Goal: Task Accomplishment & Management: Use online tool/utility

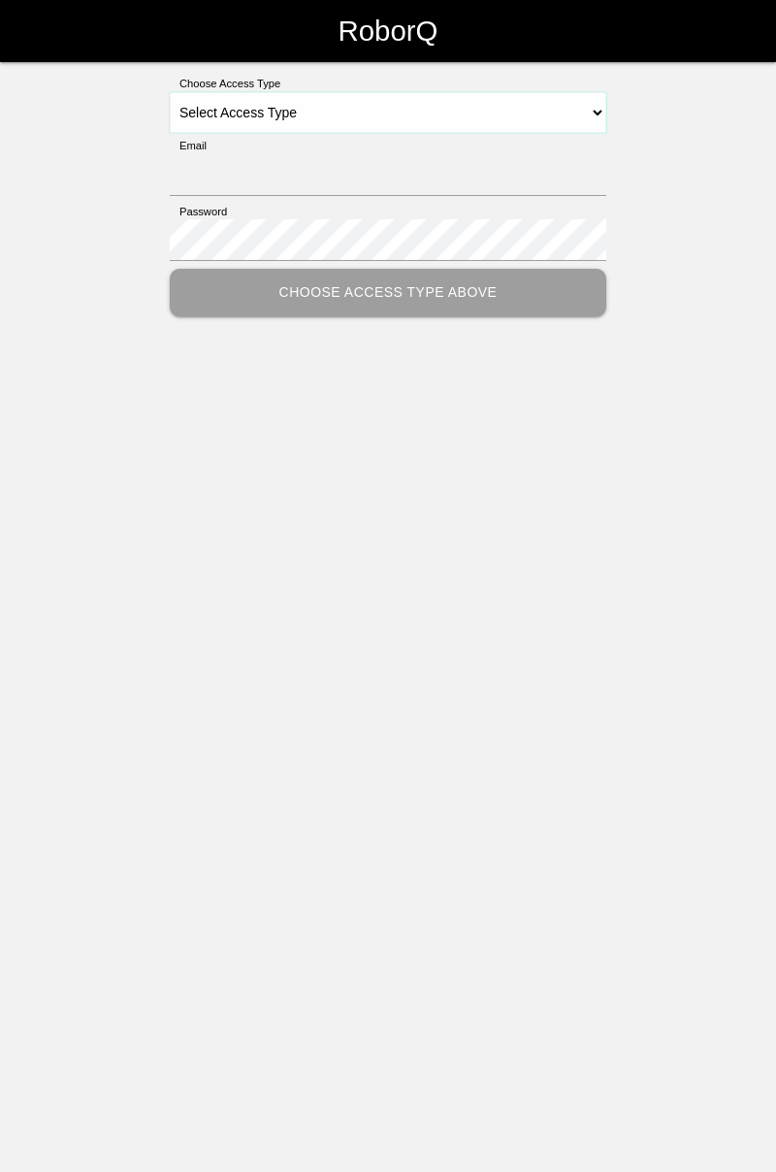
click at [602, 114] on select "Select Access Type Admin Customer Supervisor Worker" at bounding box center [388, 112] width 437 height 41
click at [566, 102] on select "Select Access Type Admin Customer Supervisor Worker" at bounding box center [388, 112] width 437 height 41
click at [280, 120] on select "Select Access Type Admin Customer Supervisor Worker" at bounding box center [388, 112] width 437 height 41
select select "Worker"
click at [170, 92] on select "Select Access Type Admin Customer Supervisor Worker" at bounding box center [388, 112] width 437 height 41
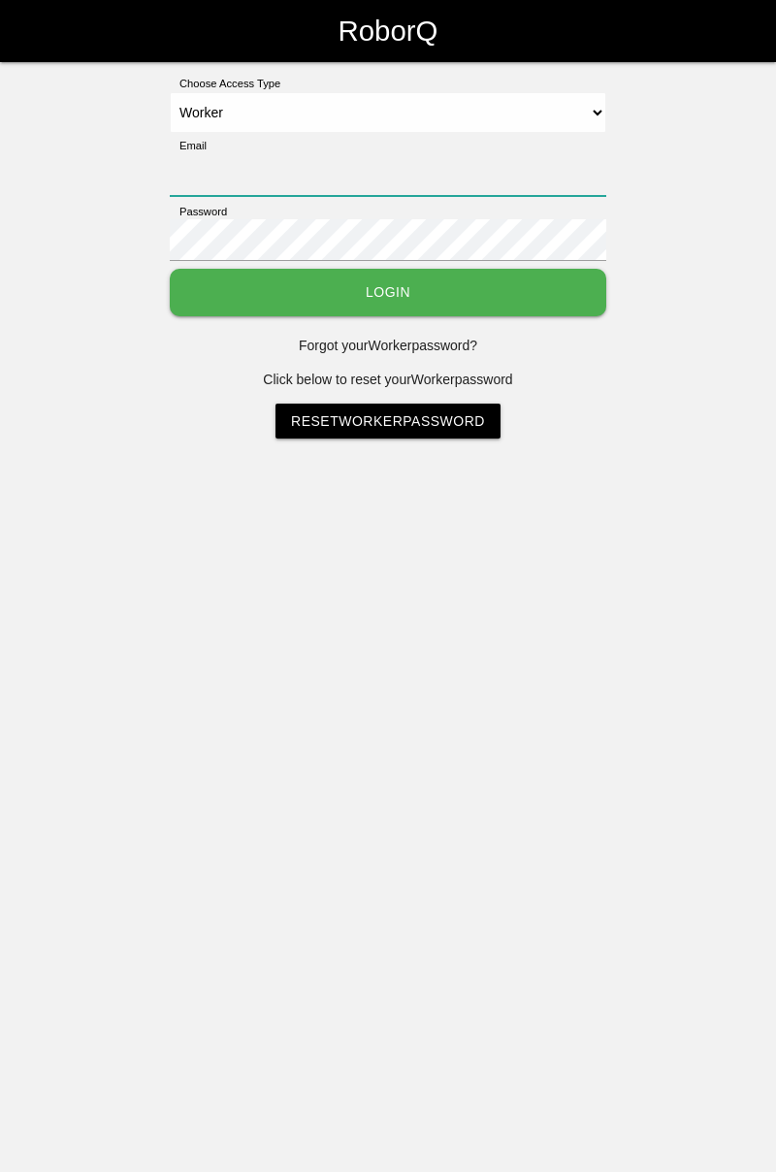
click at [342, 165] on input "Email" at bounding box center [388, 175] width 437 height 42
type input "[PERSON_NAME][EMAIL_ADDRESS][DOMAIN_NAME]"
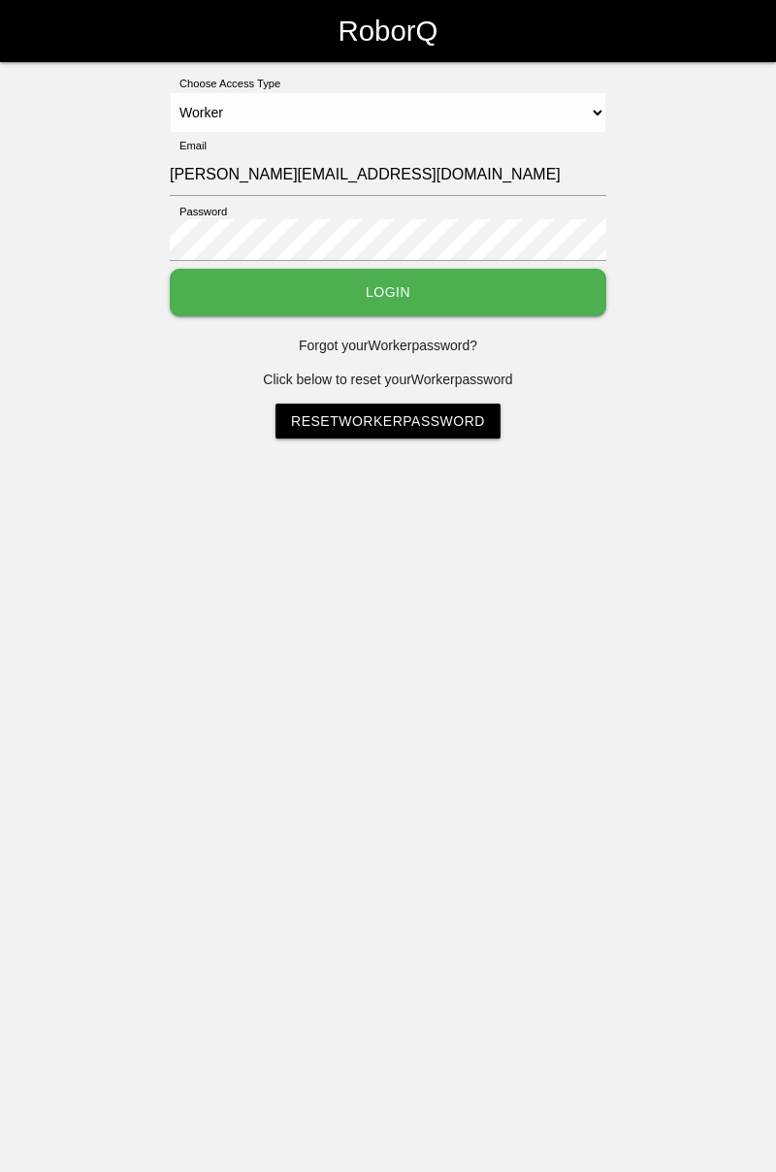
click at [170, 269] on button "Login" at bounding box center [388, 293] width 437 height 48
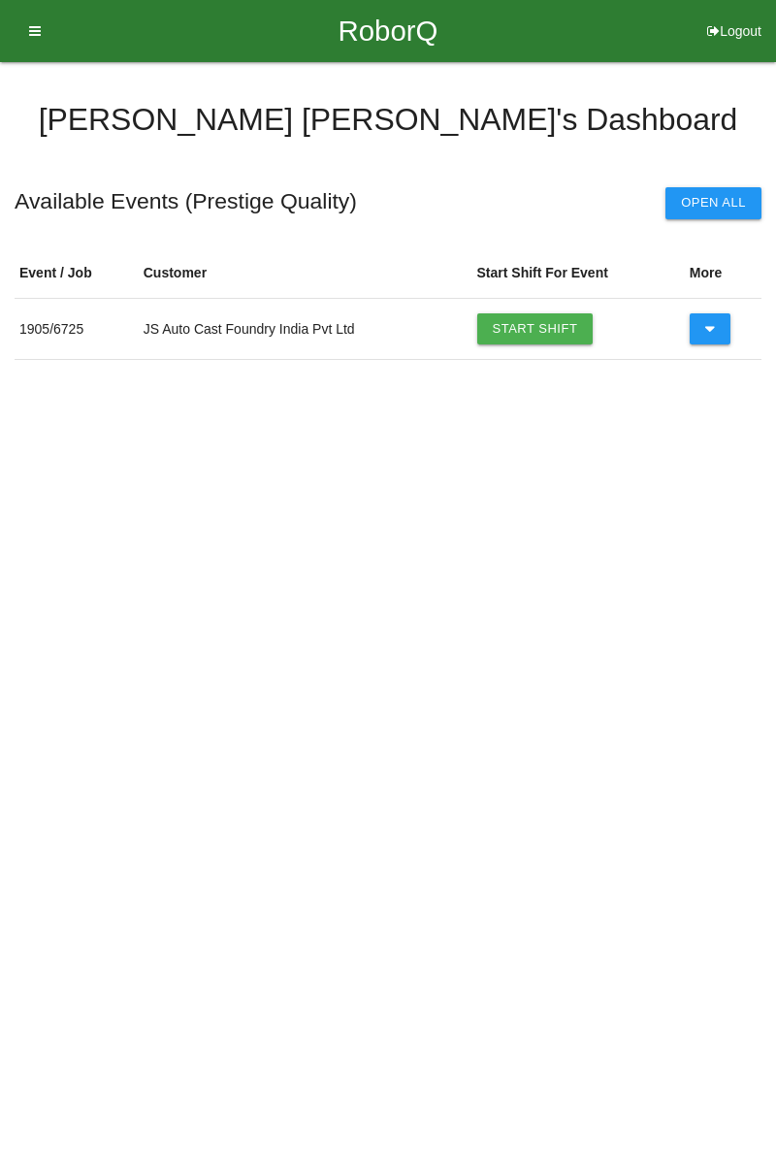
click at [534, 325] on link "Start Shift" at bounding box center [535, 328] width 116 height 31
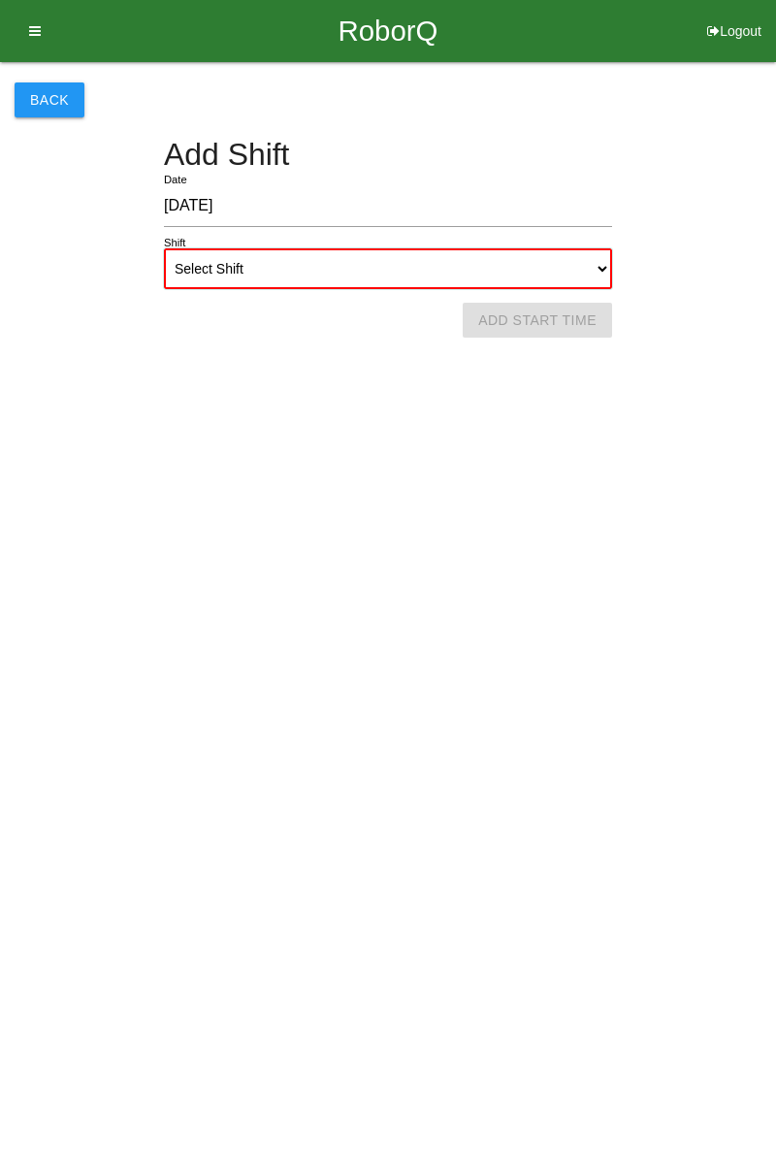
click at [590, 254] on select "Select Shift 1st Shift 2nd Shift 3rd Shift 4th Shift" at bounding box center [388, 268] width 448 height 41
select select "1"
click at [164, 248] on select "Select Shift 1st Shift 2nd Shift 3rd Shift 4th Shift" at bounding box center [388, 268] width 448 height 41
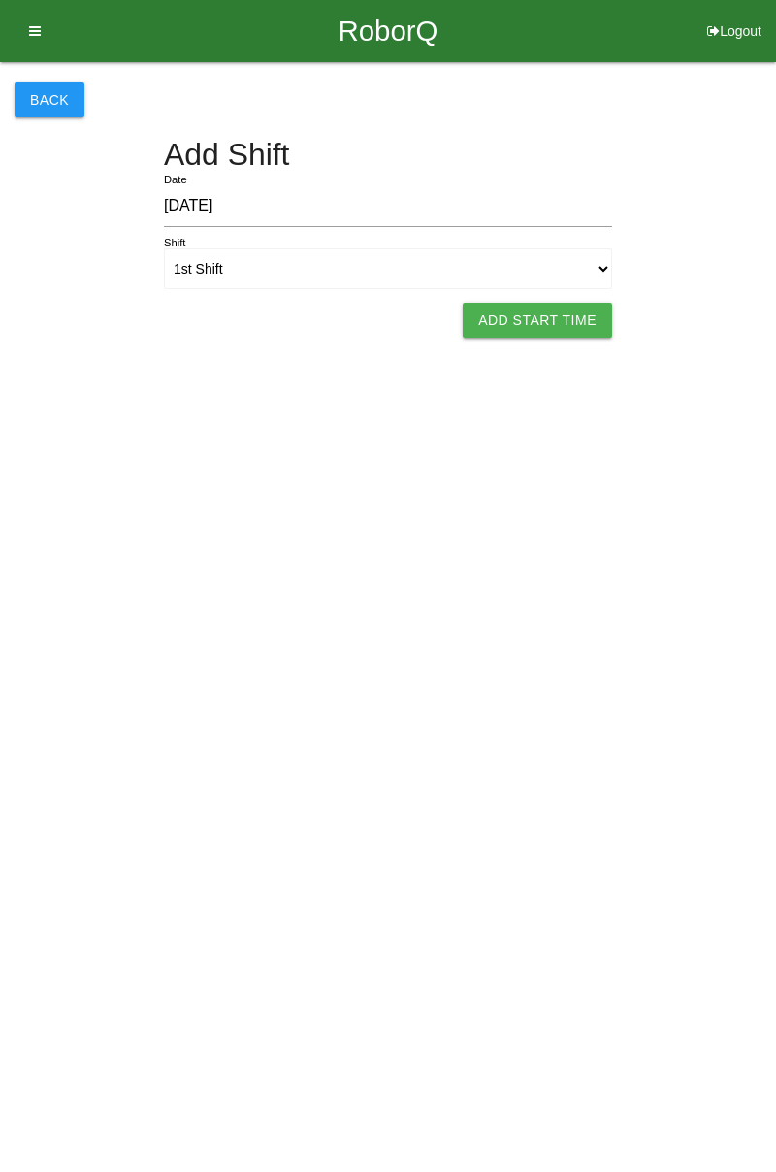
click at [545, 323] on button "Add Start Time" at bounding box center [537, 320] width 149 height 35
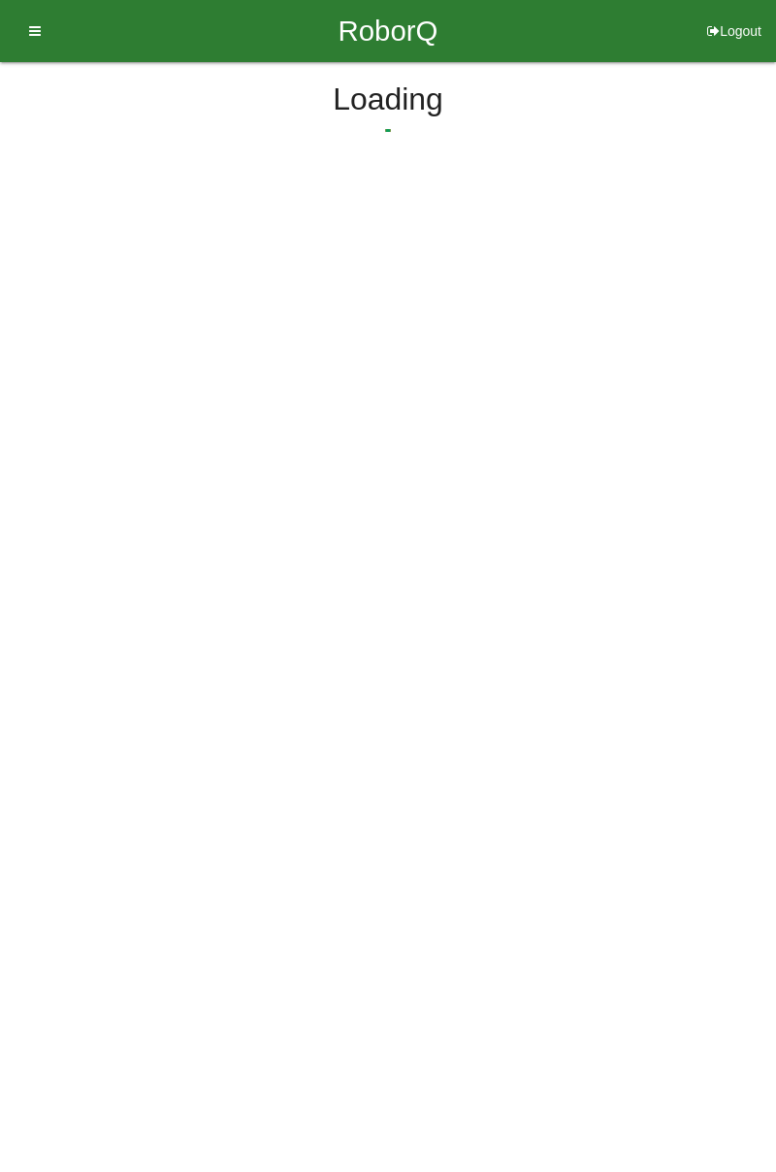
select select "7"
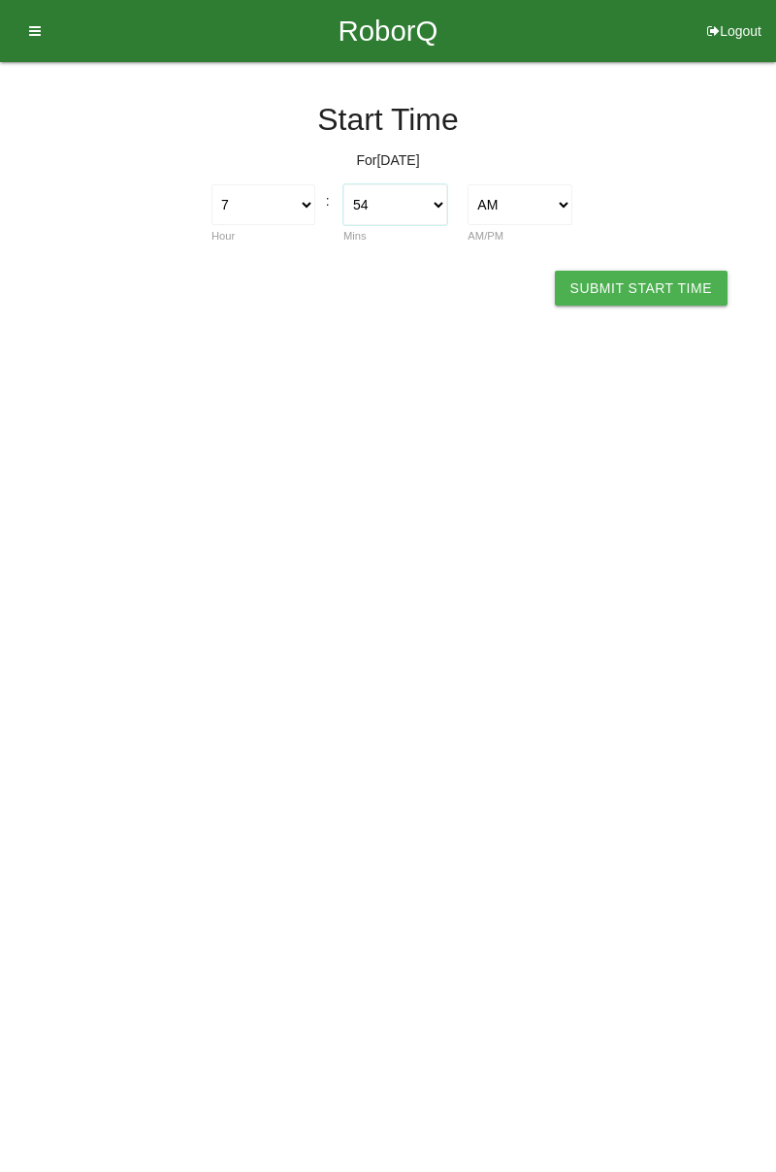
click at [439, 204] on select "00 01 02 03 04 05 06 07 08 09 10 11 12 13 14 15 16 17 18 19 20 21 22 23 24 25 2…" at bounding box center [395, 204] width 104 height 41
select select "0"
click at [343, 184] on select "00 01 02 03 04 05 06 07 08 09 10 11 12 13 14 15 16 17 18 19 20 21 22 23 24 25 2…" at bounding box center [395, 204] width 104 height 41
click at [653, 285] on button "Submit Start Time" at bounding box center [641, 288] width 173 height 35
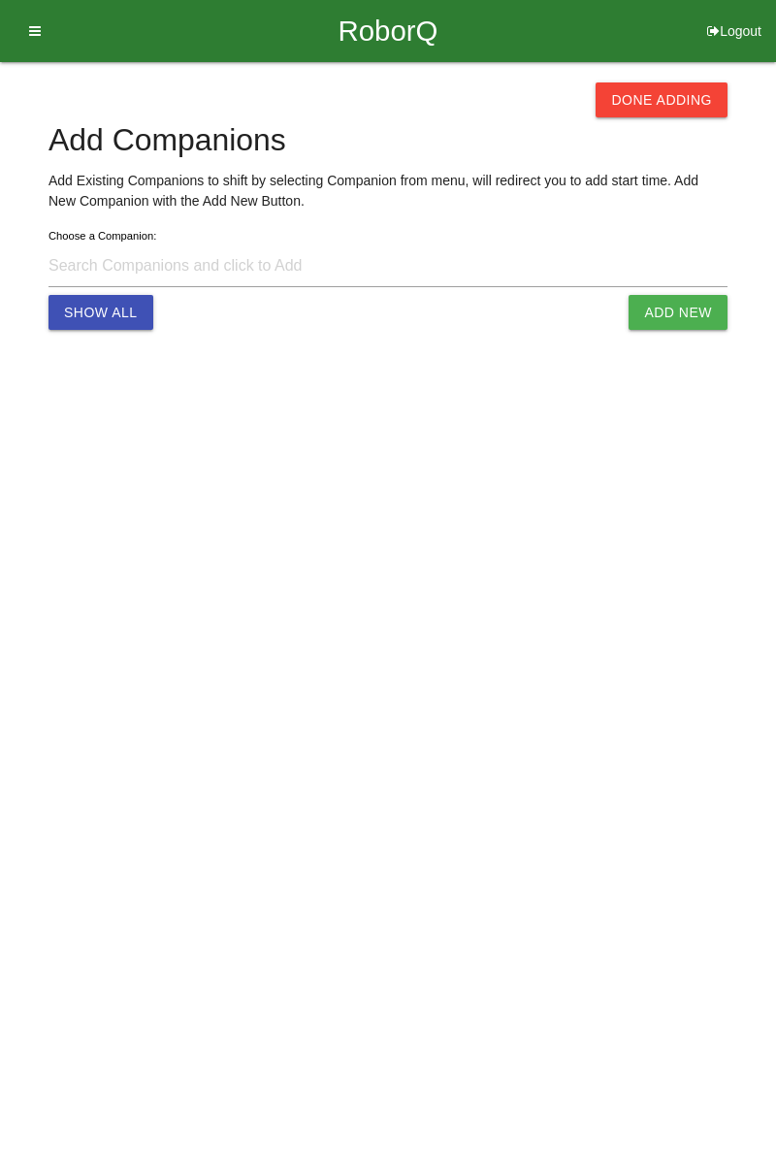
click at [653, 98] on button "Done Adding" at bounding box center [662, 99] width 132 height 35
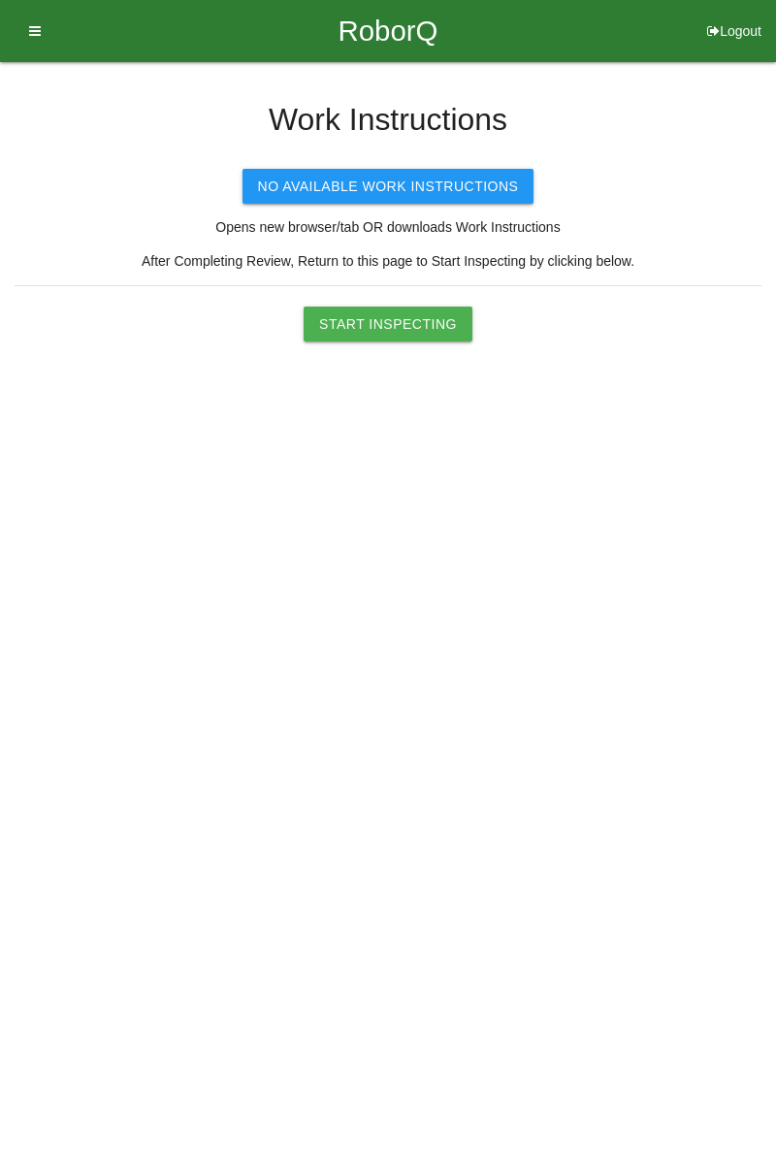
click at [422, 310] on button "Start Inspecting" at bounding box center [388, 324] width 169 height 35
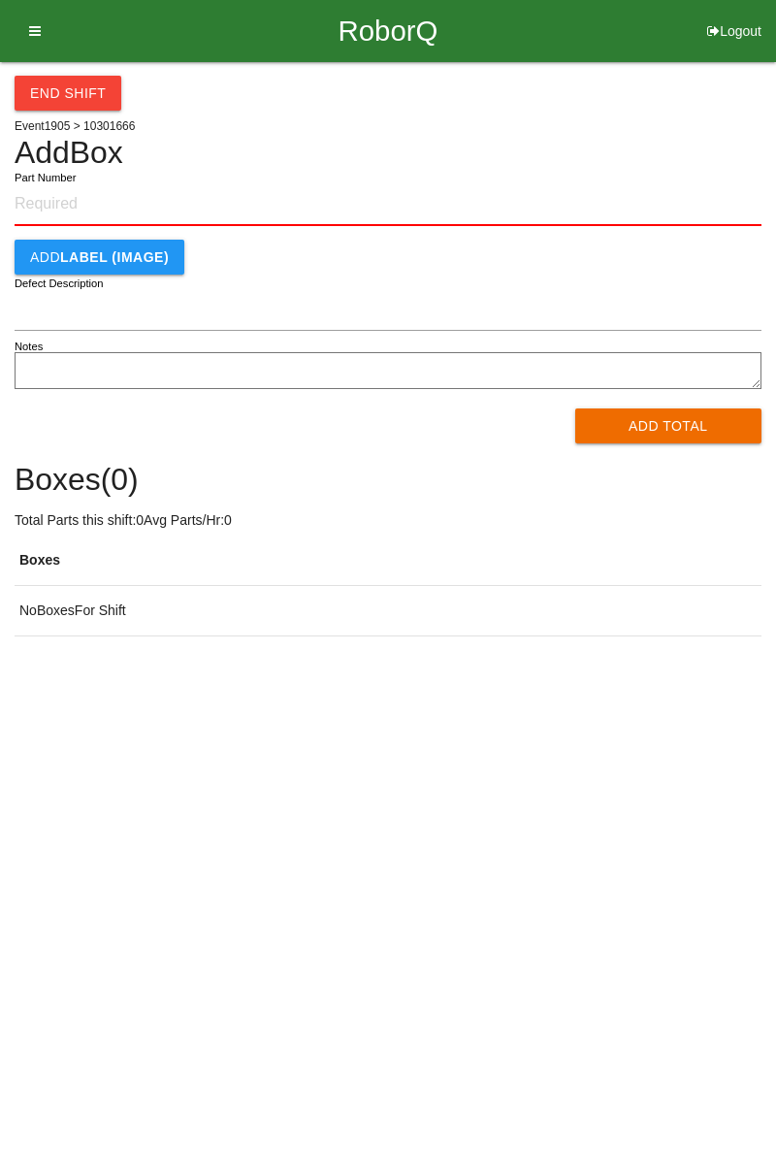
click at [107, 196] on input "Part Number" at bounding box center [388, 204] width 747 height 43
type input "10301666"
click at [663, 440] on button "Add Total" at bounding box center [668, 426] width 187 height 35
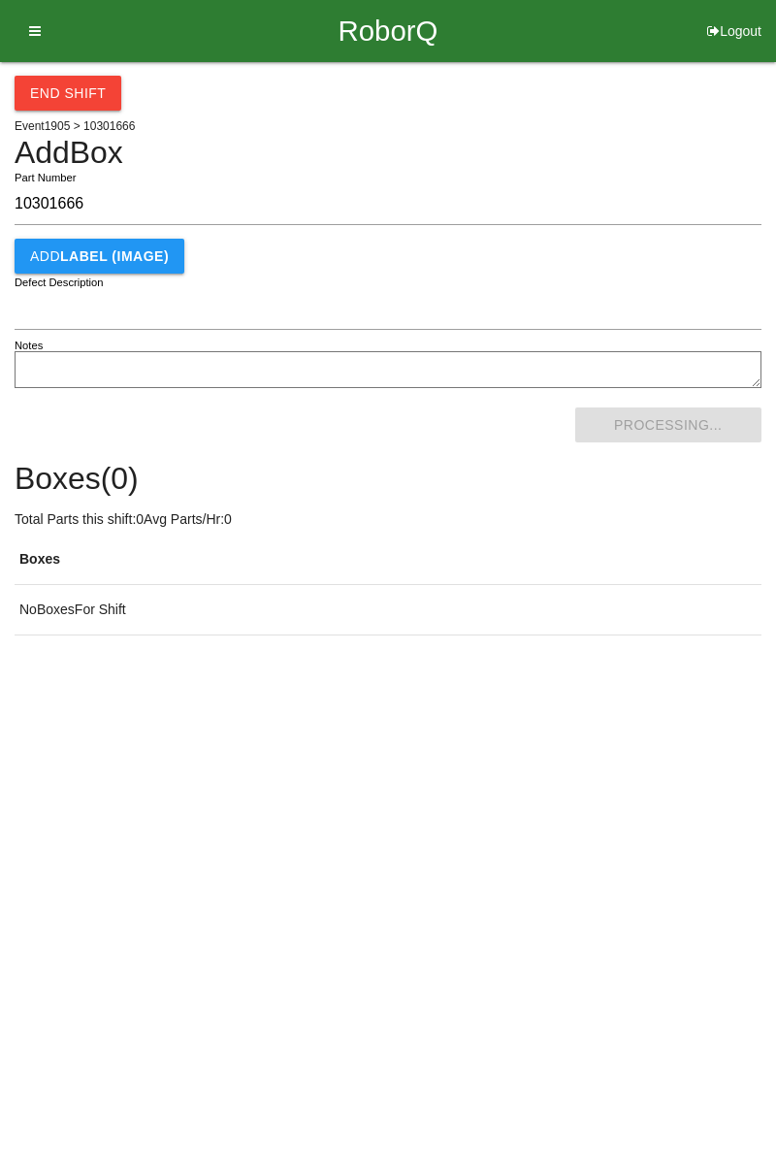
click at [665, 425] on html "RoborQ Logout [PERSON_NAME] Dashboard Profile Add Companions Work Instructions …" at bounding box center [388, 366] width 776 height 733
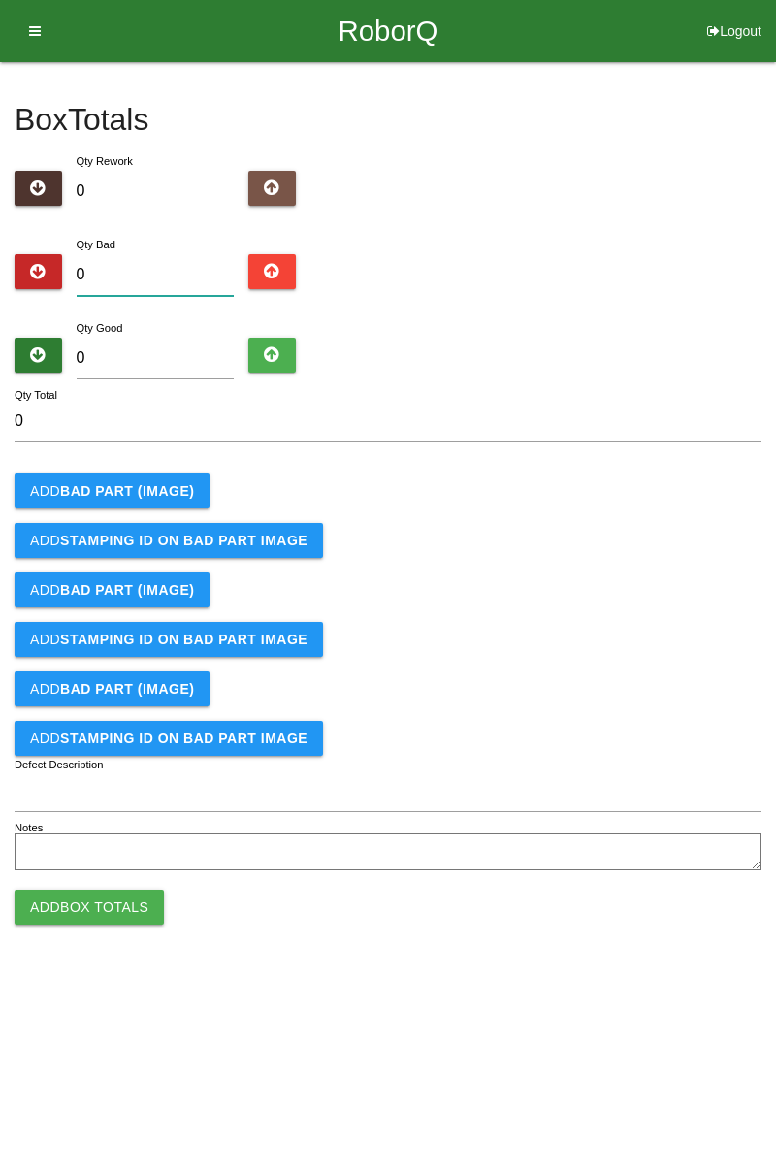
click at [136, 279] on input "0" at bounding box center [156, 275] width 158 height 42
type input "4"
click at [165, 479] on button "Add BAD PART (IMAGE)" at bounding box center [112, 491] width 195 height 35
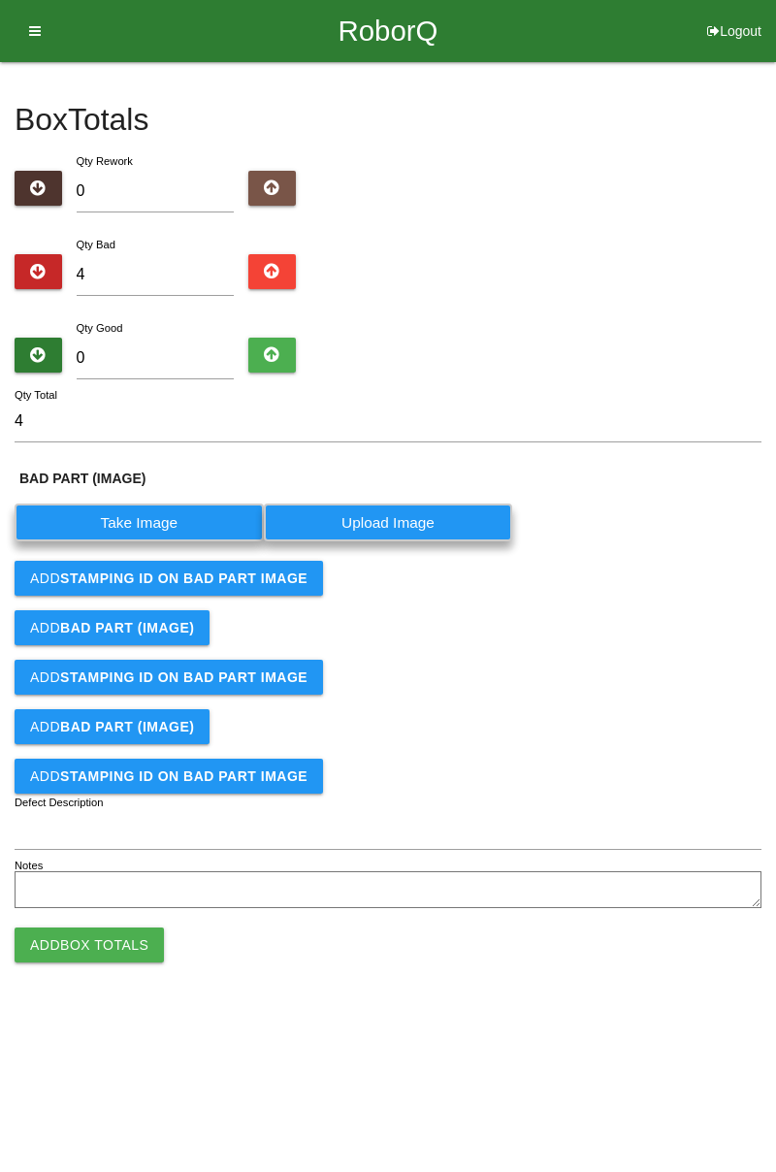
click at [188, 522] on label "Take Image" at bounding box center [139, 523] width 249 height 38
click at [0, 0] on \(IMAGE\) "Take Image" at bounding box center [0, 0] width 0 height 0
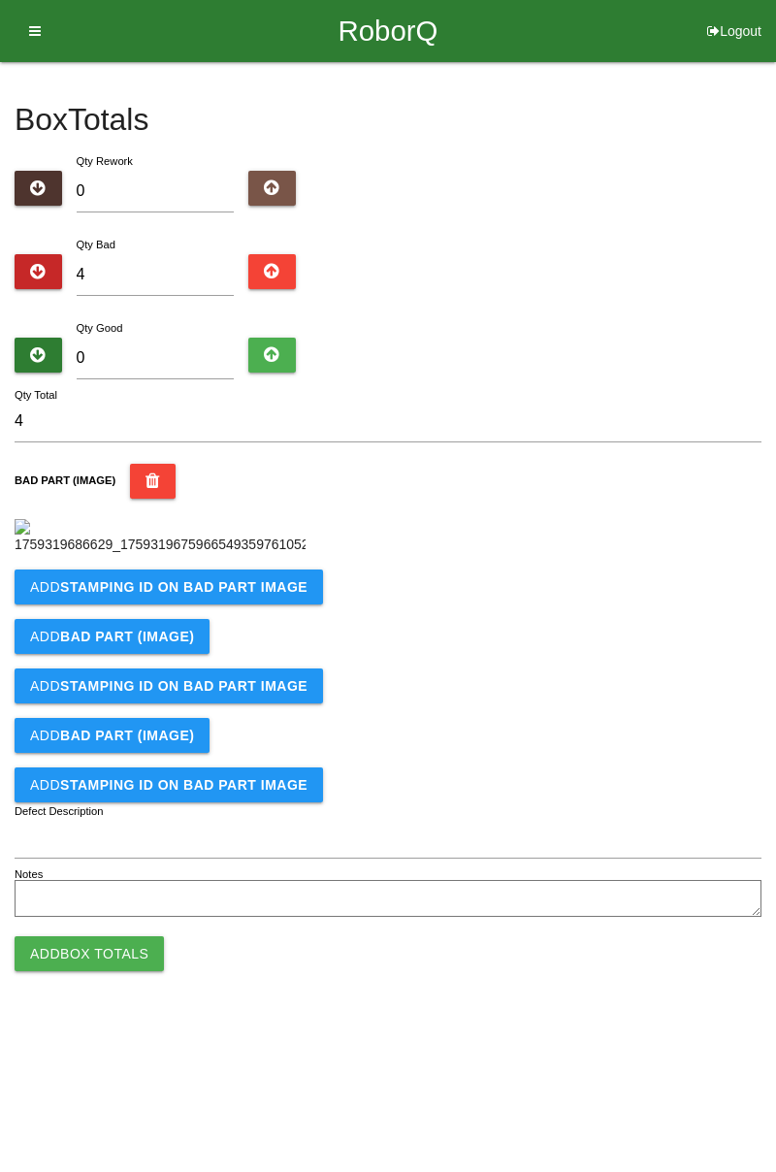
scroll to position [109, 0]
click at [270, 595] on b "STAMPING ID on BAD PART Image" at bounding box center [183, 587] width 247 height 16
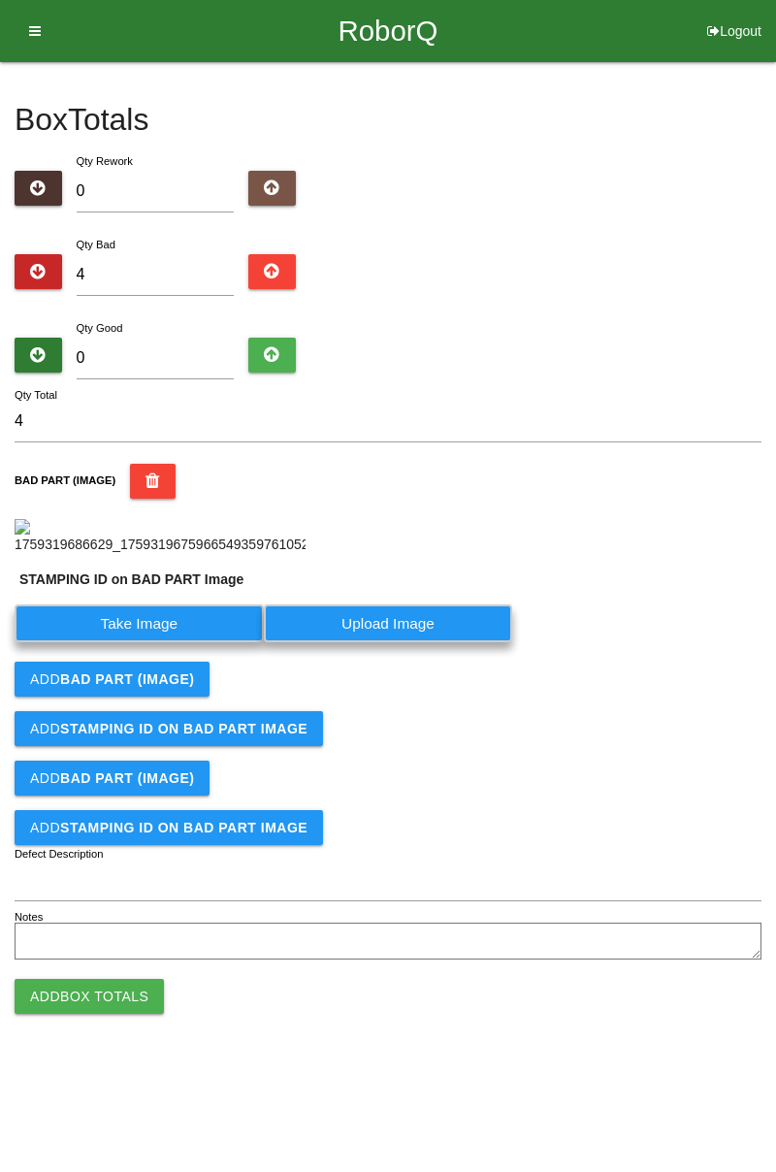
click at [192, 642] on label "Take Image" at bounding box center [139, 624] width 249 height 38
click at [0, 0] on PART "Take Image" at bounding box center [0, 0] width 0 height 0
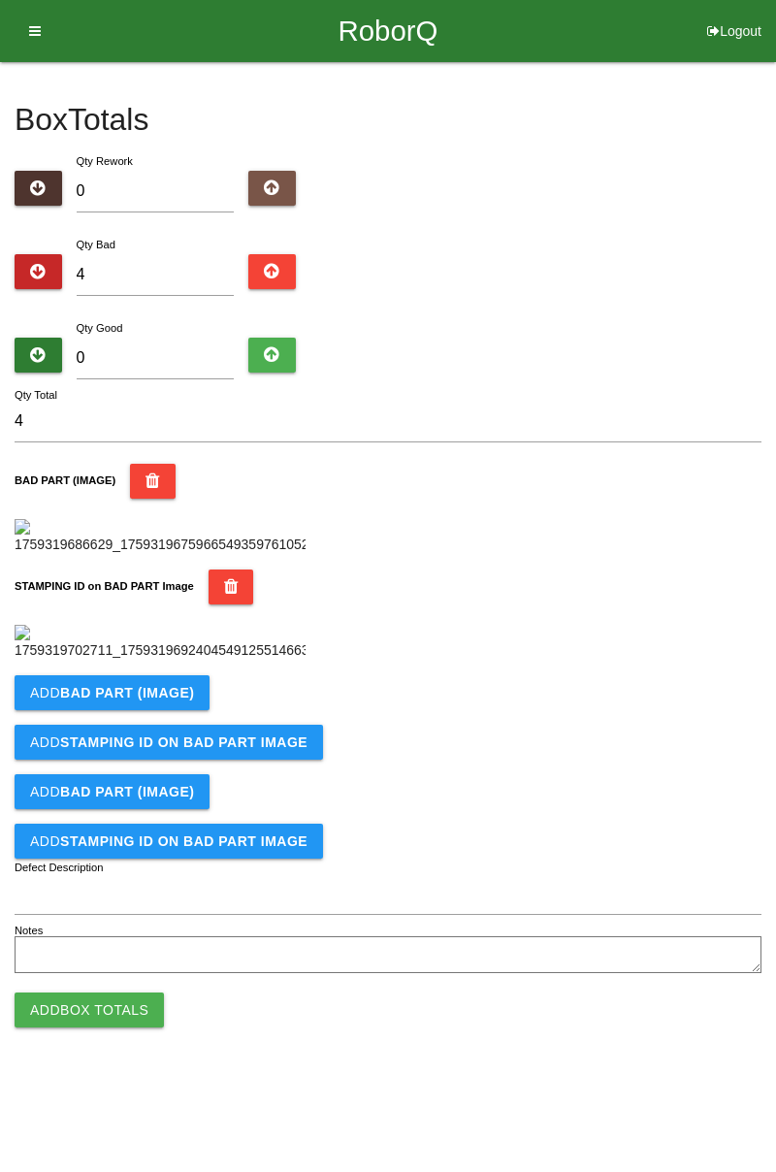
scroll to position [427, 0]
click at [181, 701] on b "BAD PART (IMAGE)" at bounding box center [127, 693] width 134 height 16
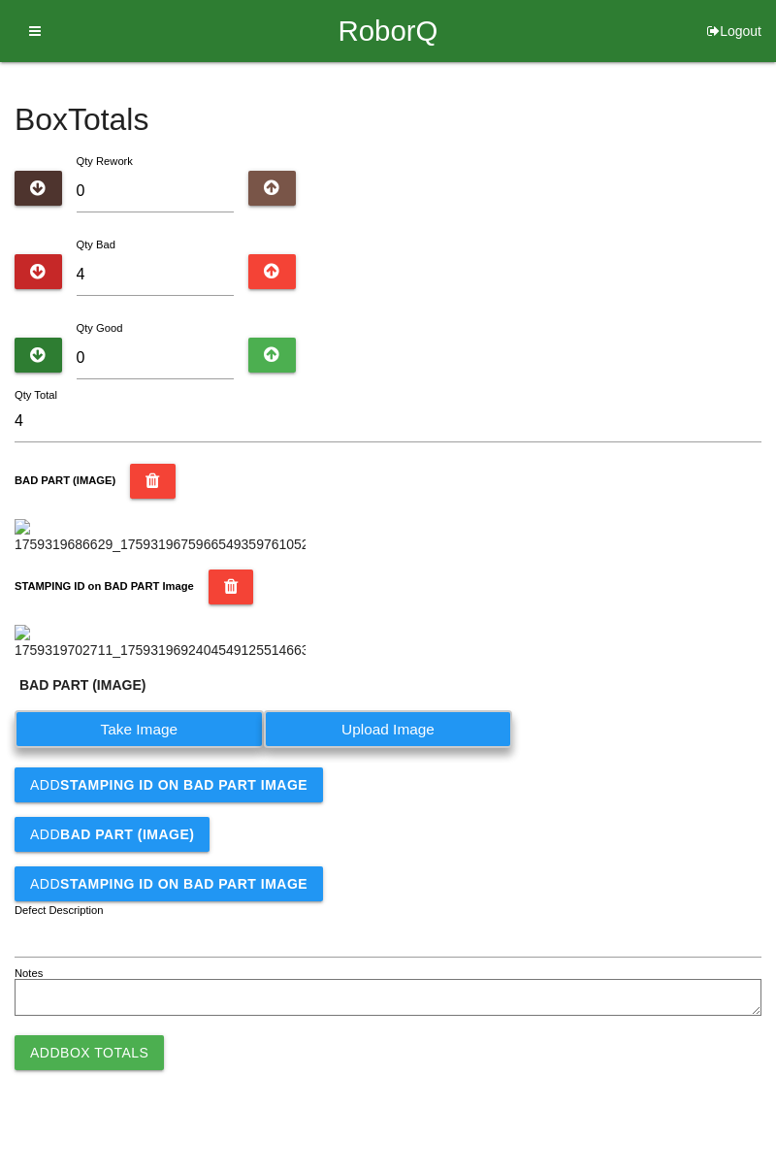
click at [161, 748] on label "Take Image" at bounding box center [139, 729] width 249 height 38
click at [0, 0] on \(IMAGE\) "Take Image" at bounding box center [0, 0] width 0 height 0
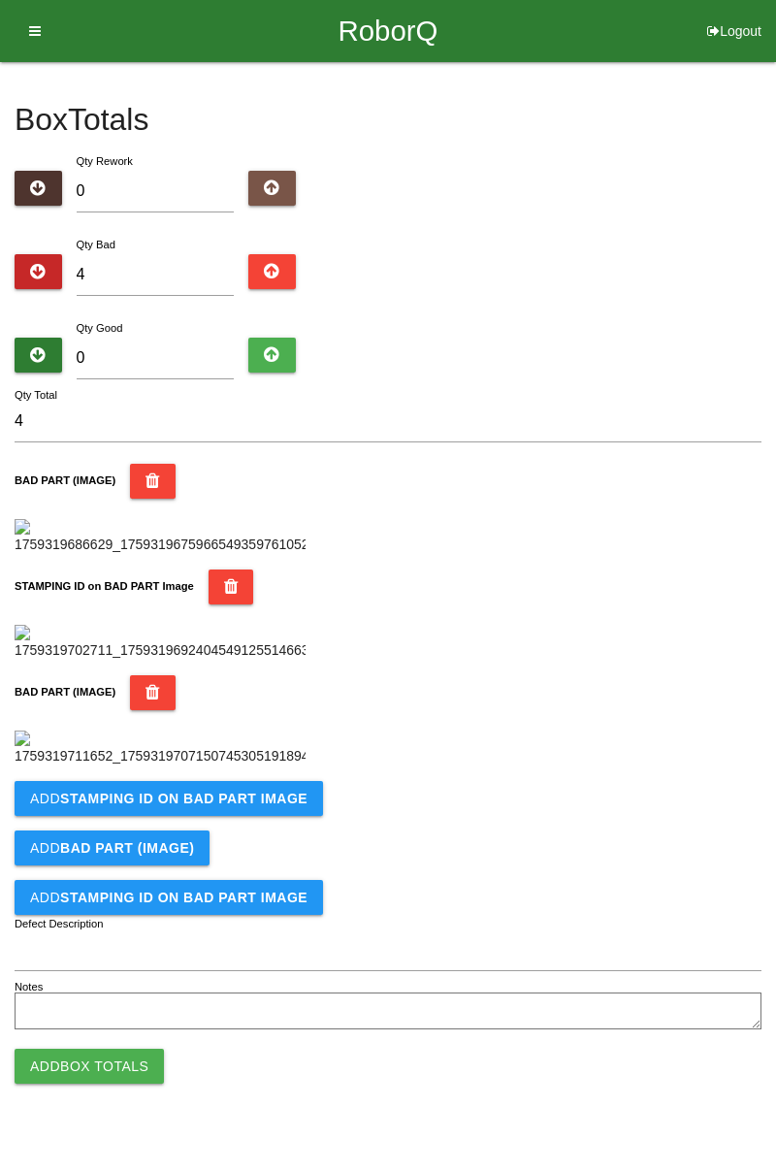
scroll to position [745, 0]
click at [234, 816] on button "Add STAMPING ID on BAD PART Image" at bounding box center [169, 798] width 309 height 35
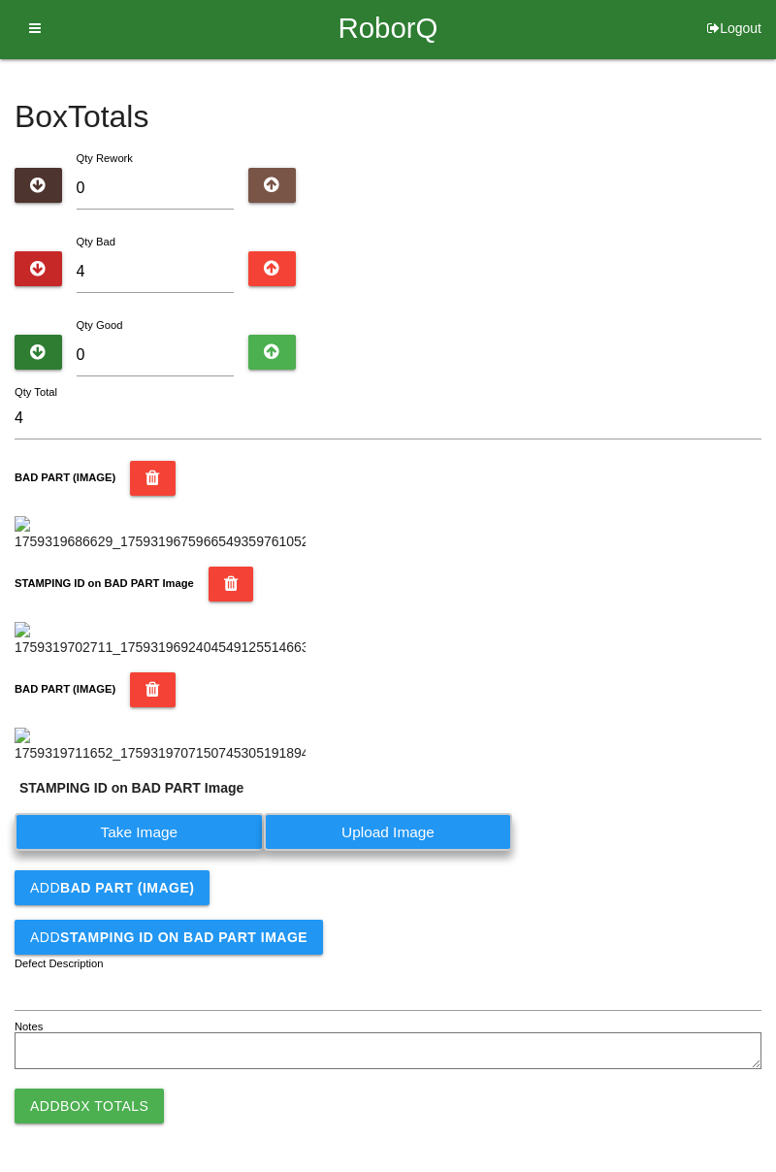
click at [176, 851] on label "Take Image" at bounding box center [139, 832] width 249 height 38
click at [0, 0] on PART "Take Image" at bounding box center [0, 0] width 0 height 0
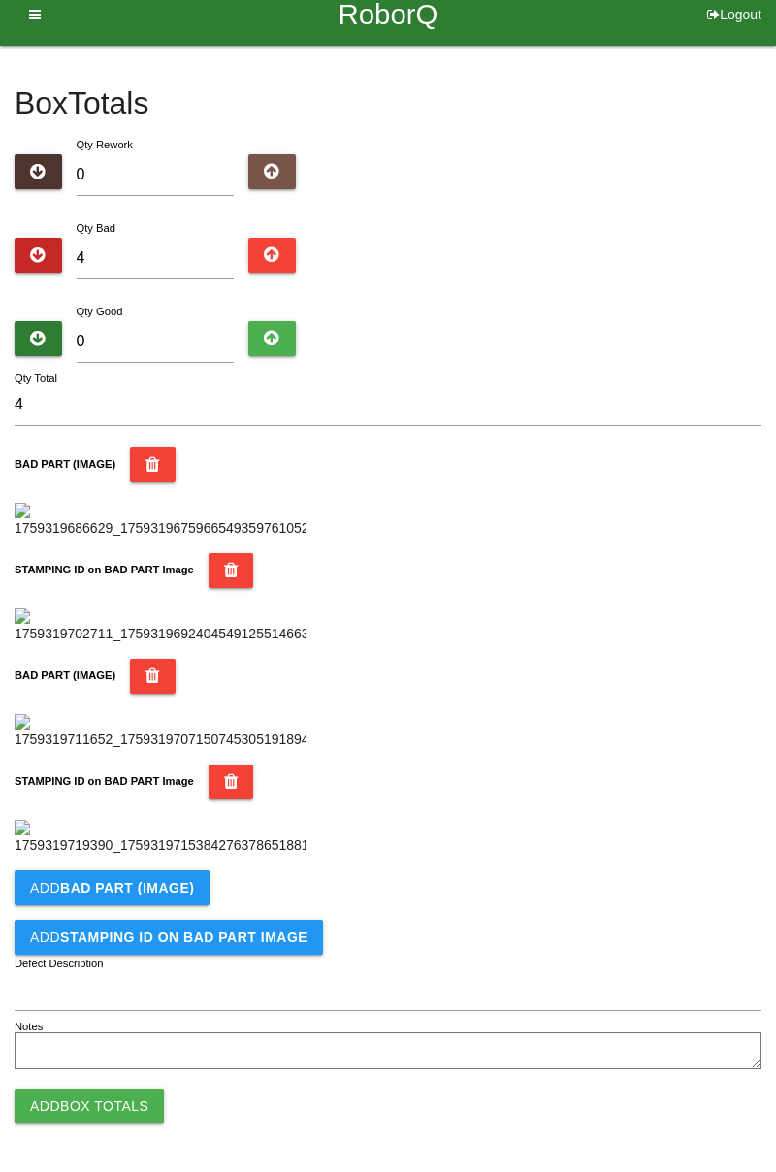
scroll to position [1063, 0]
click at [192, 889] on button "Add BAD PART (IMAGE)" at bounding box center [112, 887] width 195 height 35
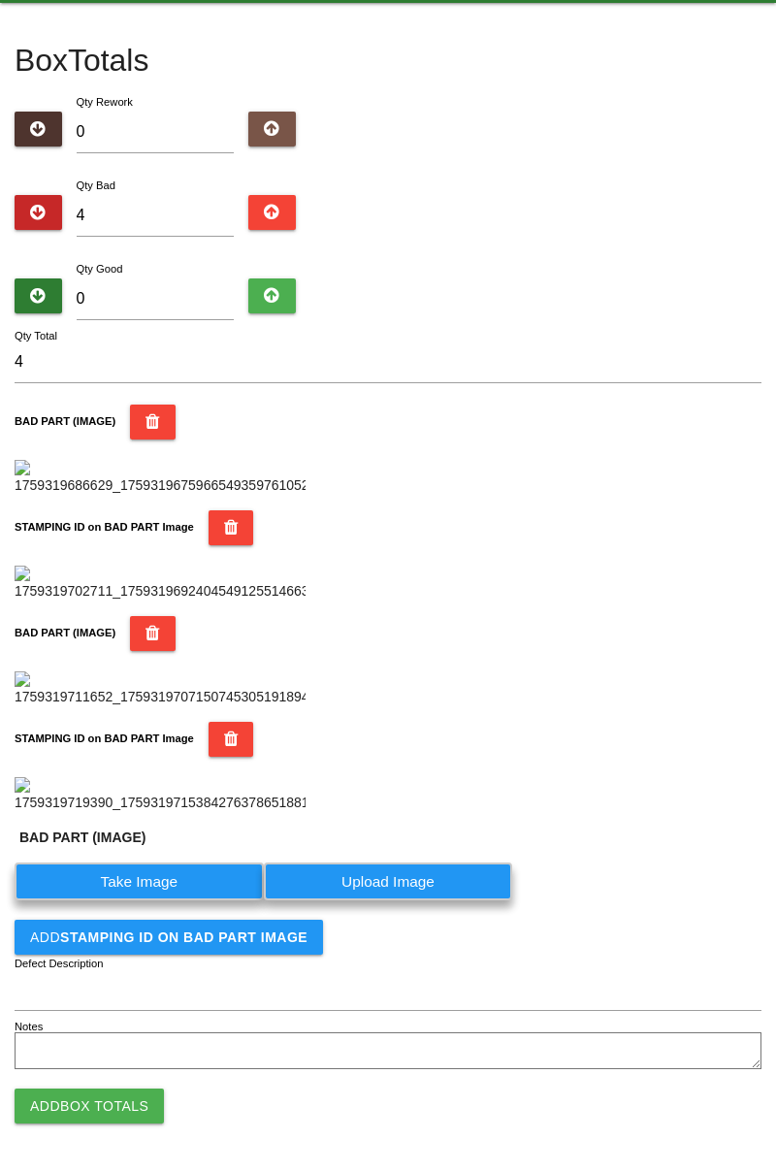
click at [166, 900] on label "Take Image" at bounding box center [139, 882] width 249 height 38
click at [0, 0] on \(IMAGE\) "Take Image" at bounding box center [0, 0] width 0 height 0
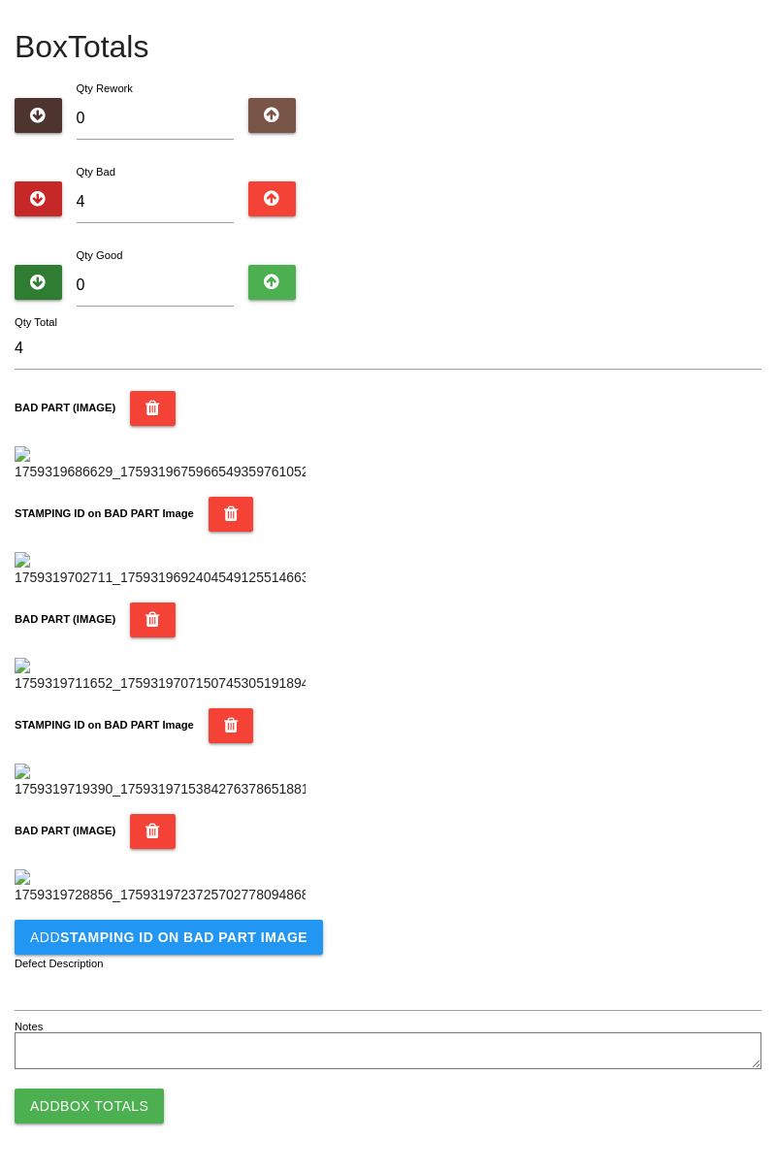
scroll to position [1382, 0]
click at [233, 944] on b "STAMPING ID on BAD PART Image" at bounding box center [183, 938] width 247 height 16
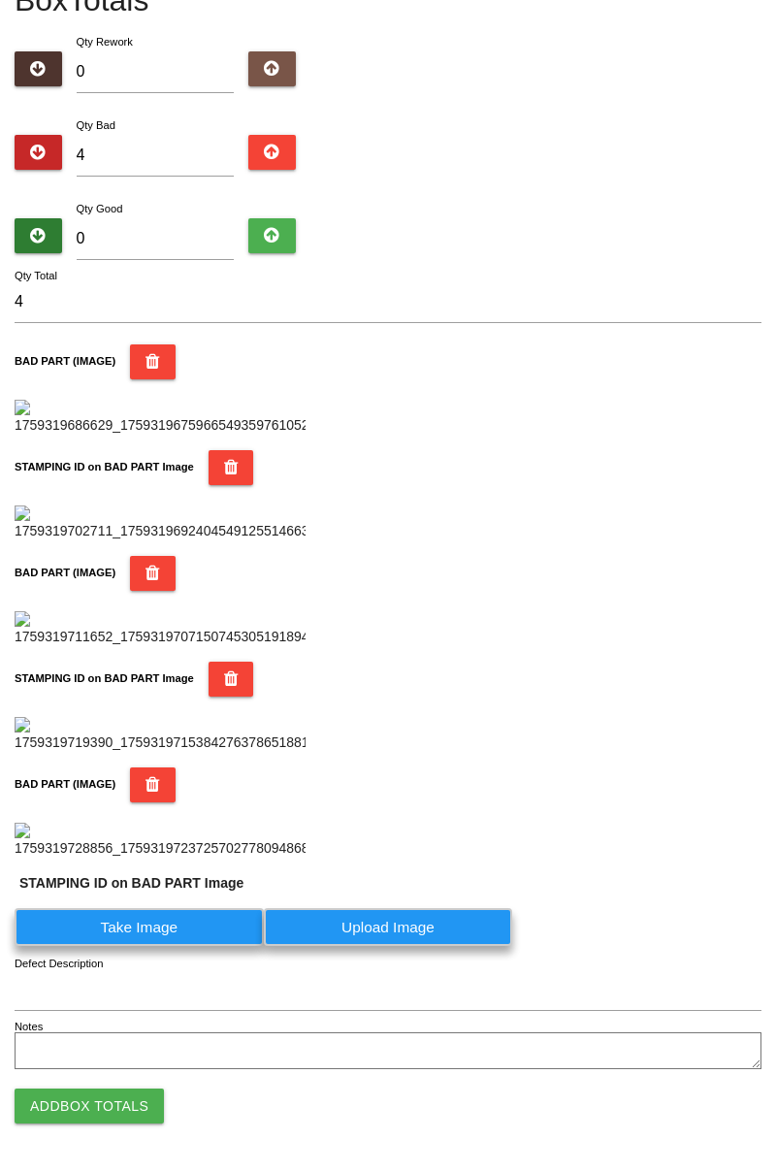
click at [190, 946] on label "Take Image" at bounding box center [139, 927] width 249 height 38
click at [0, 0] on PART "Take Image" at bounding box center [0, 0] width 0 height 0
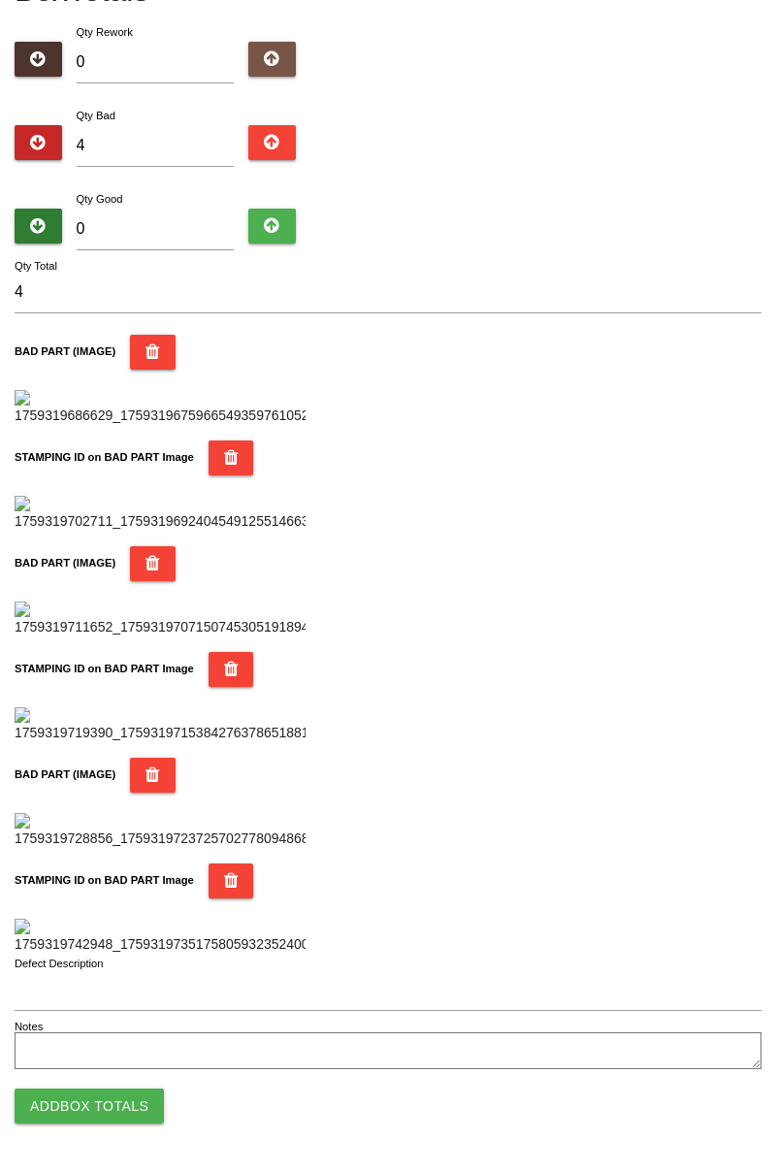
scroll to position [1700, 0]
click at [224, 864] on icon "button" at bounding box center [231, 881] width 15 height 35
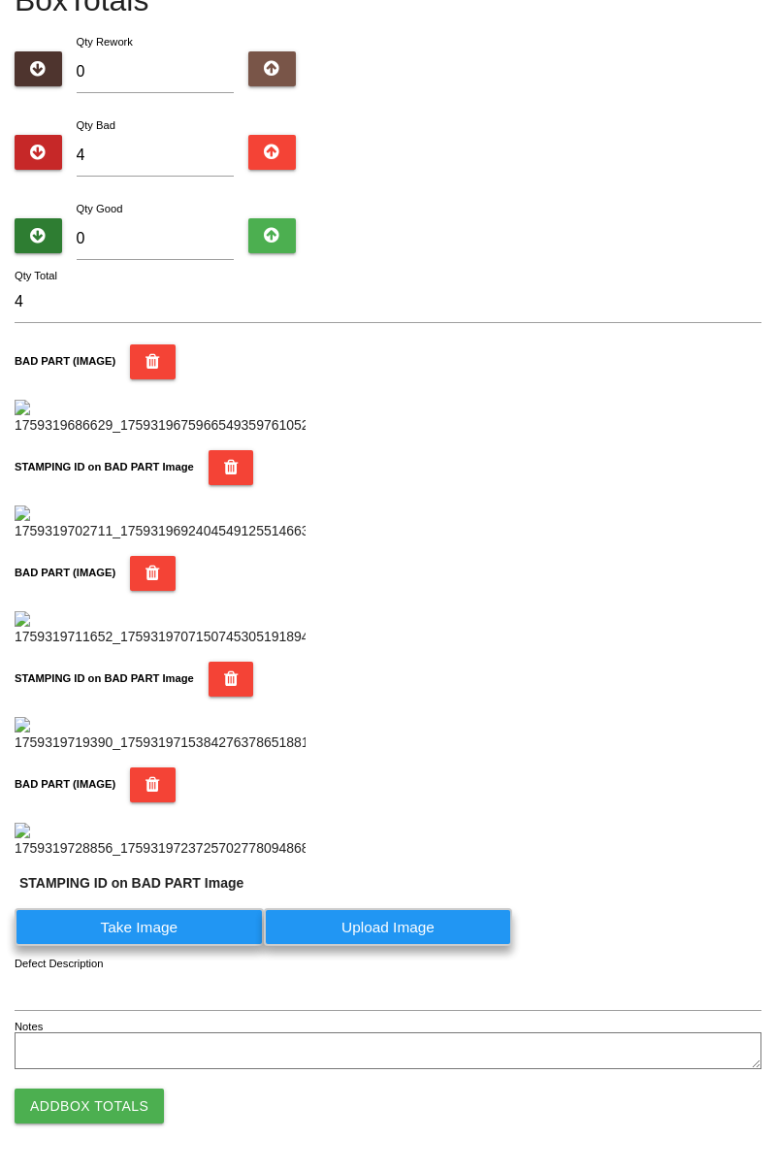
click at [161, 926] on label "Take Image" at bounding box center [139, 927] width 249 height 38
click at [0, 0] on PART "Take Image" at bounding box center [0, 0] width 0 height 0
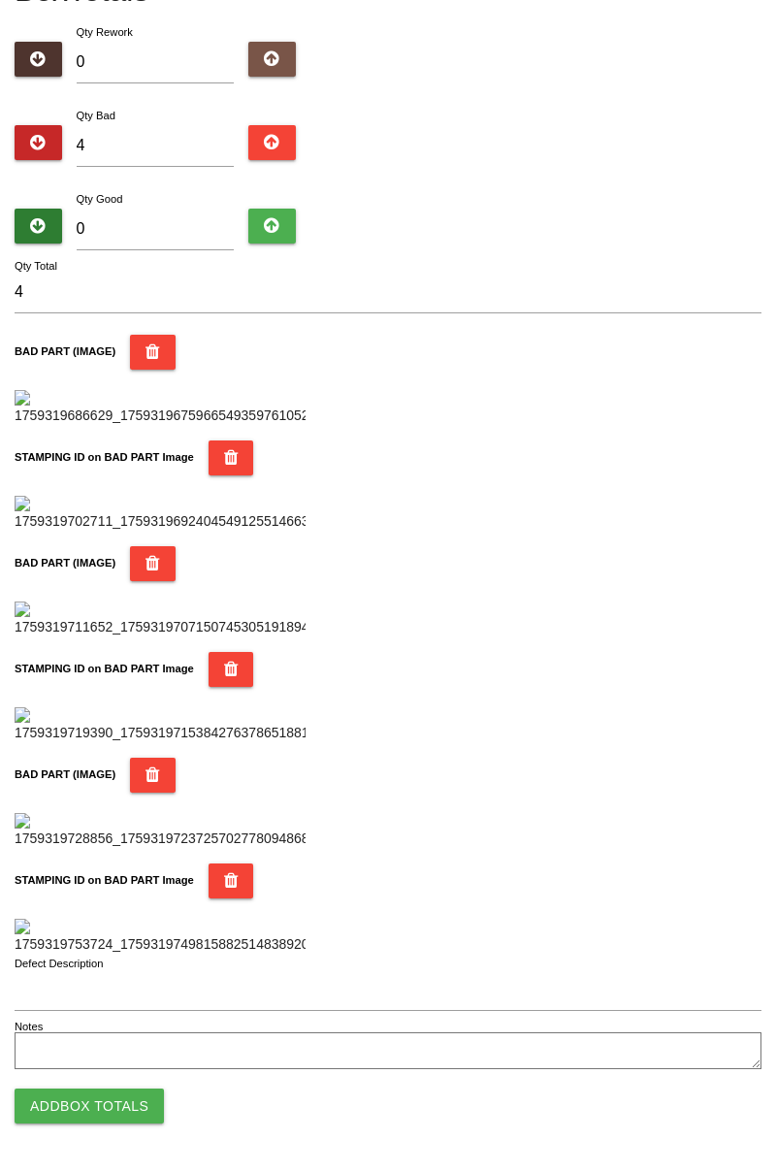
scroll to position [0, 0]
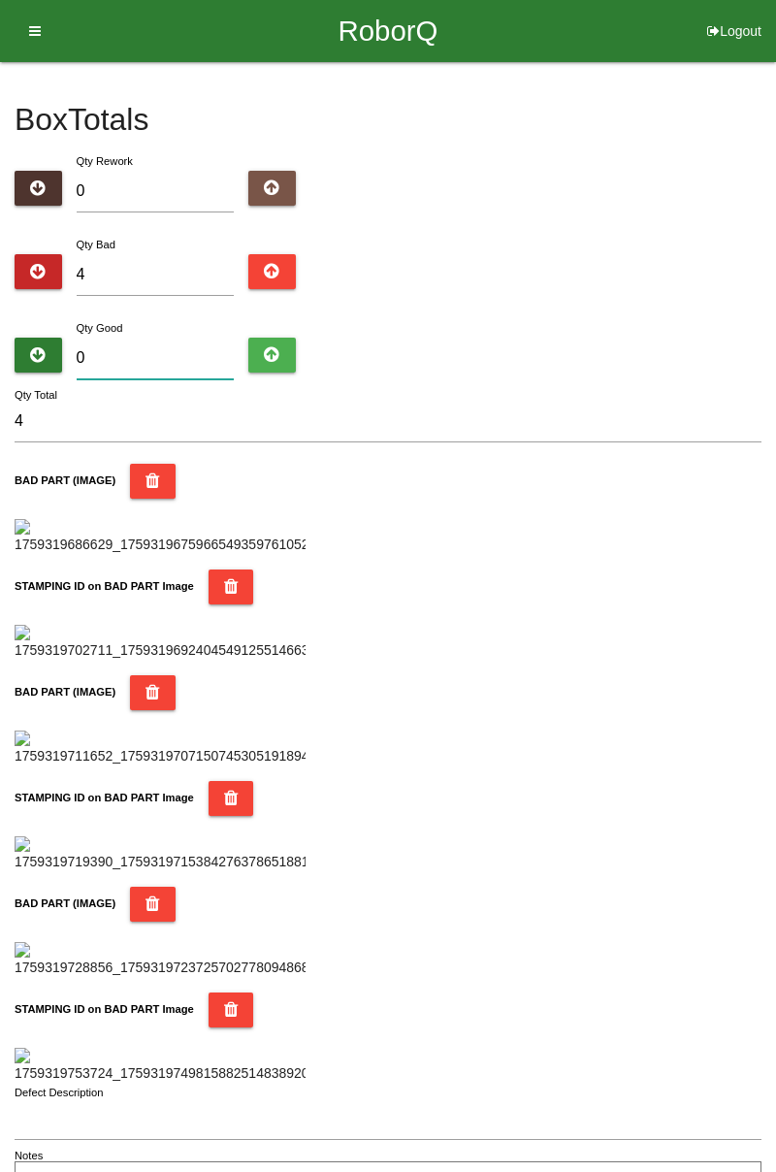
click at [161, 351] on input "0" at bounding box center [156, 359] width 158 height 42
type input "8"
type input "12"
type input "80"
type input "84"
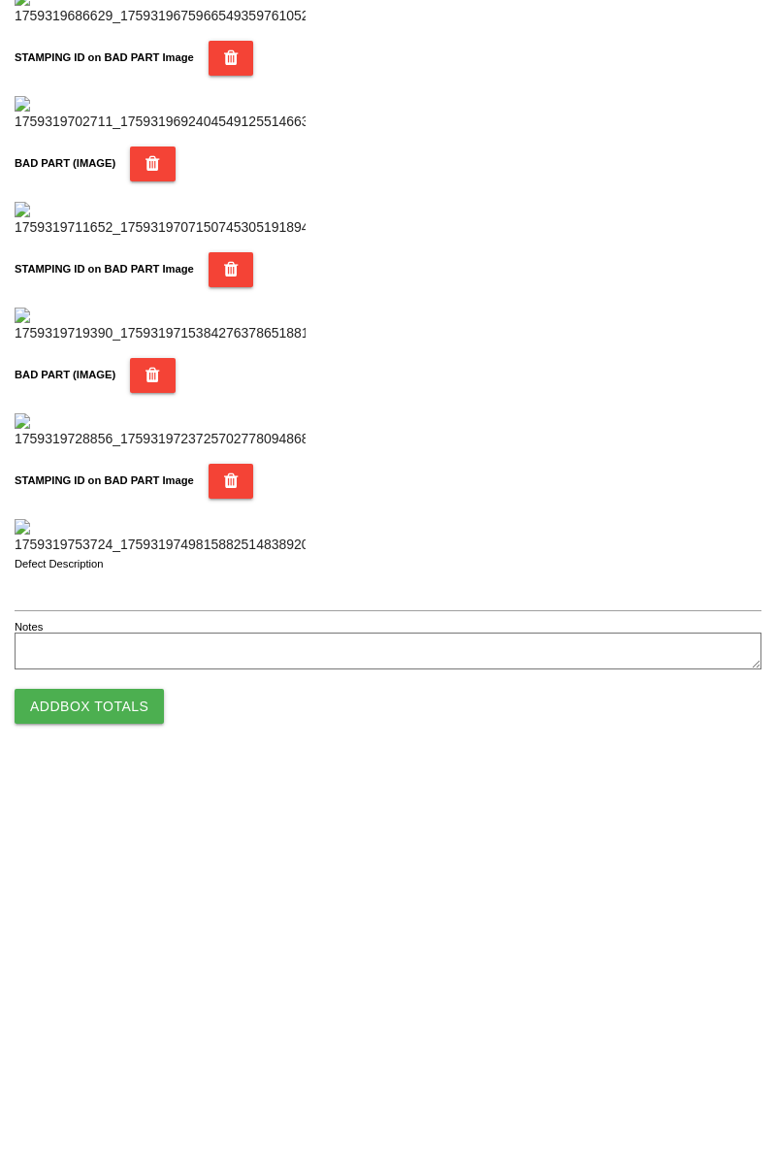
type input "80"
click at [147, 1108] on button "Add Box Totals" at bounding box center [89, 1106] width 149 height 35
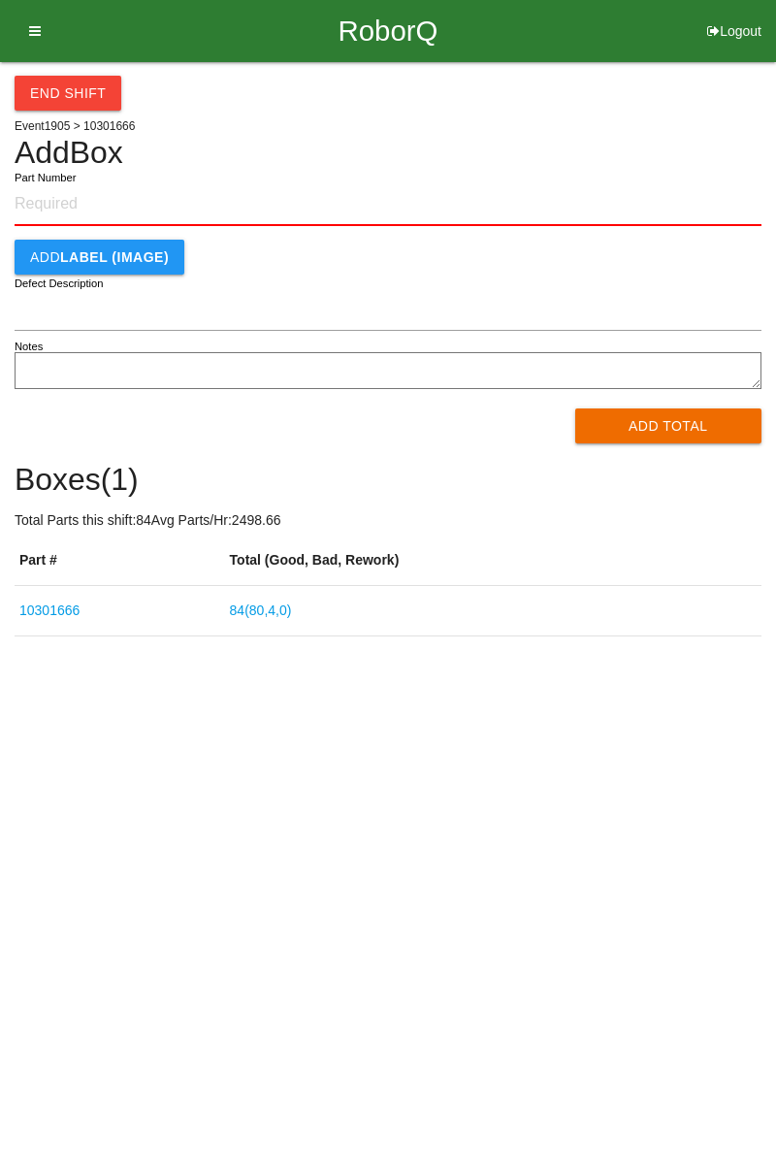
click at [356, 270] on div "Add LABEL (IMAGE)" at bounding box center [388, 257] width 747 height 35
click at [65, 198] on input "Part Number" at bounding box center [388, 204] width 747 height 43
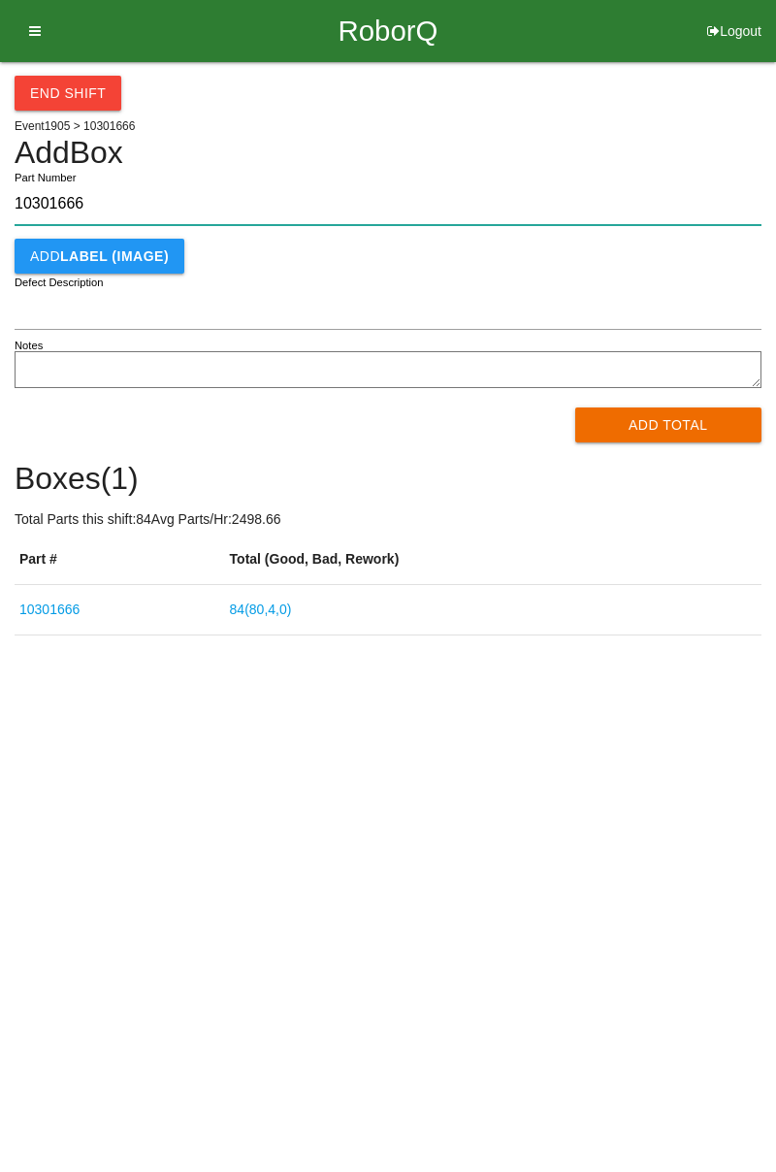
type input "10301666"
click at [686, 431] on button "Add Total" at bounding box center [668, 425] width 187 height 35
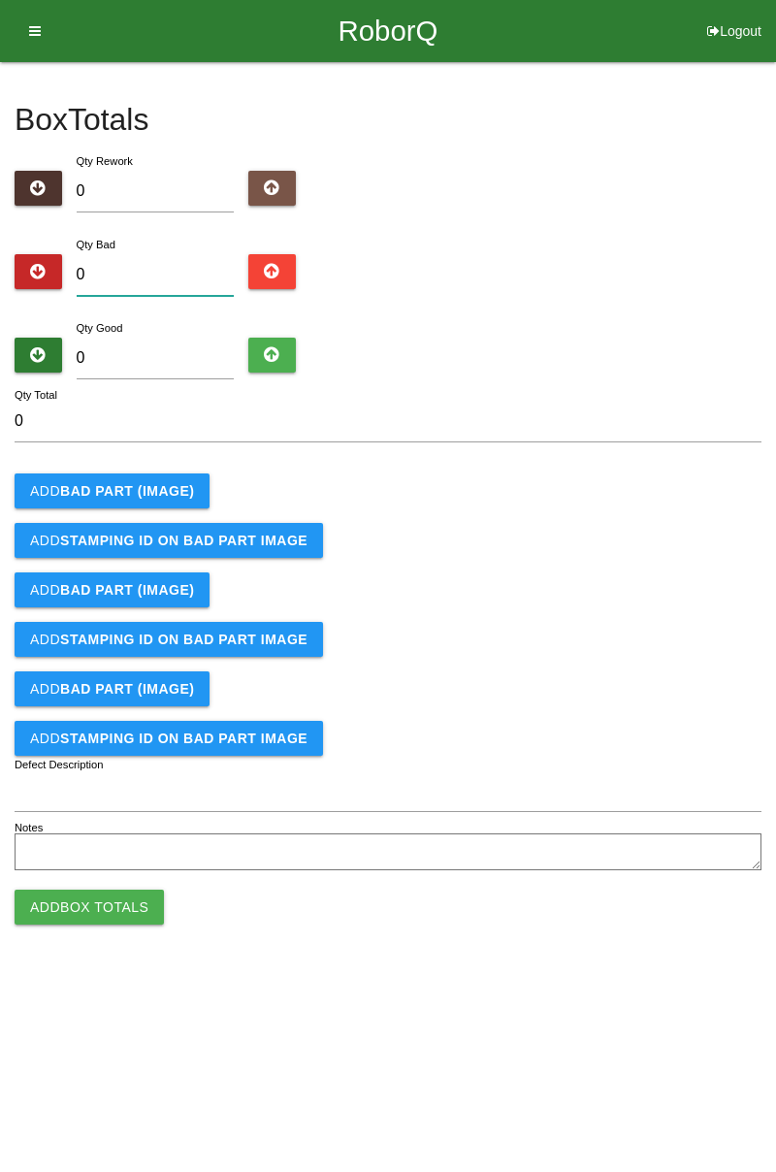
click at [196, 272] on input "0" at bounding box center [156, 275] width 158 height 42
click at [161, 474] on button "Add BAD PART (IMAGE)" at bounding box center [112, 491] width 195 height 35
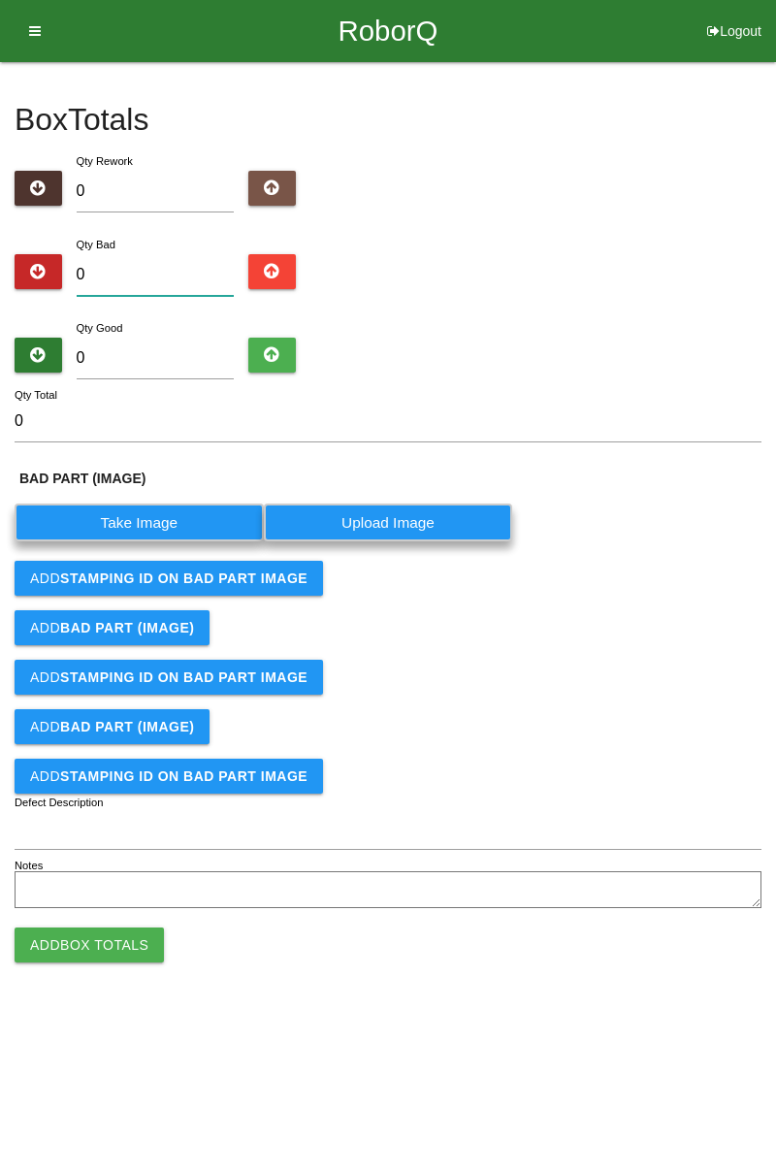
click at [165, 270] on input "0" at bounding box center [156, 275] width 158 height 42
type input "5"
click at [147, 526] on label "Take Image" at bounding box center [139, 523] width 249 height 38
click at [0, 0] on \(IMAGE\) "Take Image" at bounding box center [0, 0] width 0 height 0
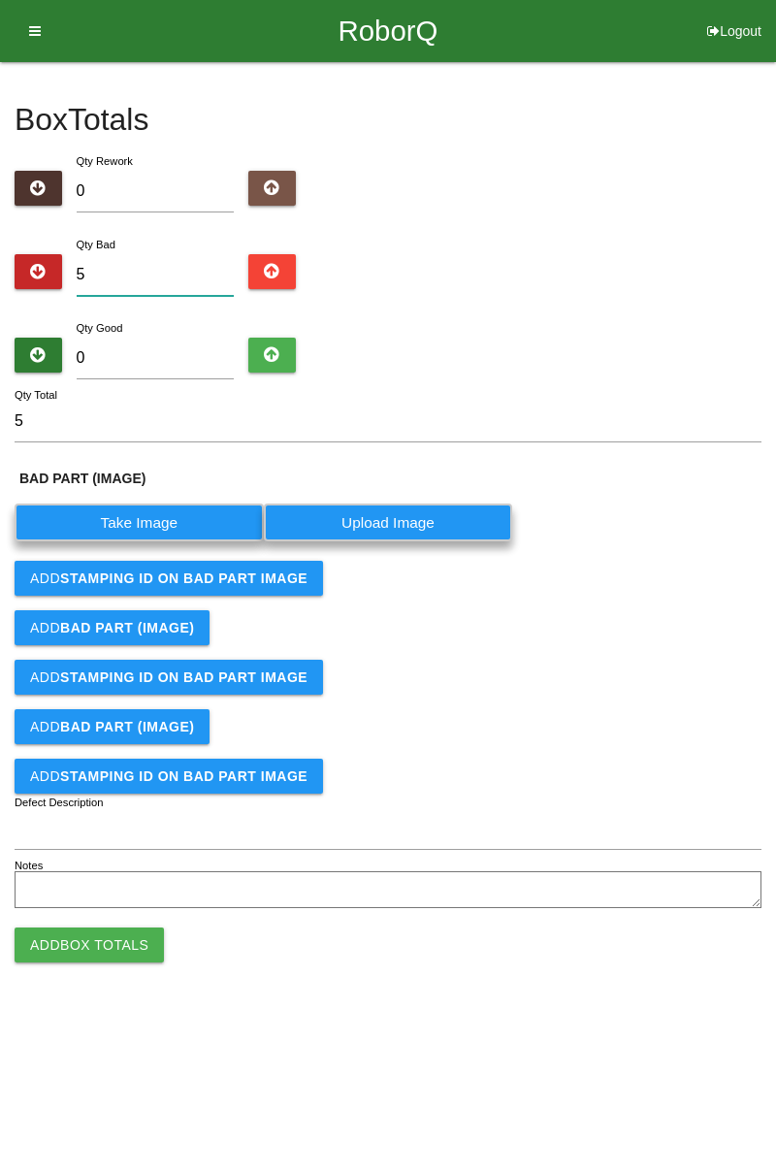
click at [163, 266] on input "5" at bounding box center [156, 275] width 158 height 42
type input "0"
type input "3"
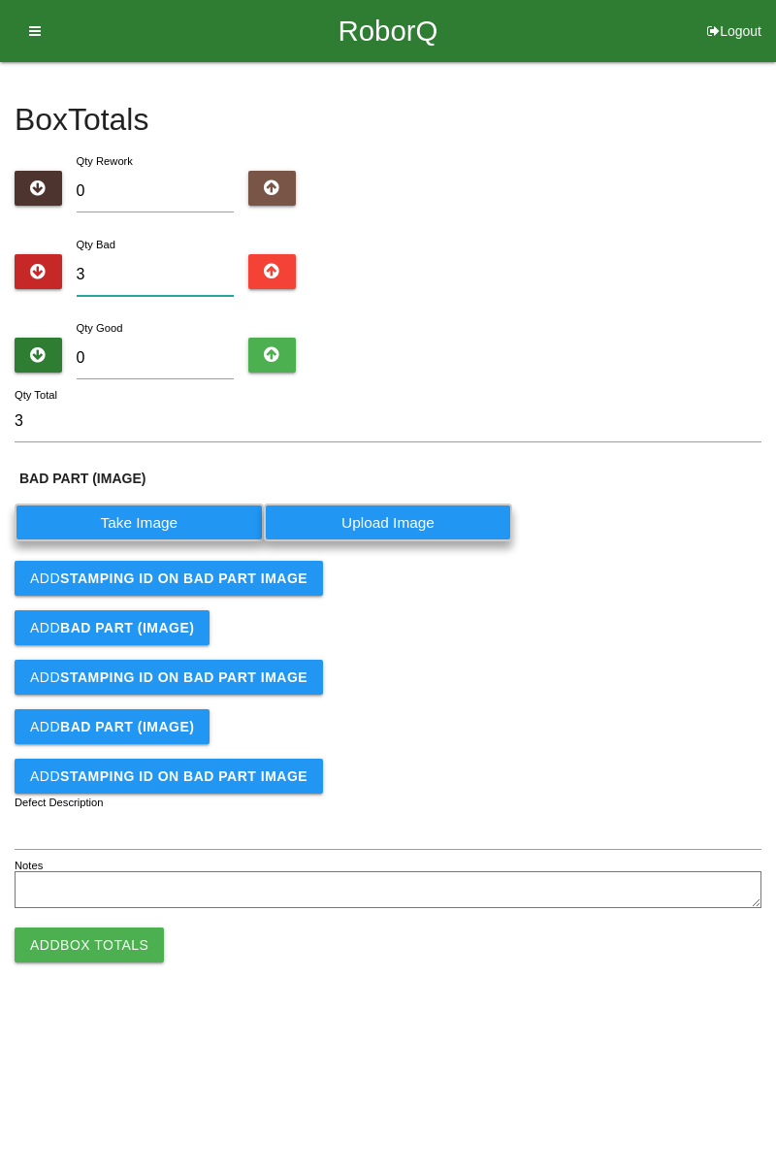
type input "3"
click at [181, 520] on label "Take Image" at bounding box center [139, 523] width 249 height 38
click at [0, 0] on \(IMAGE\) "Take Image" at bounding box center [0, 0] width 0 height 0
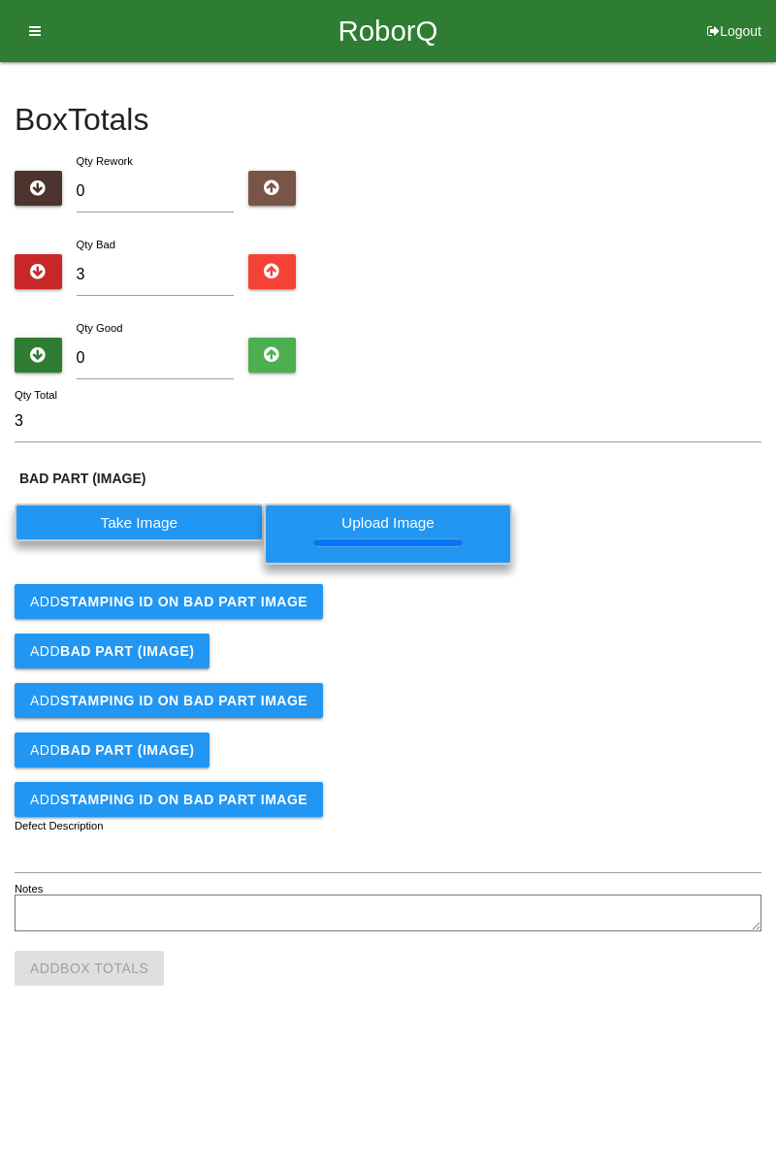
click at [295, 612] on button "Add STAMPING ID on BAD PART Image" at bounding box center [169, 601] width 309 height 35
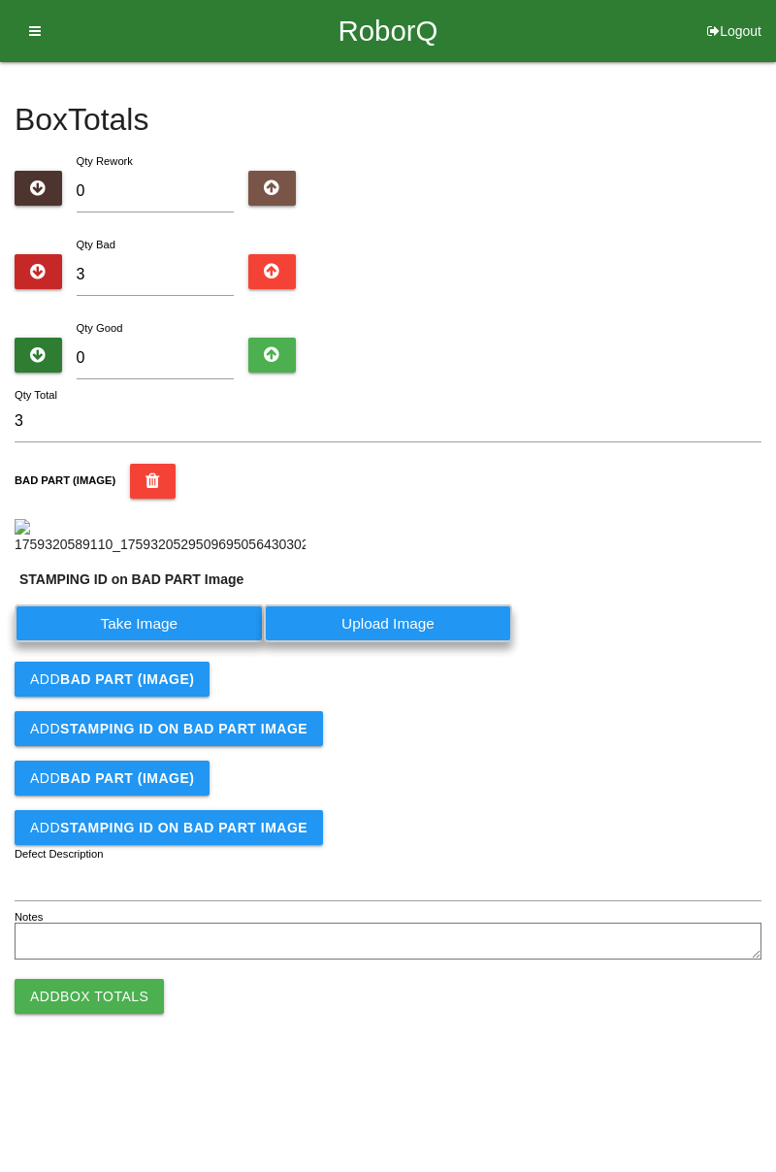
click at [218, 642] on label "Take Image" at bounding box center [139, 624] width 249 height 38
click at [0, 0] on PART "Take Image" at bounding box center [0, 0] width 0 height 0
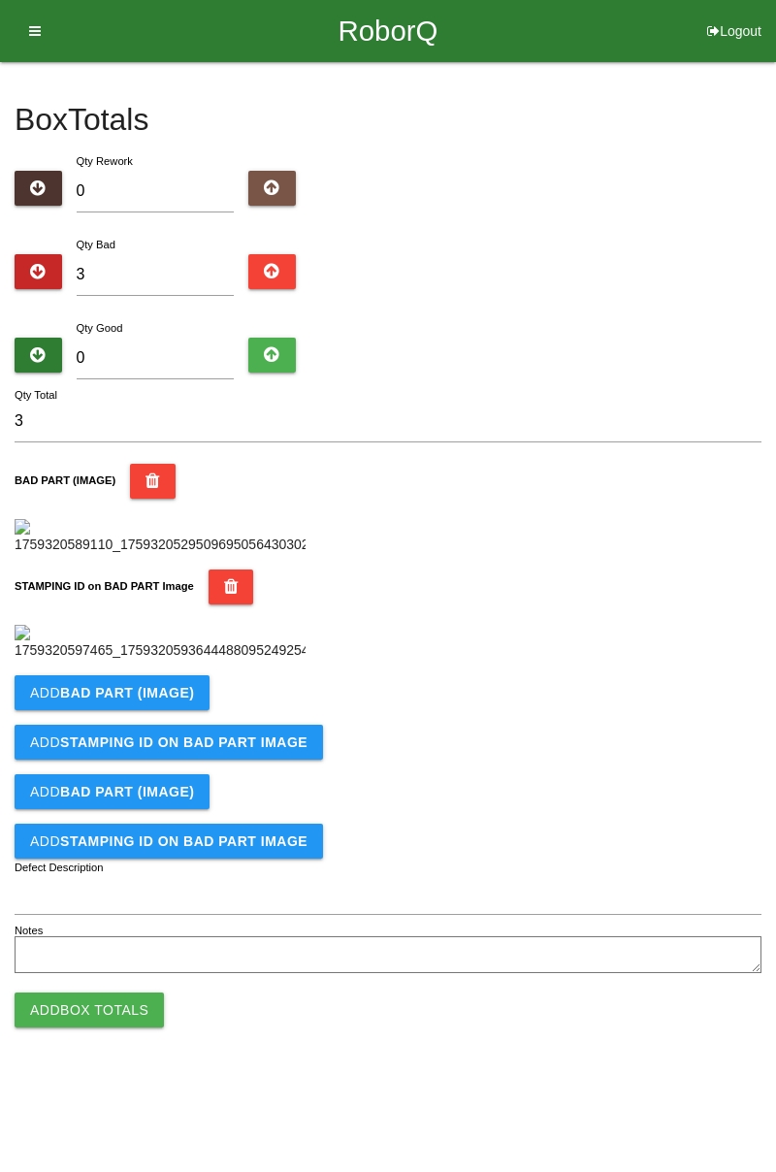
scroll to position [427, 0]
click at [159, 710] on button "Add BAD PART (IMAGE)" at bounding box center [112, 692] width 195 height 35
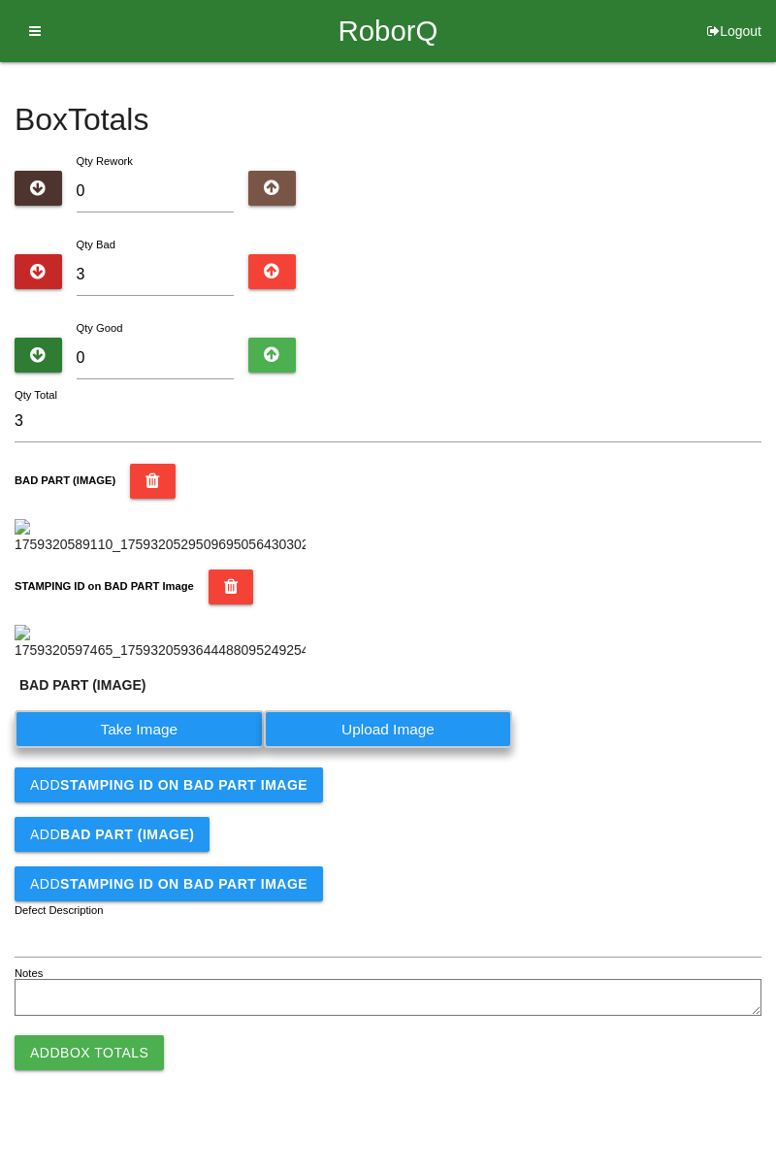
click at [167, 748] on label "Take Image" at bounding box center [139, 729] width 249 height 38
click at [0, 0] on \(IMAGE\) "Take Image" at bounding box center [0, 0] width 0 height 0
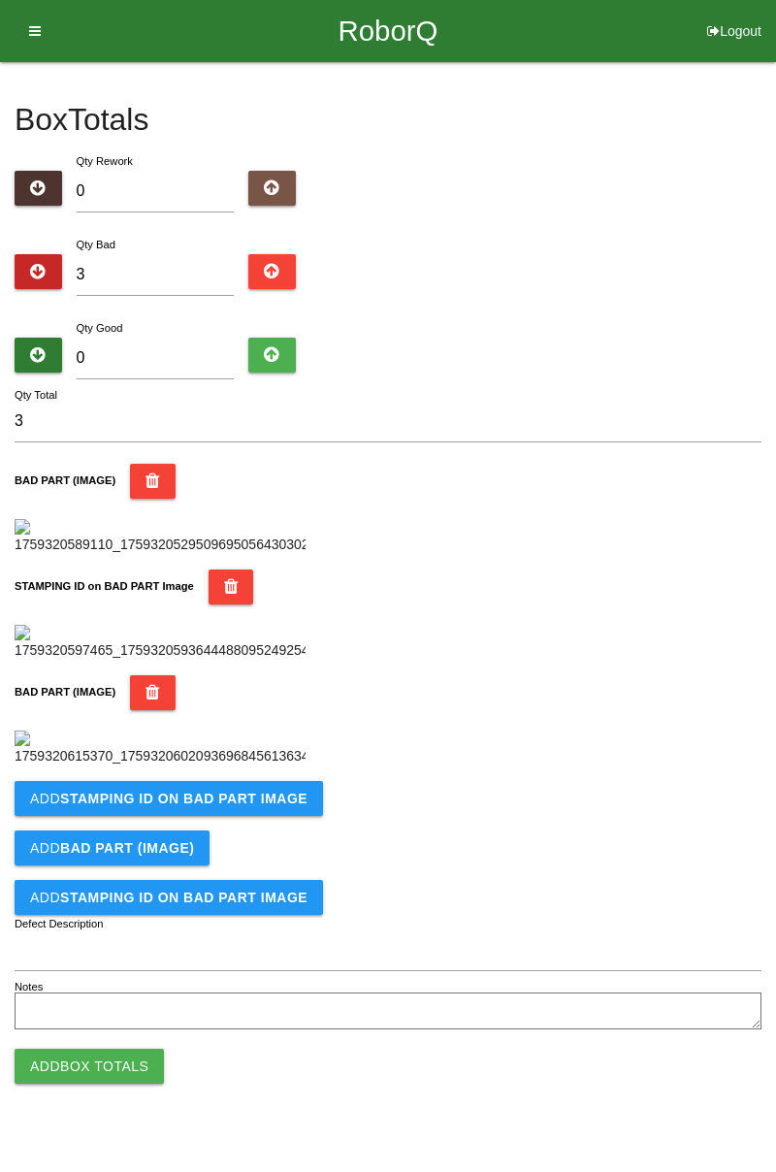
scroll to position [745, 0]
click at [262, 806] on b "STAMPING ID on BAD PART Image" at bounding box center [183, 799] width 247 height 16
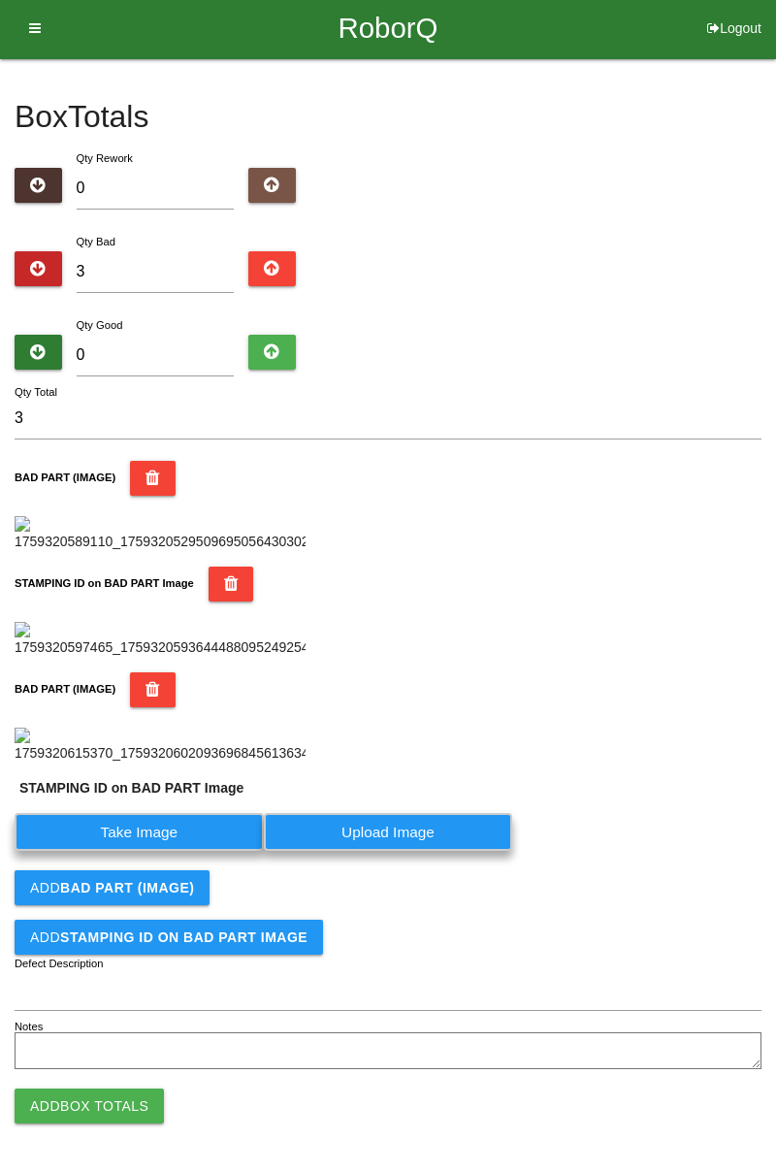
click at [184, 851] on label "Take Image" at bounding box center [139, 832] width 249 height 38
click at [0, 0] on PART "Take Image" at bounding box center [0, 0] width 0 height 0
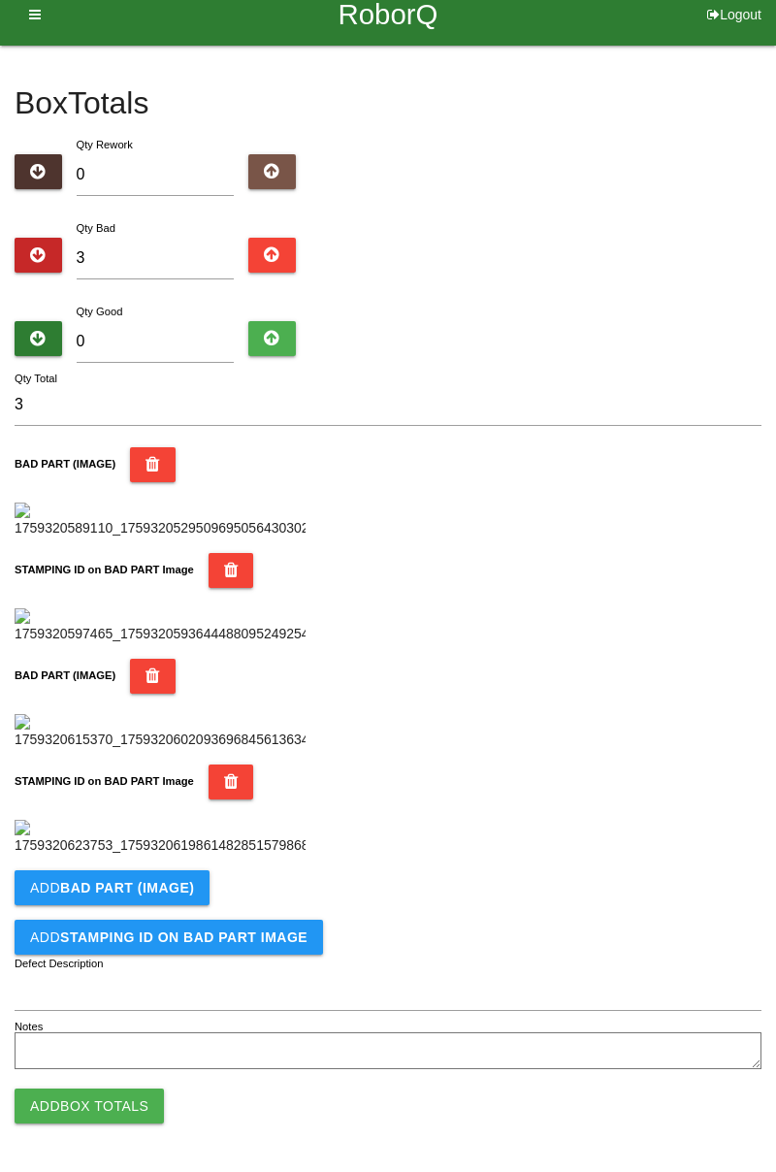
scroll to position [1063, 0]
click at [183, 883] on b "BAD PART (IMAGE)" at bounding box center [127, 888] width 134 height 16
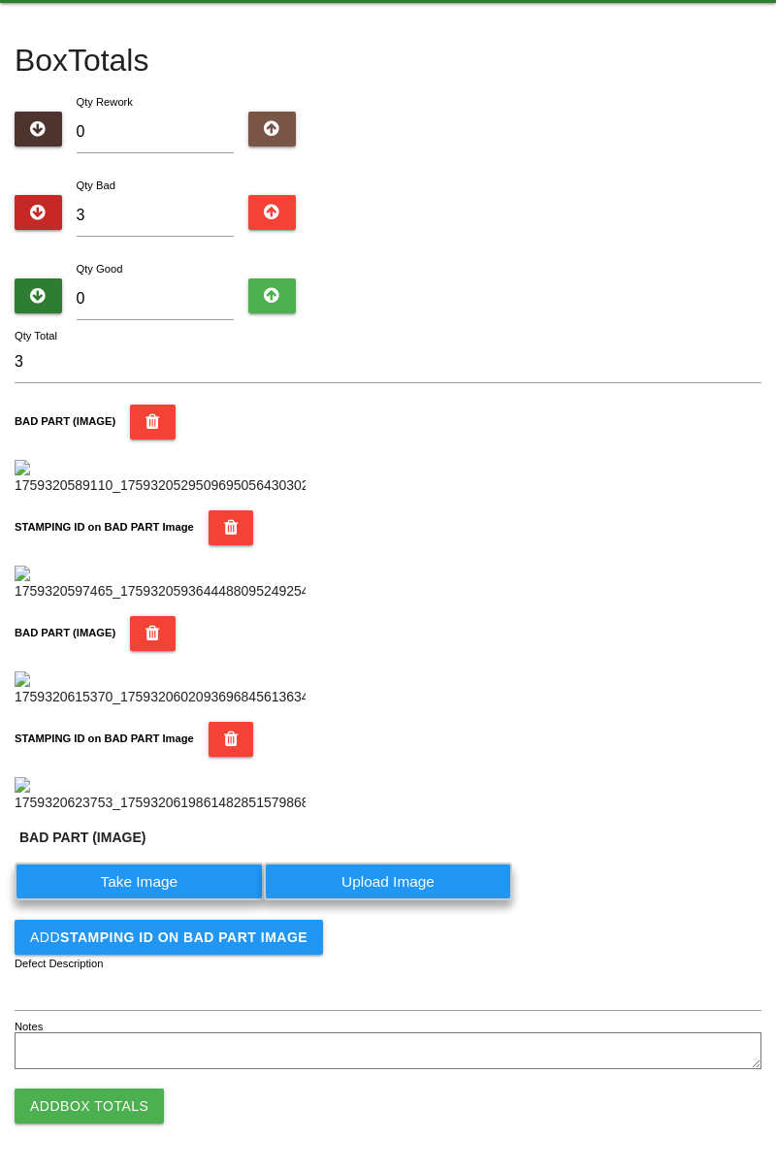
click at [186, 900] on label "Take Image" at bounding box center [139, 882] width 249 height 38
click at [0, 0] on \(IMAGE\) "Take Image" at bounding box center [0, 0] width 0 height 0
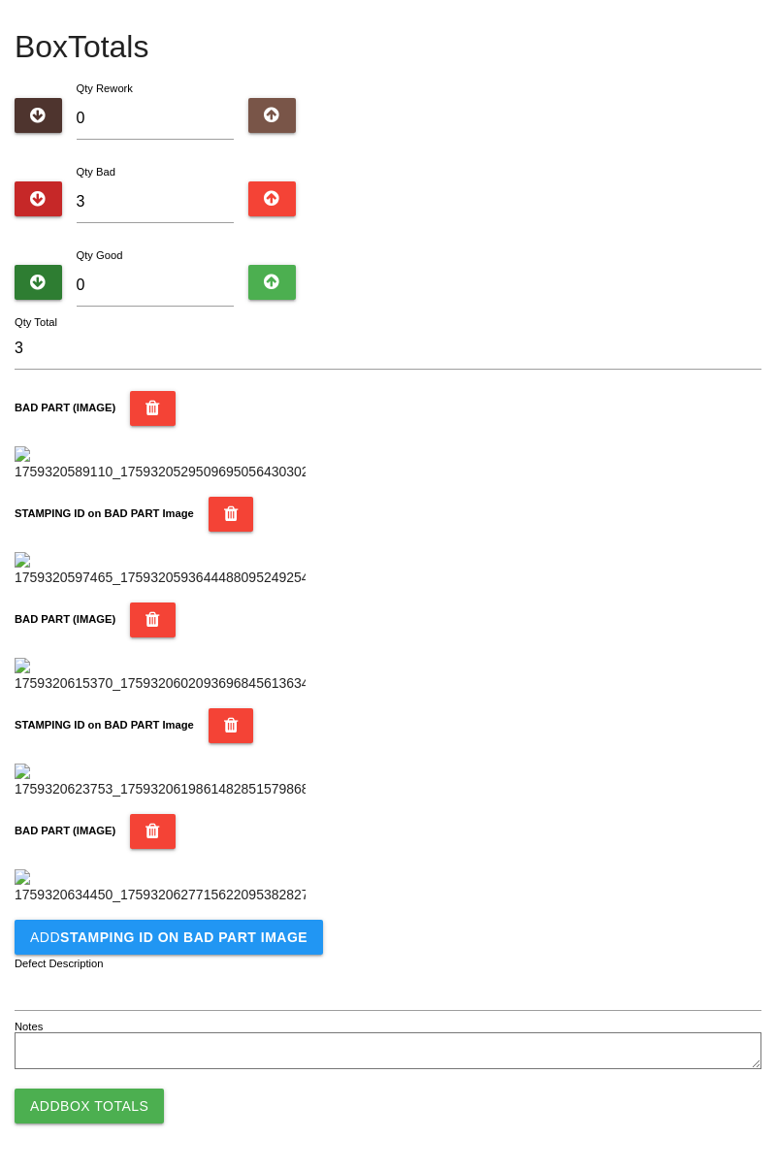
scroll to position [1382, 0]
click at [251, 940] on b "STAMPING ID on BAD PART Image" at bounding box center [183, 938] width 247 height 16
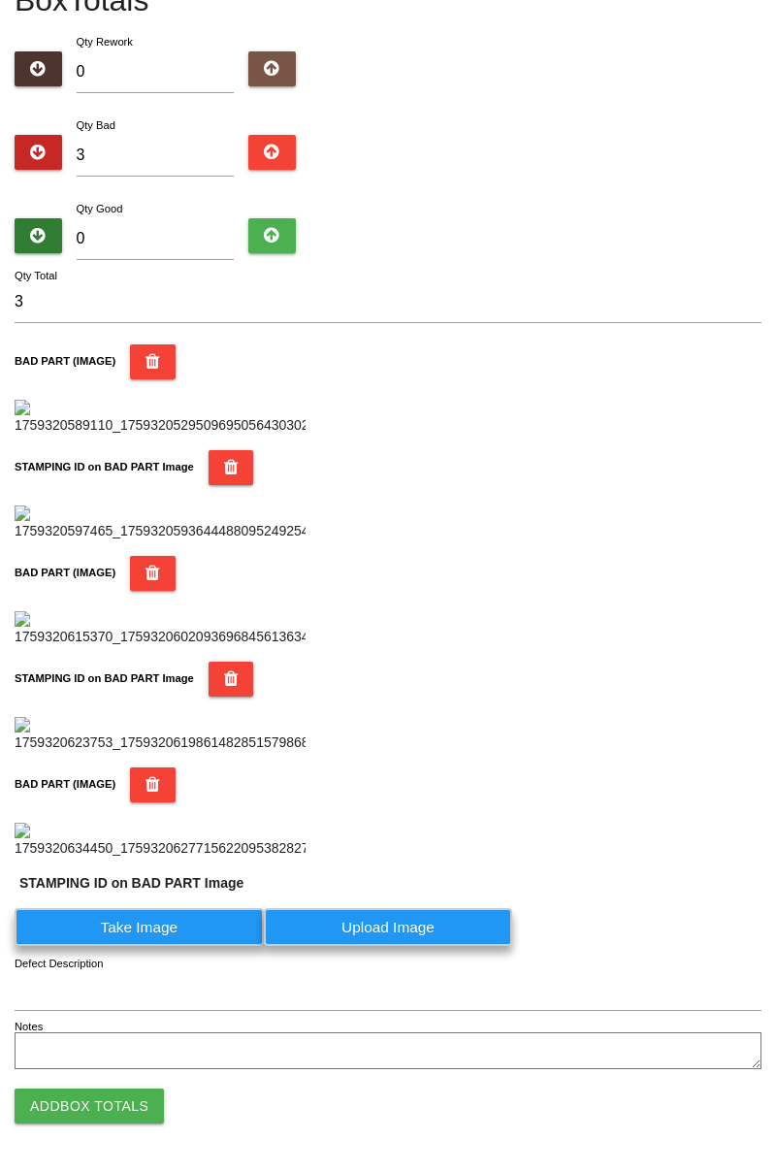
click at [180, 946] on label "Take Image" at bounding box center [139, 927] width 249 height 38
click at [0, 0] on PART "Take Image" at bounding box center [0, 0] width 0 height 0
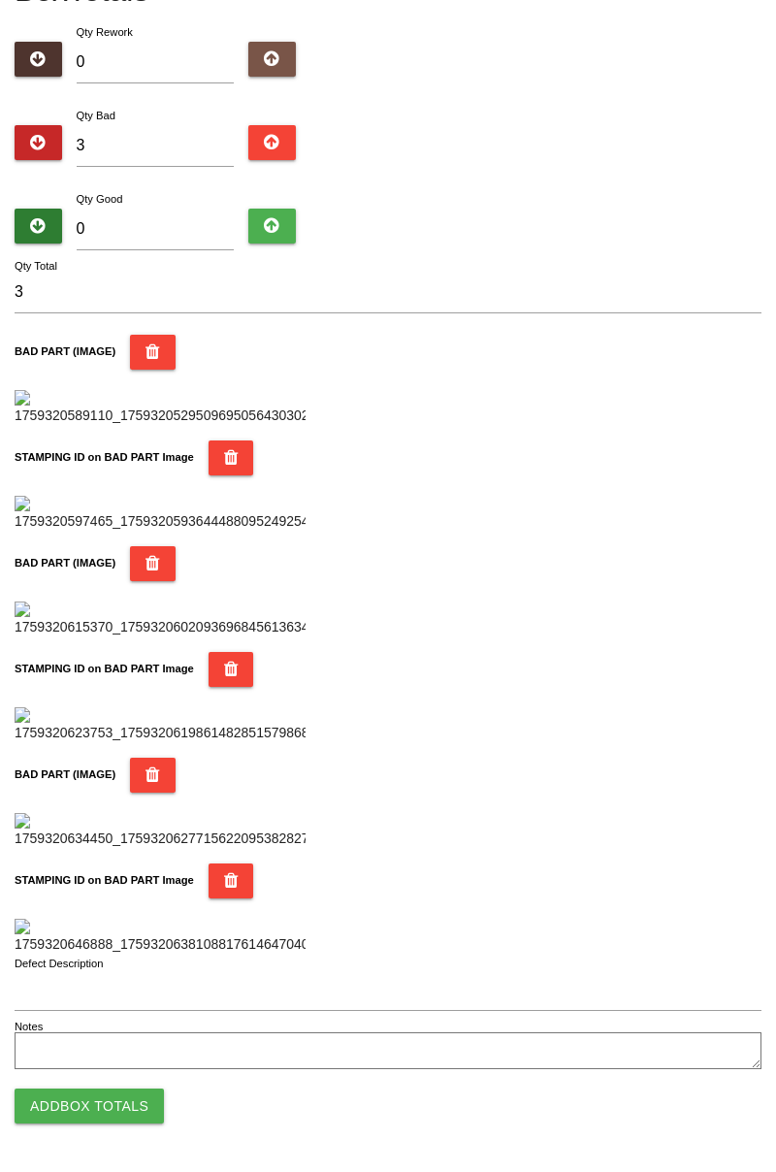
scroll to position [0, 0]
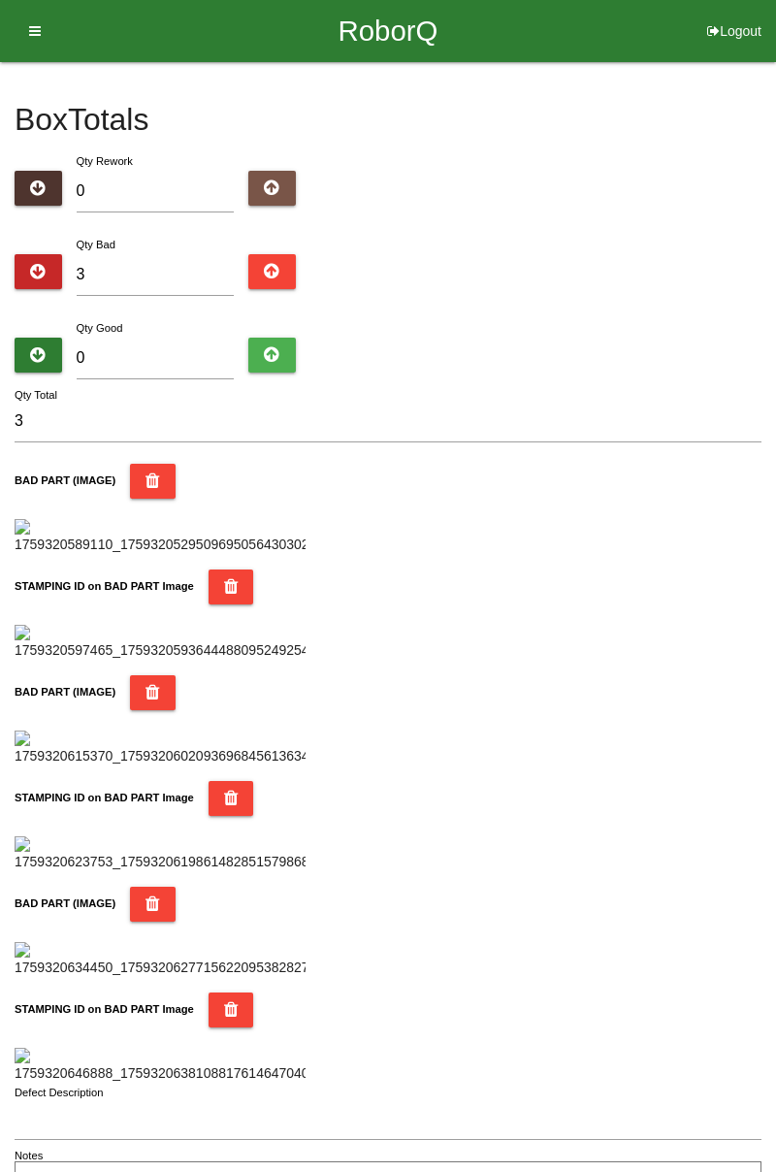
click at [186, 326] on div "Qty Good 0" at bounding box center [155, 352] width 187 height 70
click at [190, 339] on input "0" at bounding box center [156, 359] width 158 height 42
type input "8"
type input "11"
type input "81"
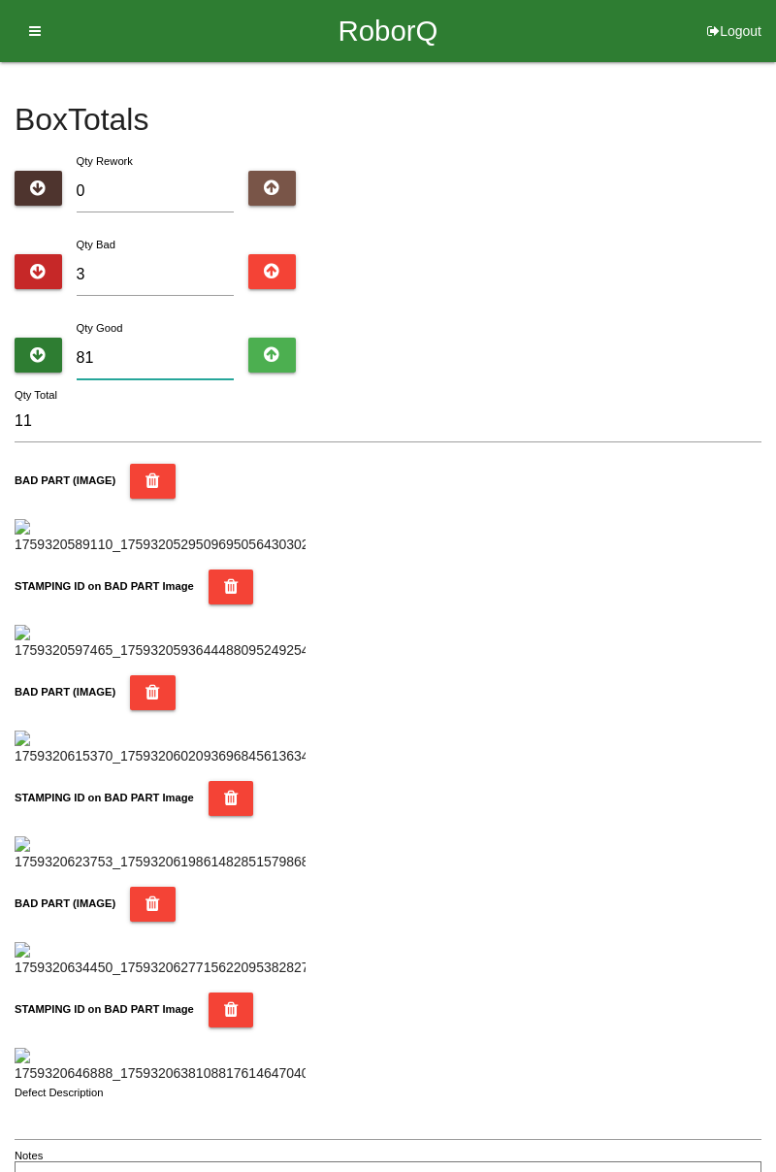
type input "84"
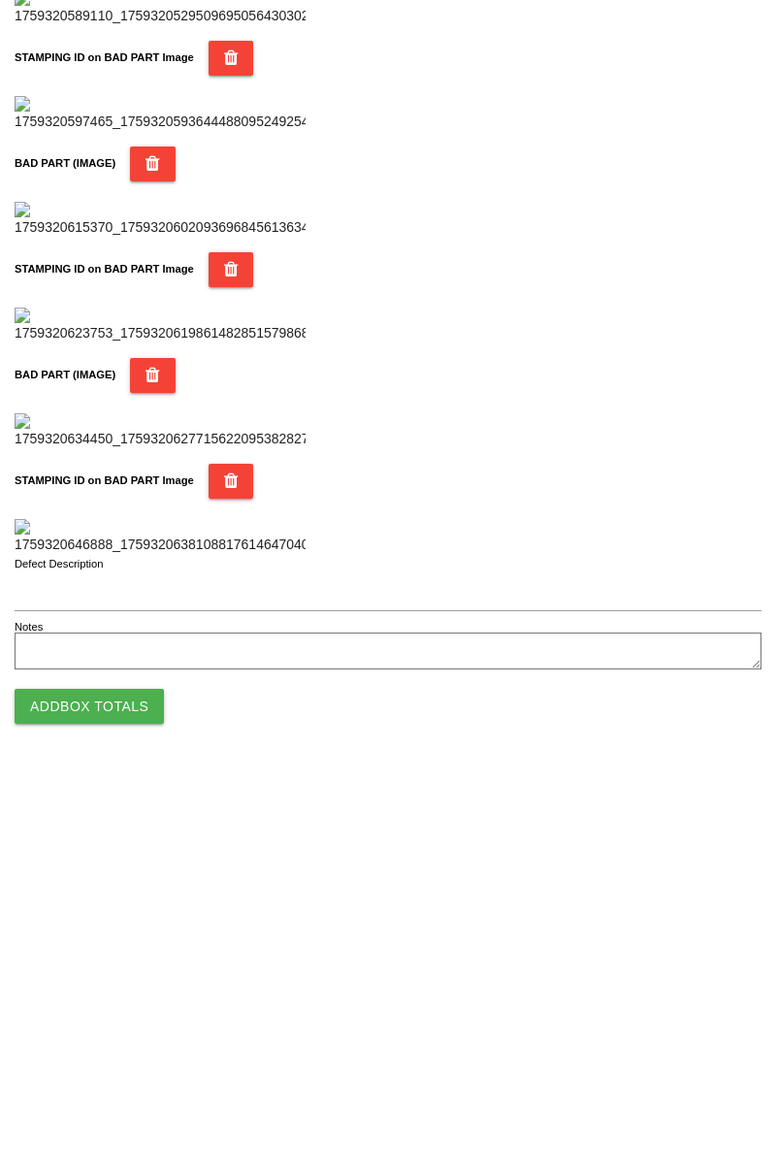
type input "81"
click at [126, 1105] on button "Add Box Totals" at bounding box center [89, 1106] width 149 height 35
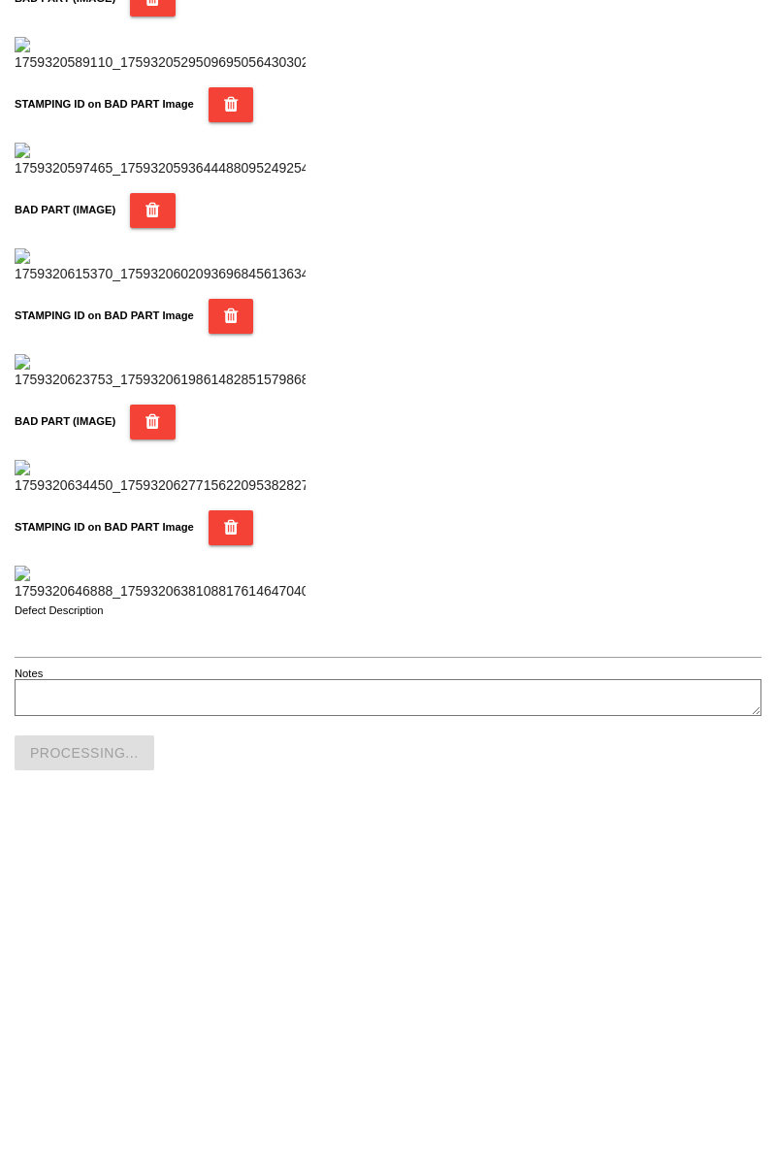
scroll to position [1700, 0]
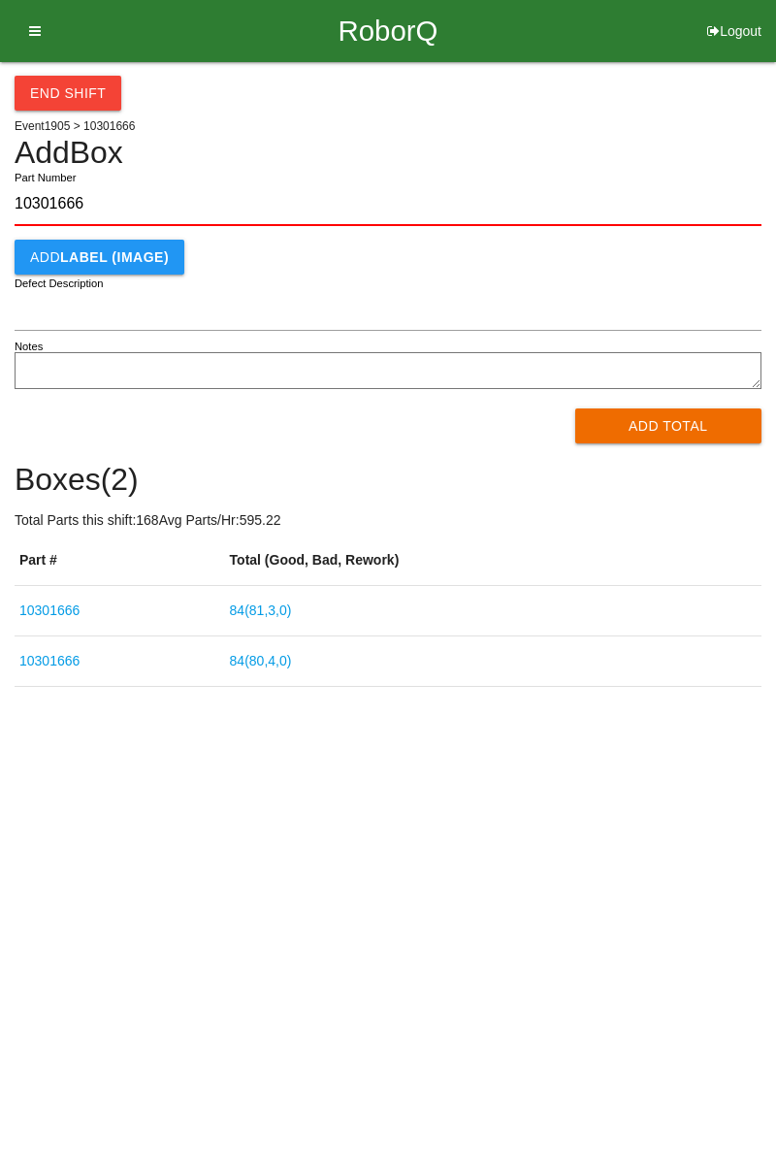
type input "10301666"
click at [669, 425] on button "Add Total" at bounding box center [668, 426] width 187 height 35
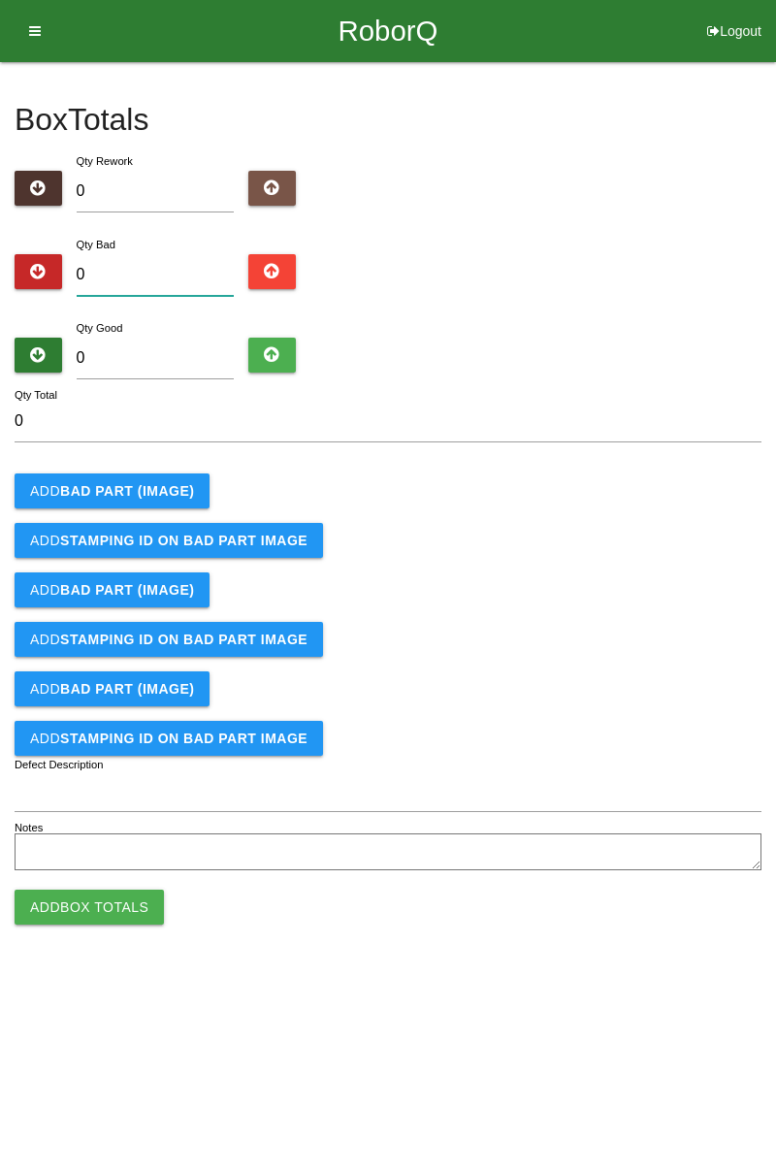
click at [185, 265] on input "0" at bounding box center [156, 275] width 158 height 42
click at [759, 224] on div "Box Totals Translate Weight Weight unit: Rework Weight Bad Weight Good Weight 0…" at bounding box center [388, 469] width 747 height 814
click at [172, 274] on input "0" at bounding box center [156, 275] width 158 height 42
type input "1"
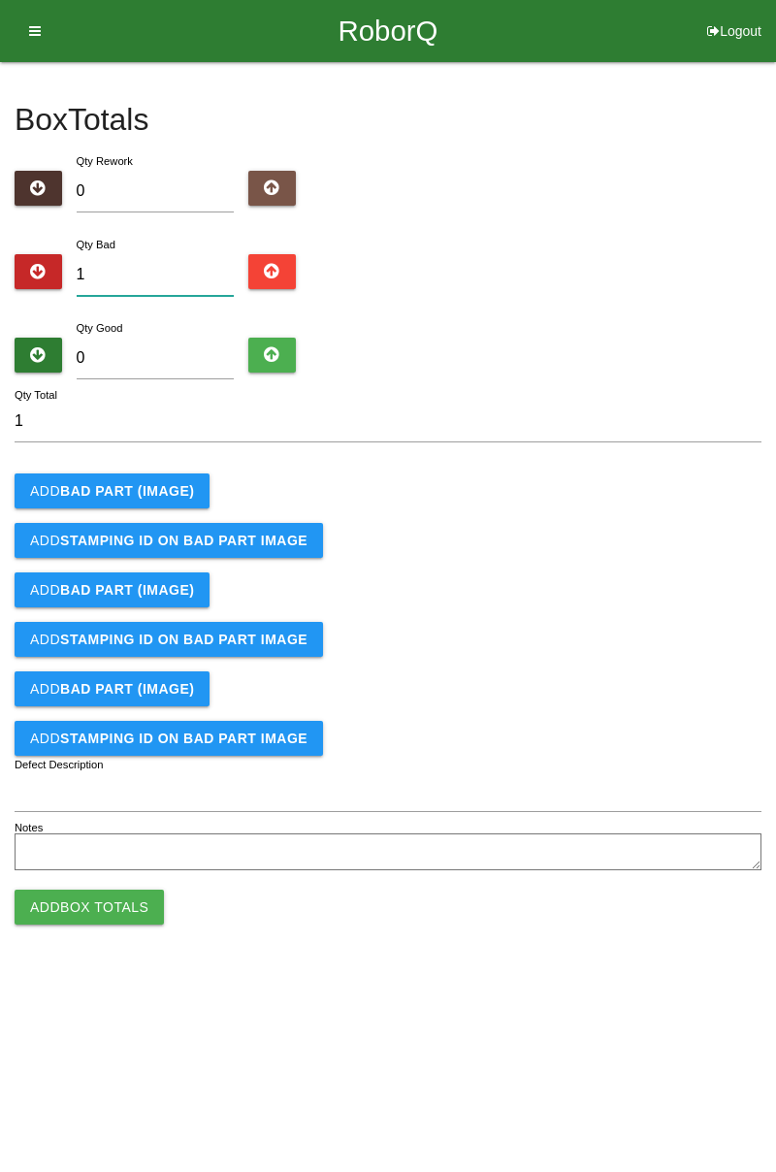
type input "10"
click at [156, 351] on input "0" at bounding box center [156, 359] width 158 height 42
type input "7"
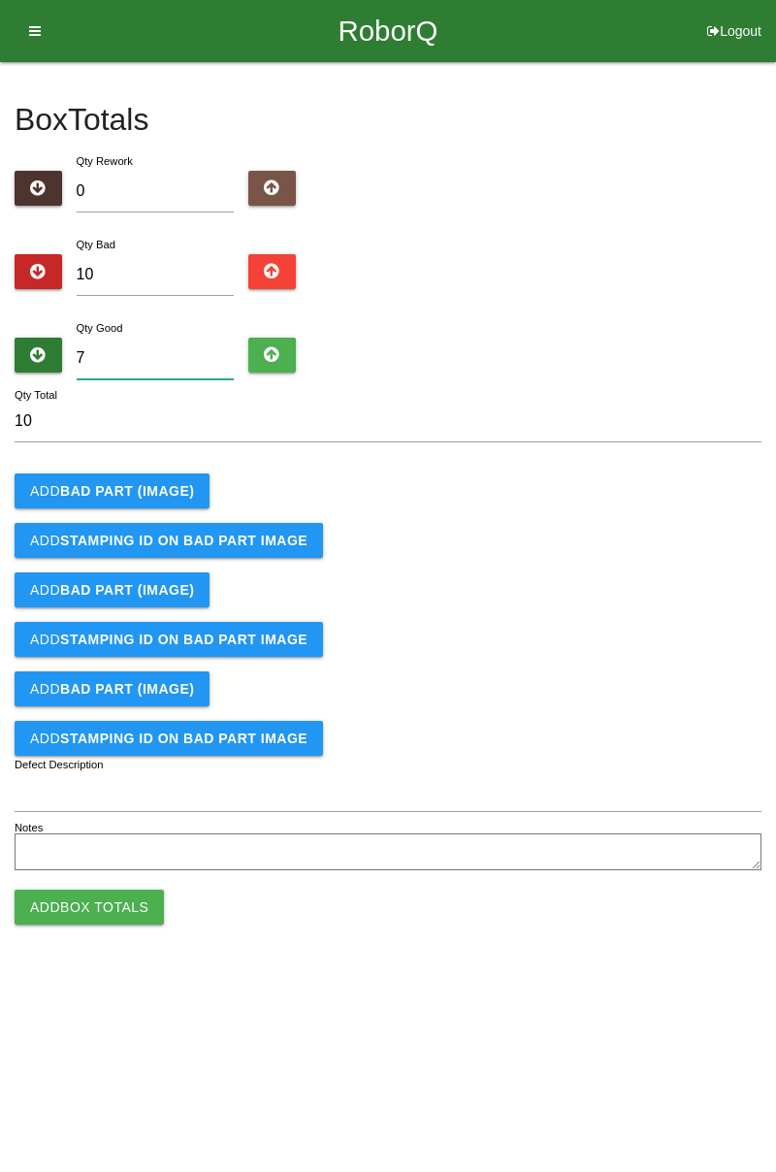
type input "17"
type input "74"
type input "84"
type input "74"
click at [140, 485] on b "BAD PART (IMAGE)" at bounding box center [127, 491] width 134 height 16
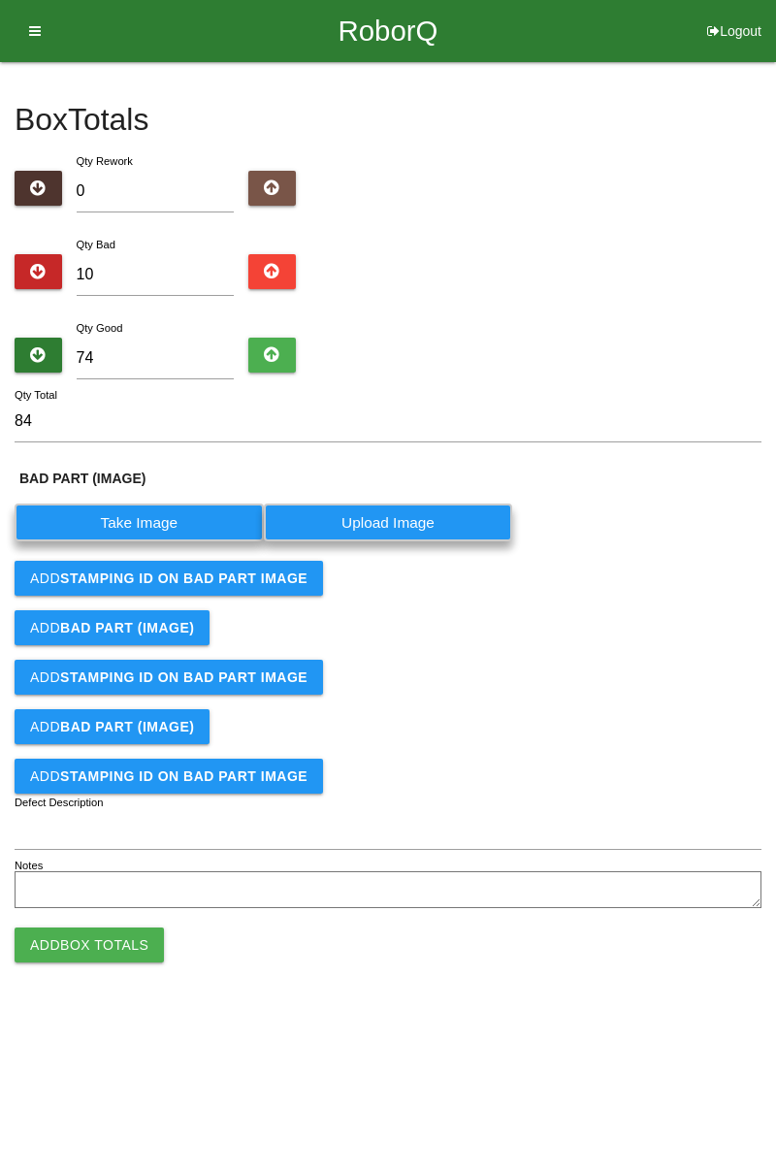
click at [131, 515] on label "Take Image" at bounding box center [139, 523] width 249 height 38
click at [0, 0] on \(IMAGE\) "Take Image" at bounding box center [0, 0] width 0 height 0
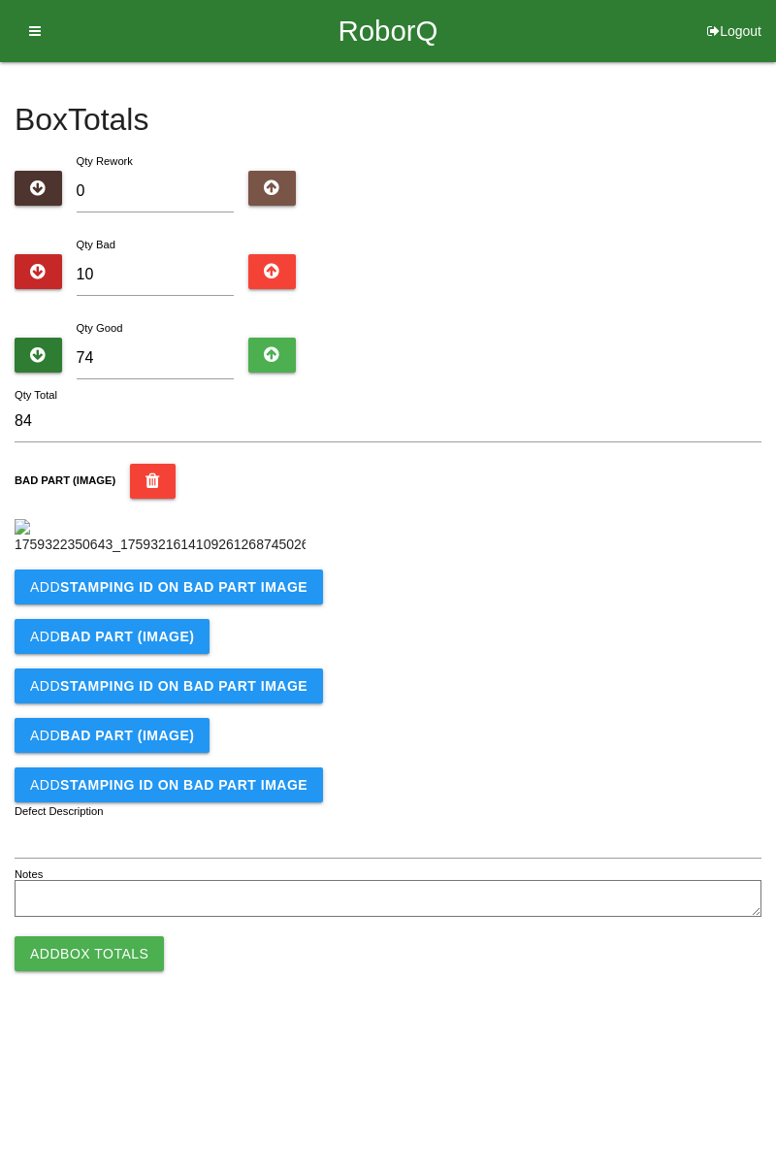
scroll to position [109, 0]
click at [265, 605] on button "Add STAMPING ID on BAD PART Image" at bounding box center [169, 587] width 309 height 35
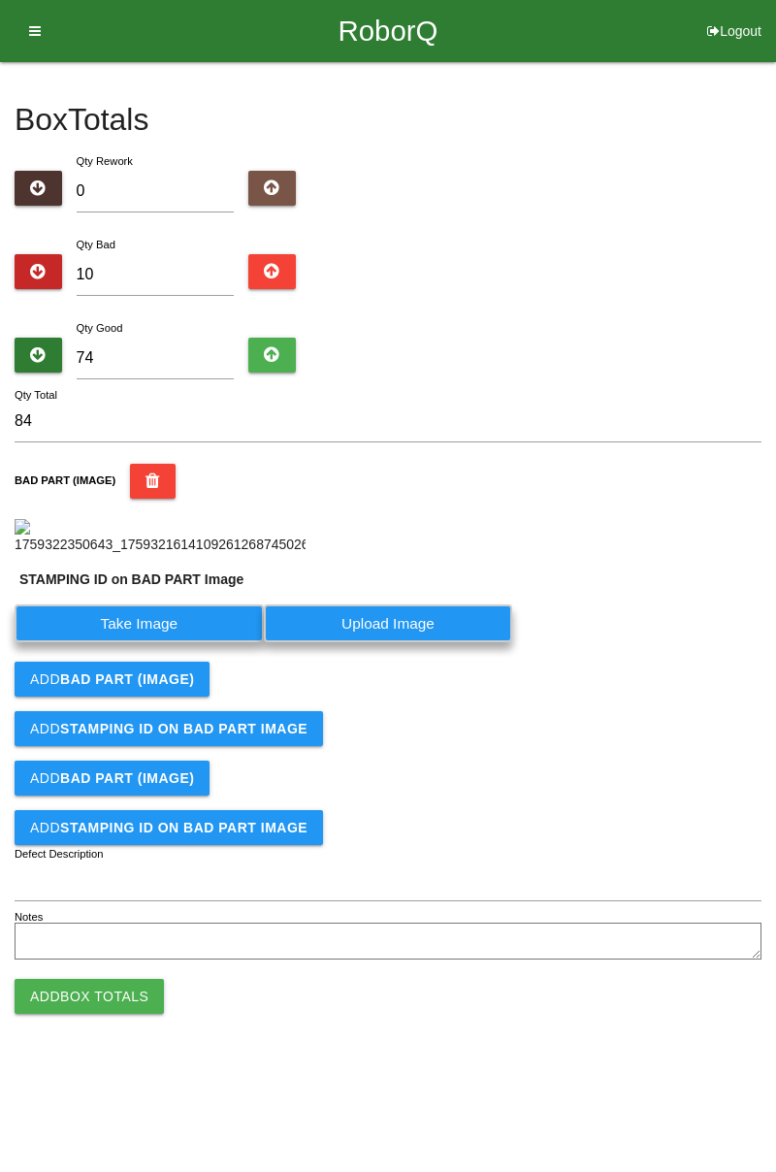
click at [188, 642] on label "Take Image" at bounding box center [139, 624] width 249 height 38
click at [0, 0] on PART "Take Image" at bounding box center [0, 0] width 0 height 0
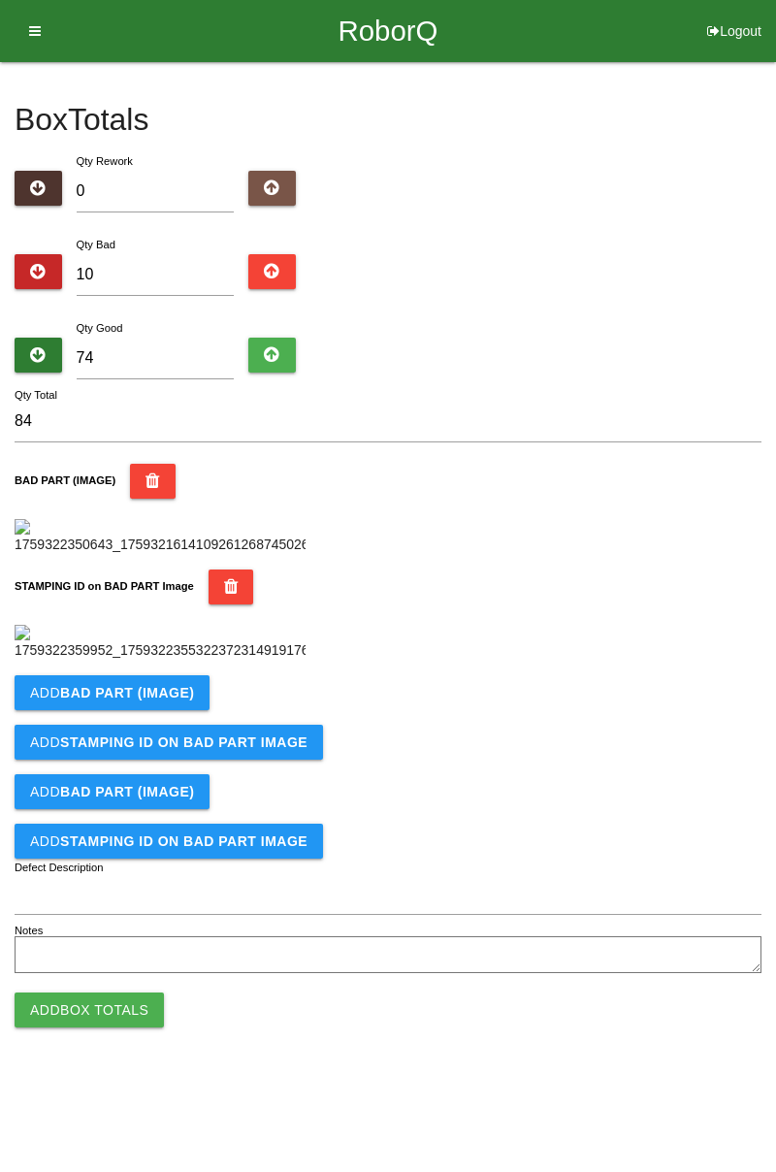
scroll to position [427, 0]
click at [196, 710] on button "Add BAD PART (IMAGE)" at bounding box center [112, 692] width 195 height 35
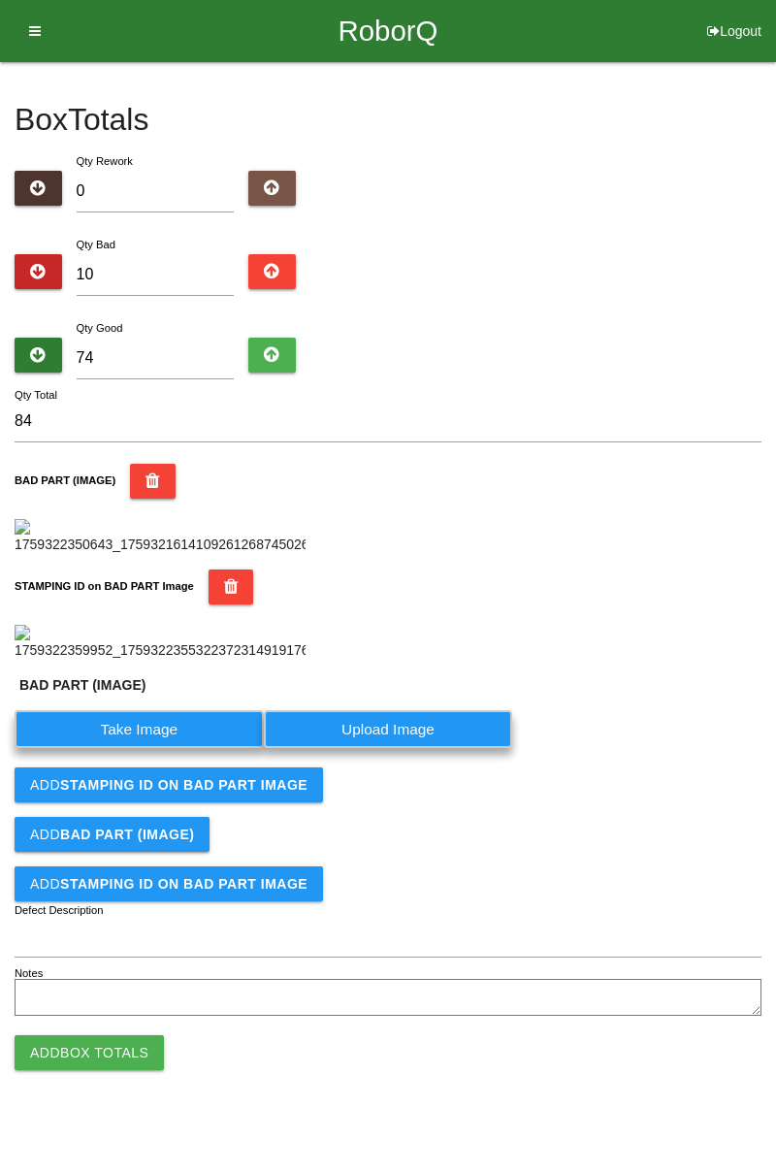
click at [156, 748] on label "Take Image" at bounding box center [139, 729] width 249 height 38
click at [0, 0] on \(IMAGE\) "Take Image" at bounding box center [0, 0] width 0 height 0
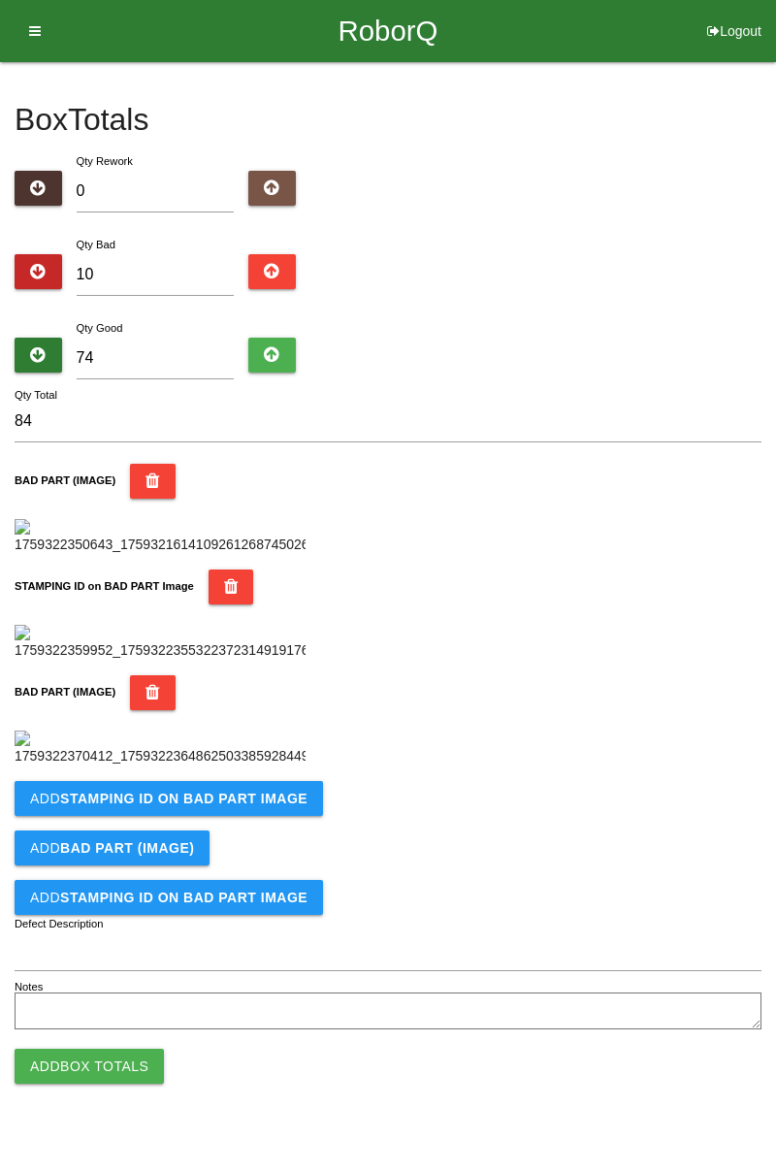
scroll to position [610, 0]
click at [148, 675] on icon "button" at bounding box center [153, 692] width 15 height 35
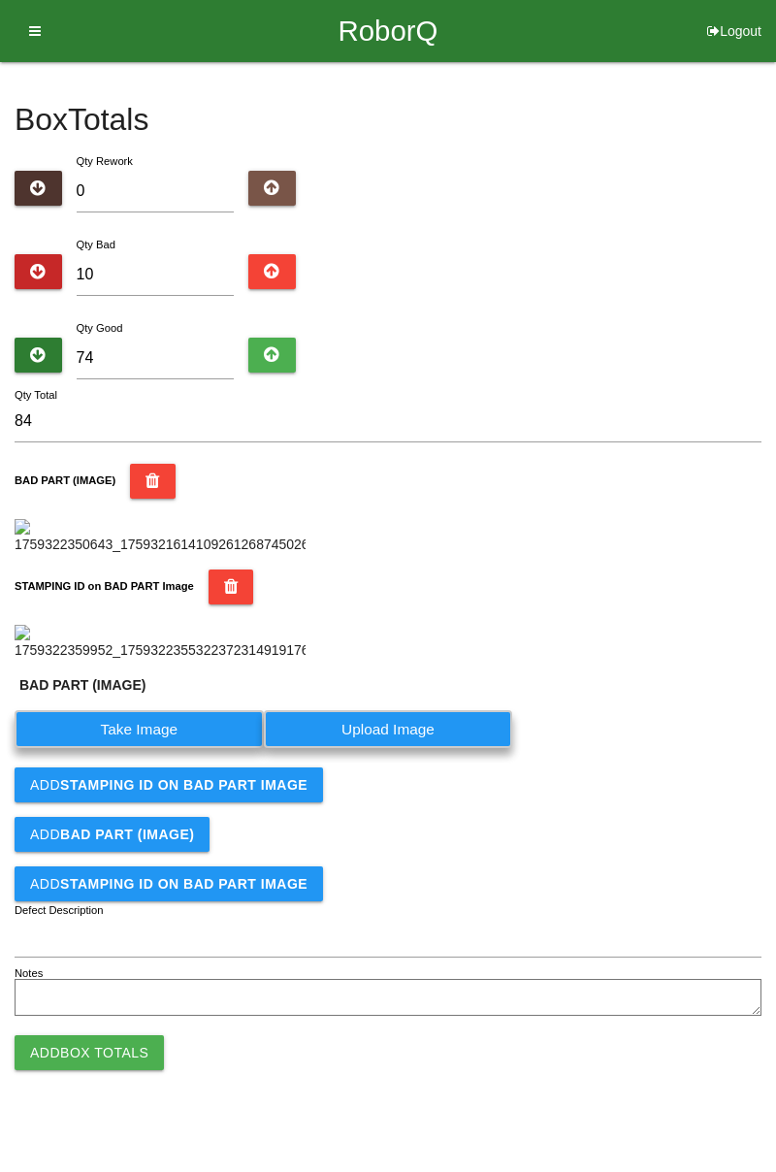
scroll to position [470, 0]
click at [143, 748] on label "Take Image" at bounding box center [139, 729] width 249 height 38
click at [0, 0] on \(IMAGE\) "Take Image" at bounding box center [0, 0] width 0 height 0
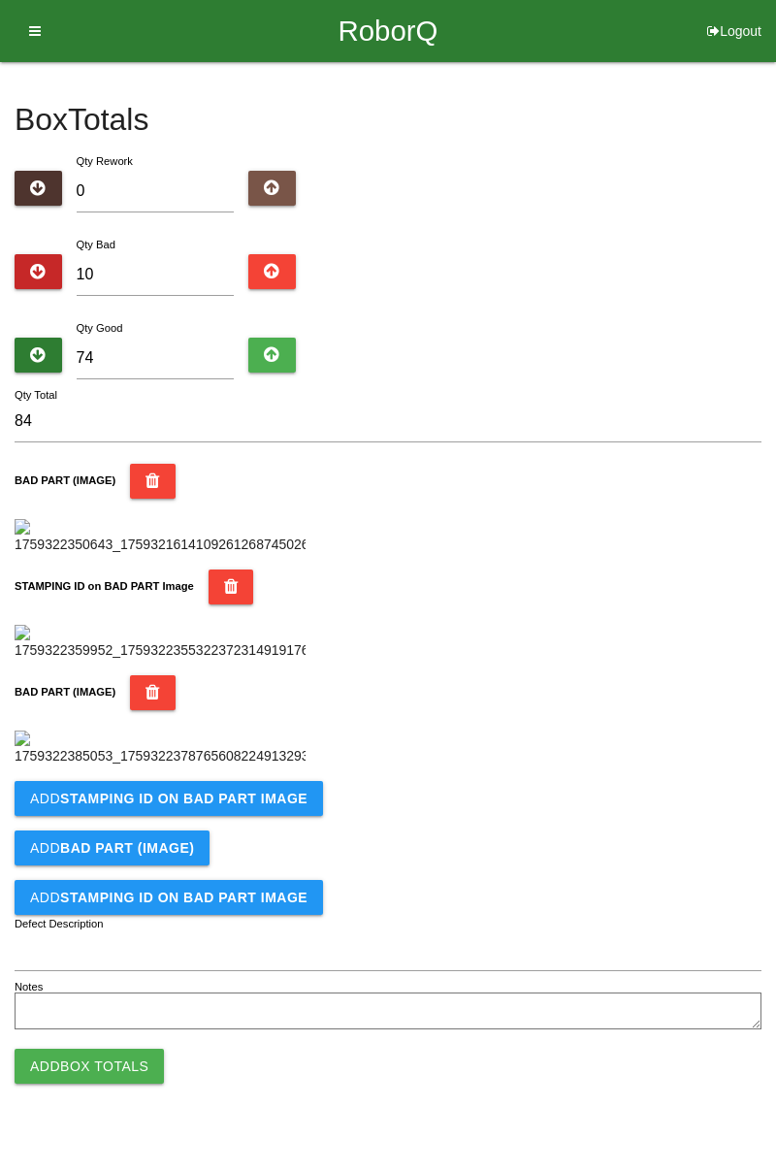
scroll to position [745, 0]
click at [231, 816] on button "Add STAMPING ID on BAD PART Image" at bounding box center [169, 798] width 309 height 35
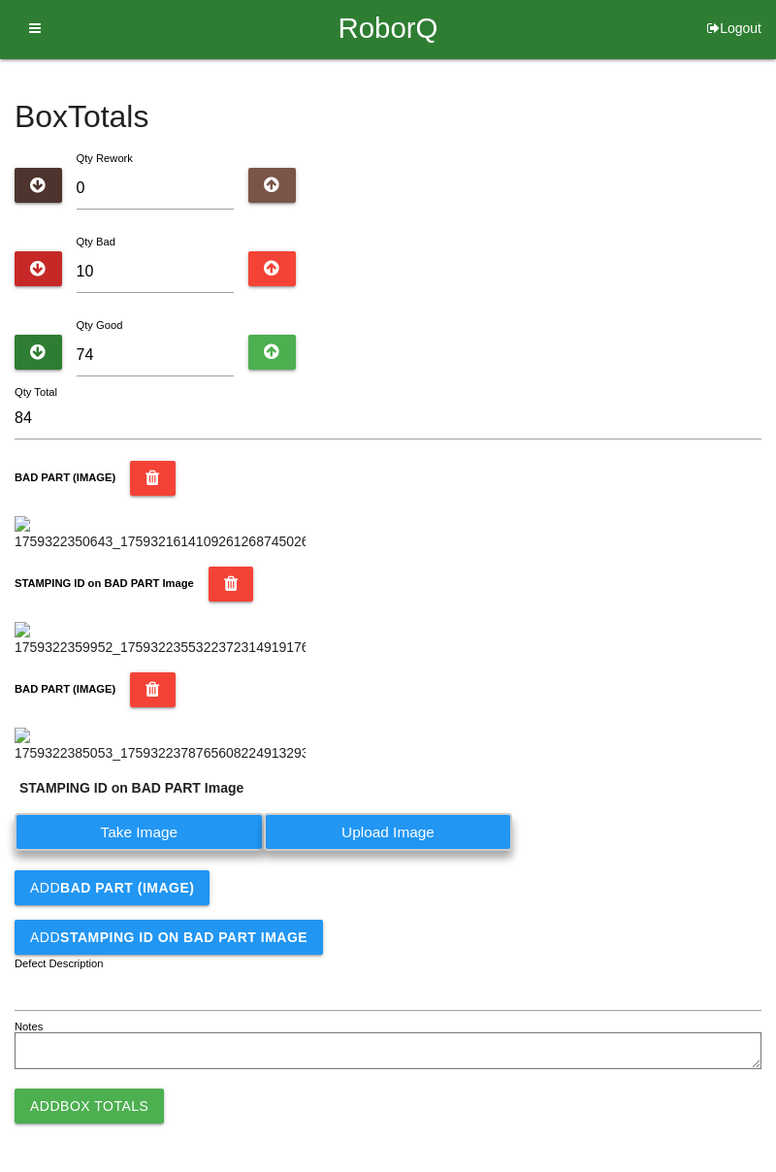
click at [145, 851] on label "Take Image" at bounding box center [139, 832] width 249 height 38
click at [0, 0] on PART "Take Image" at bounding box center [0, 0] width 0 height 0
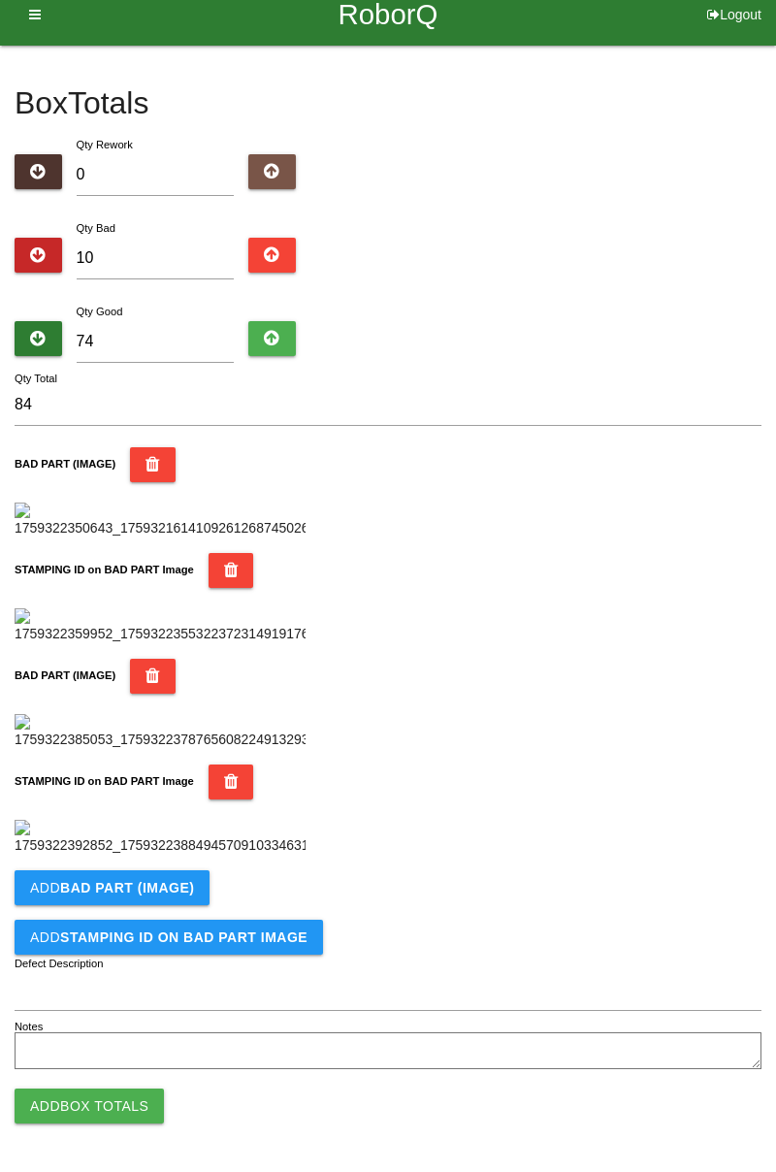
scroll to position [1063, 0]
click at [179, 893] on b "BAD PART (IMAGE)" at bounding box center [127, 888] width 134 height 16
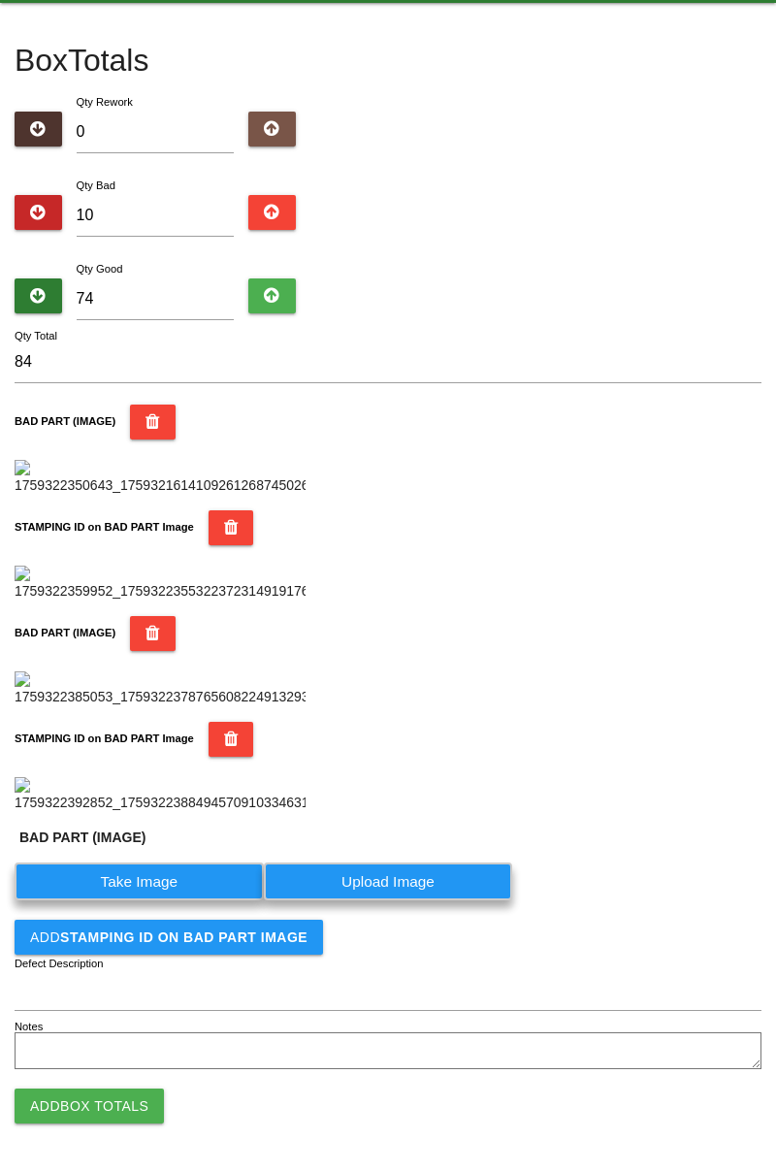
click at [160, 900] on label "Take Image" at bounding box center [139, 882] width 249 height 38
click at [0, 0] on \(IMAGE\) "Take Image" at bounding box center [0, 0] width 0 height 0
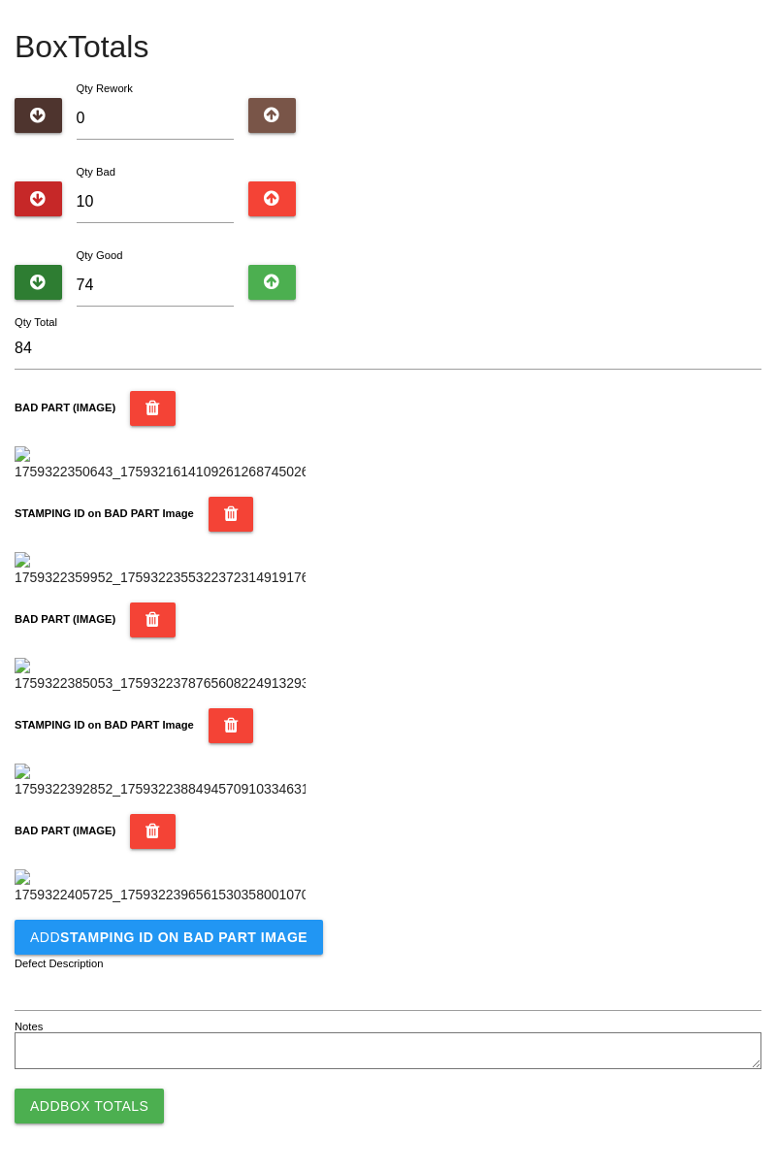
scroll to position [1382, 0]
click at [246, 931] on b "STAMPING ID on BAD PART Image" at bounding box center [183, 938] width 247 height 16
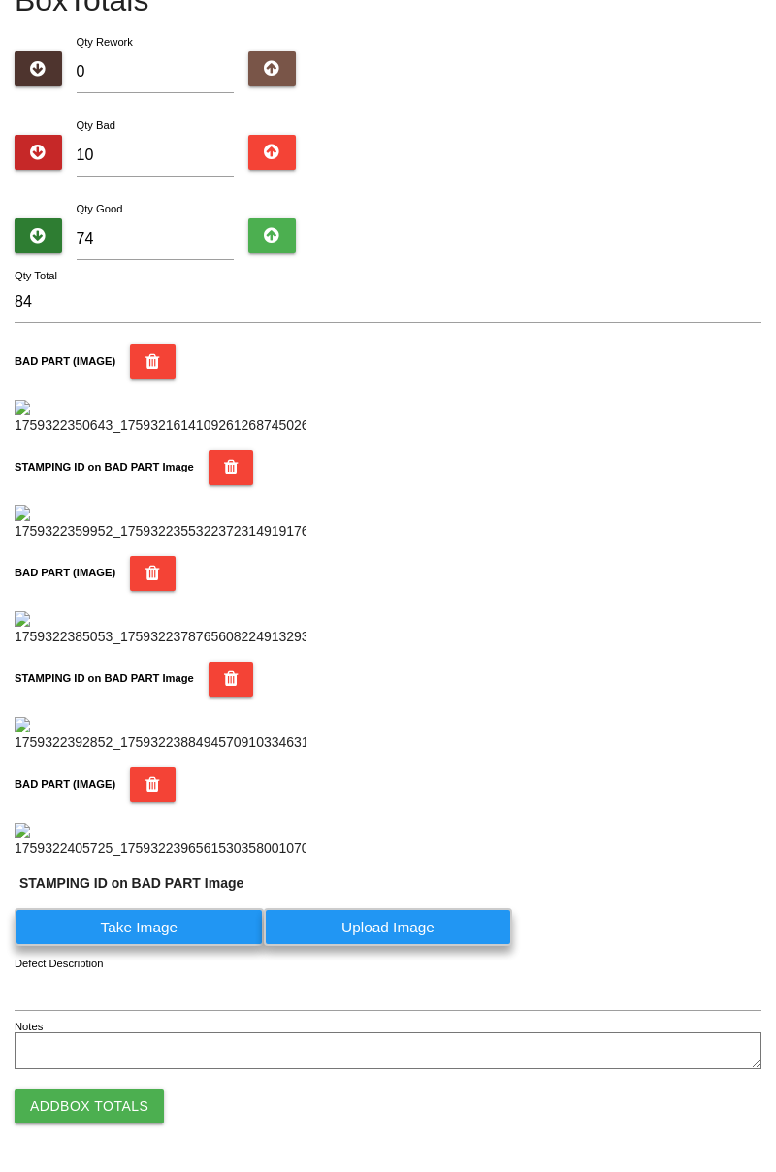
scroll to position [1428, 0]
click at [178, 929] on label "Take Image" at bounding box center [139, 927] width 249 height 38
click at [0, 0] on PART "Take Image" at bounding box center [0, 0] width 0 height 0
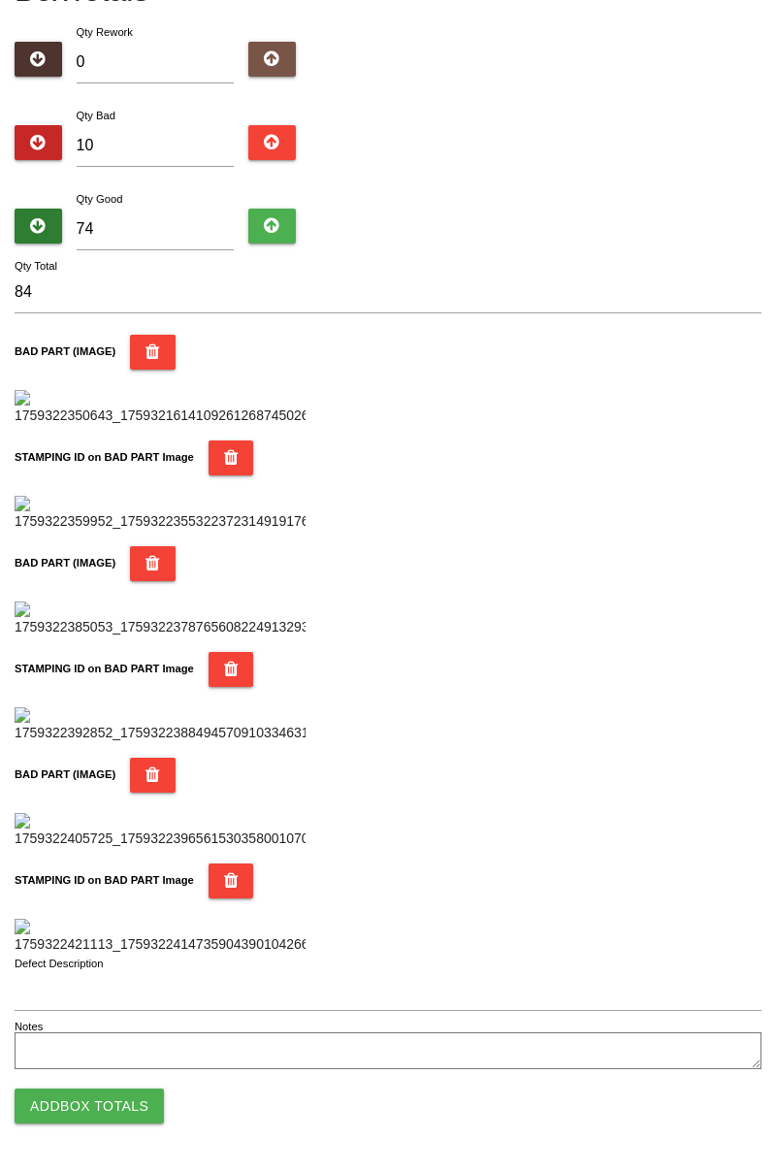
scroll to position [1700, 0]
click at [132, 1112] on button "Add Box Totals" at bounding box center [89, 1106] width 149 height 35
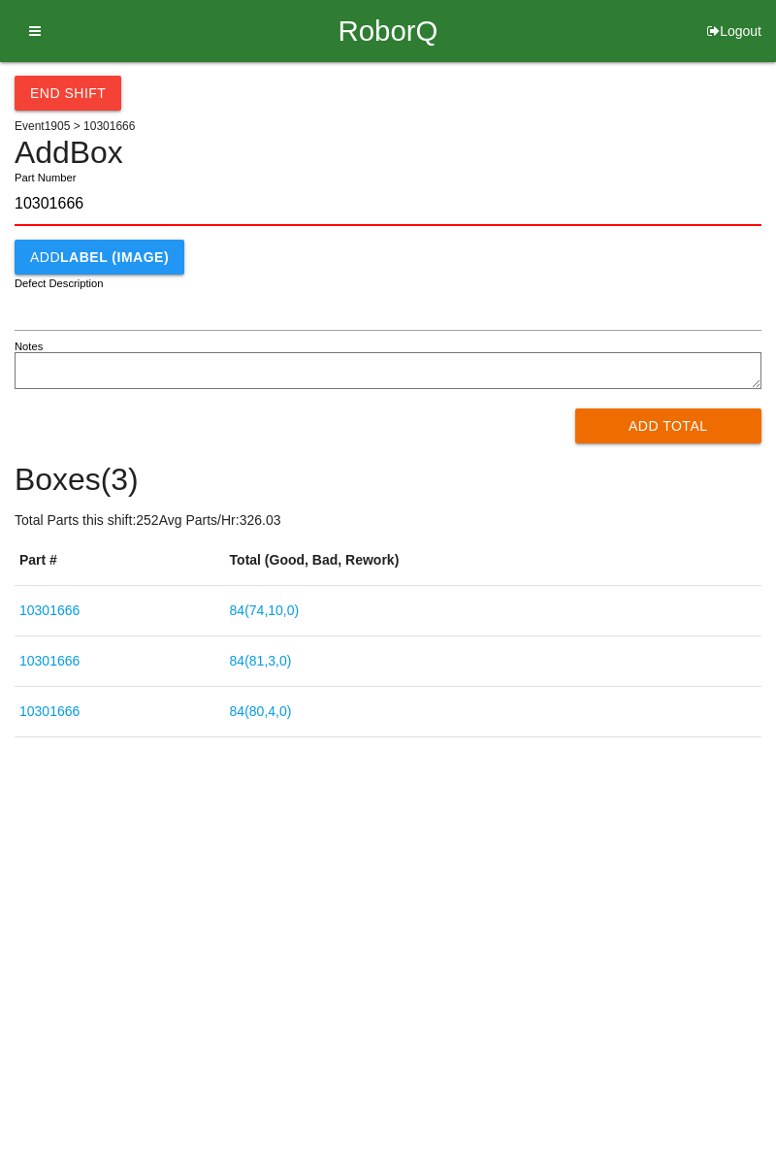
type input "10301666"
click at [655, 430] on button "Add Total" at bounding box center [668, 426] width 187 height 35
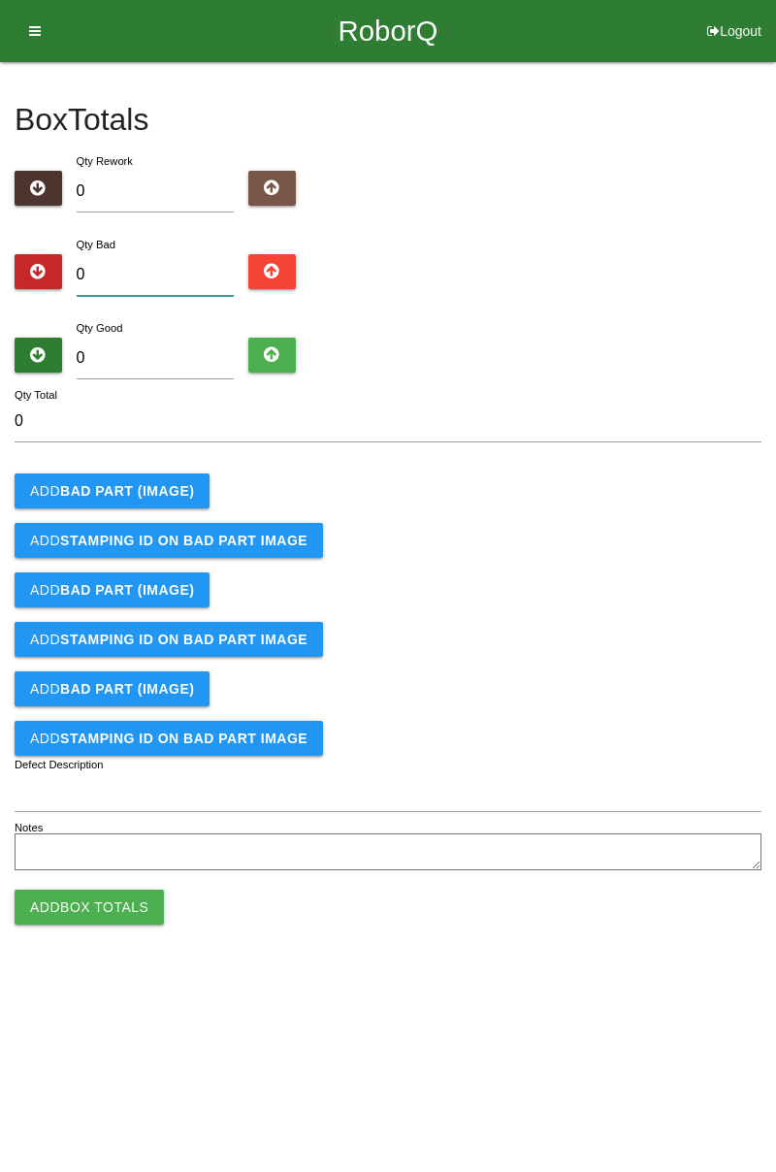
click at [183, 270] on input "0" at bounding box center [156, 275] width 158 height 42
type input "5"
click at [157, 357] on input "0" at bounding box center [156, 359] width 158 height 42
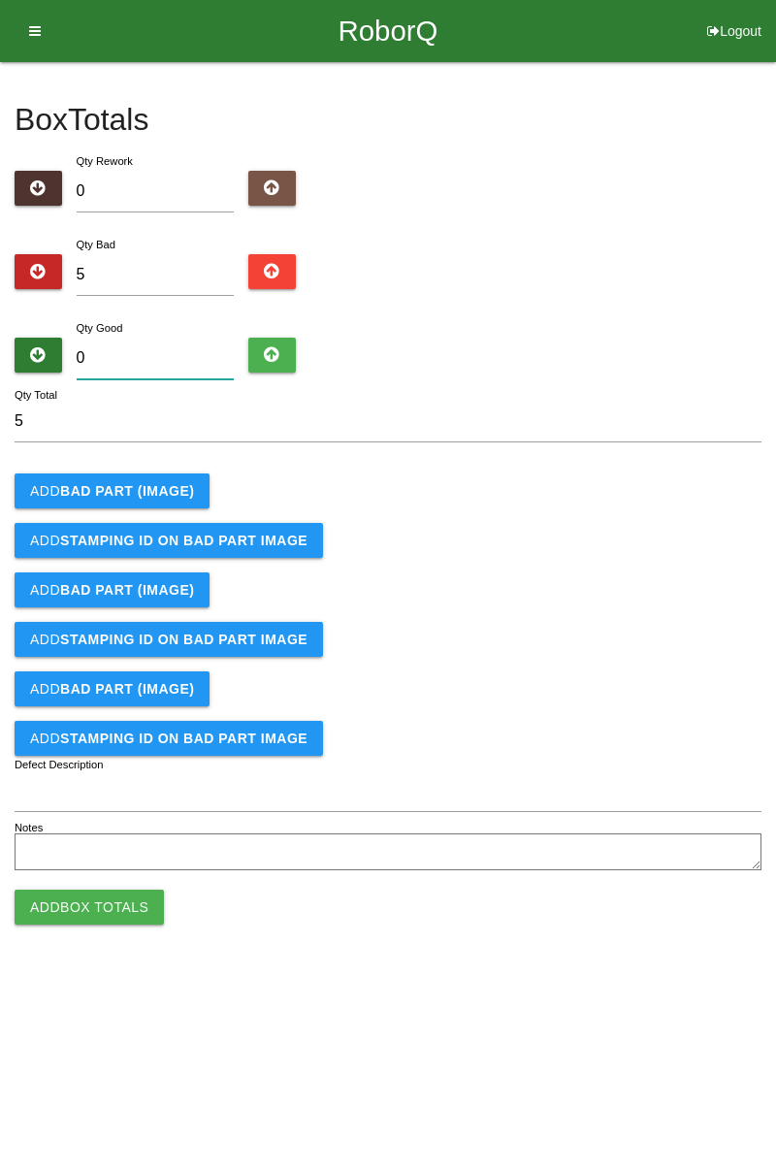
type input "7"
type input "12"
type input "79"
type input "84"
type input "79"
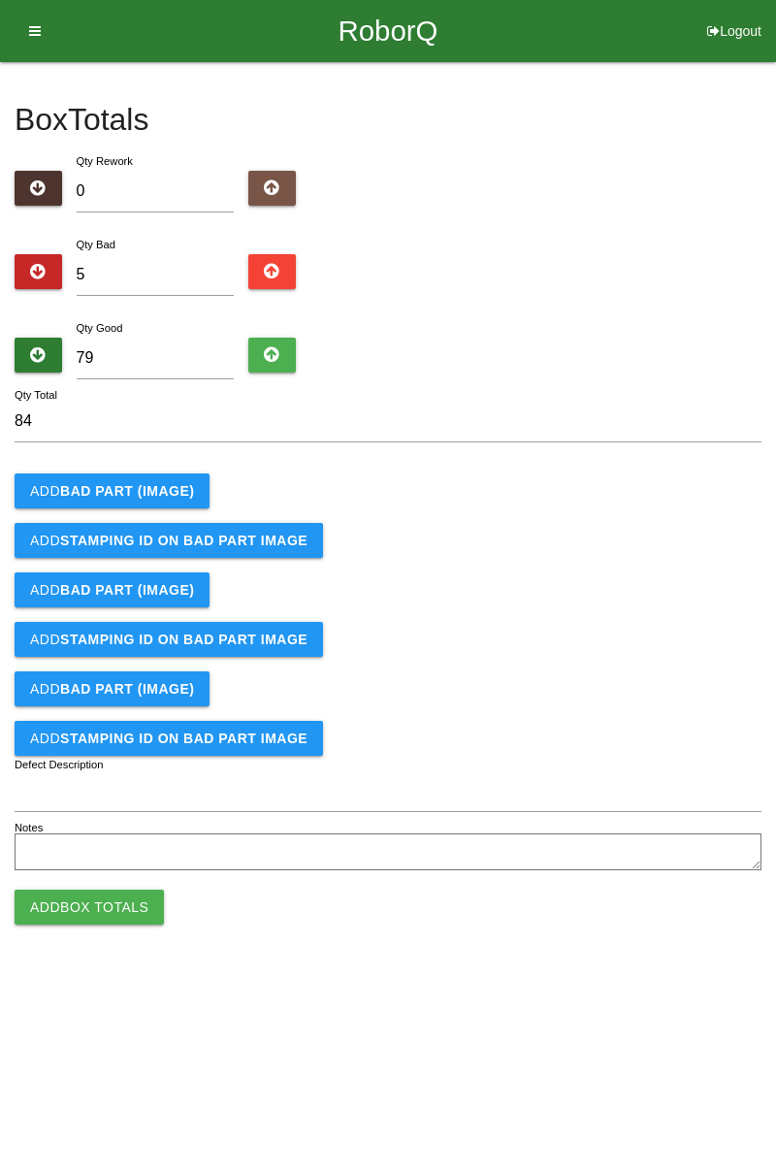
click at [159, 488] on b "BAD PART (IMAGE)" at bounding box center [127, 491] width 134 height 16
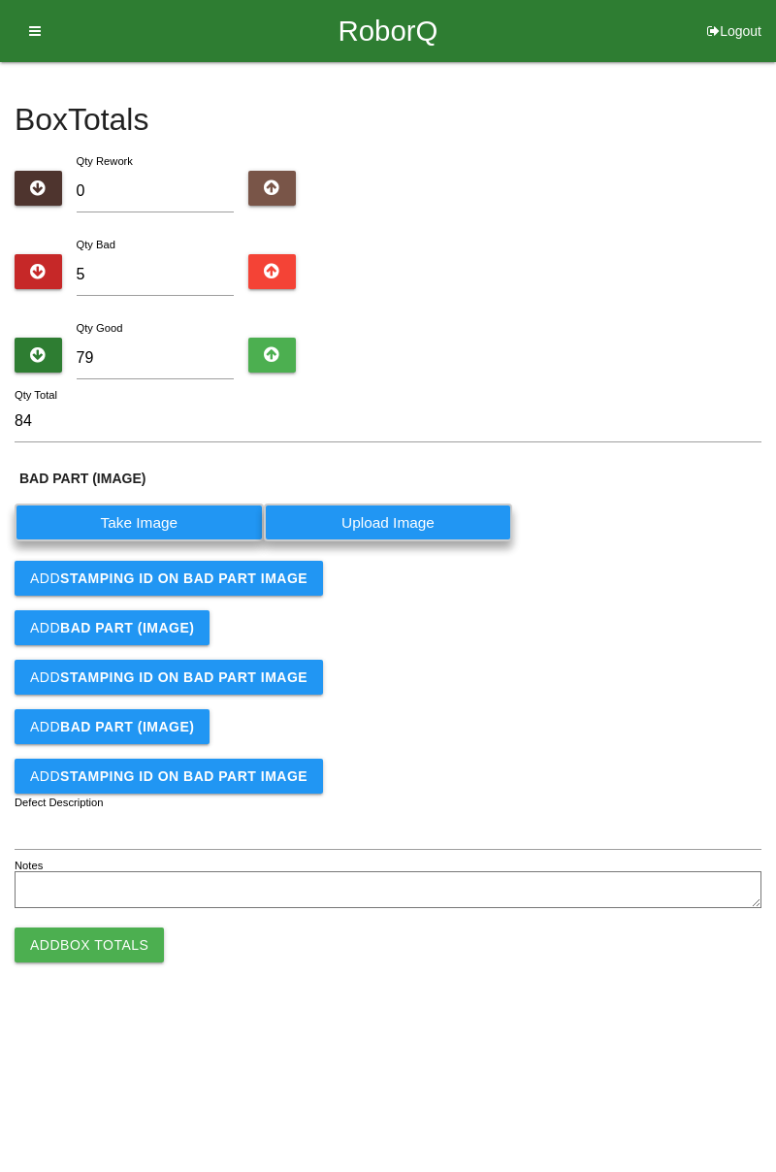
click at [177, 518] on label "Take Image" at bounding box center [139, 523] width 249 height 38
click at [0, 0] on \(IMAGE\) "Take Image" at bounding box center [0, 0] width 0 height 0
click at [147, 273] on input "5" at bounding box center [156, 275] width 158 height 42
type input "0"
type input "79"
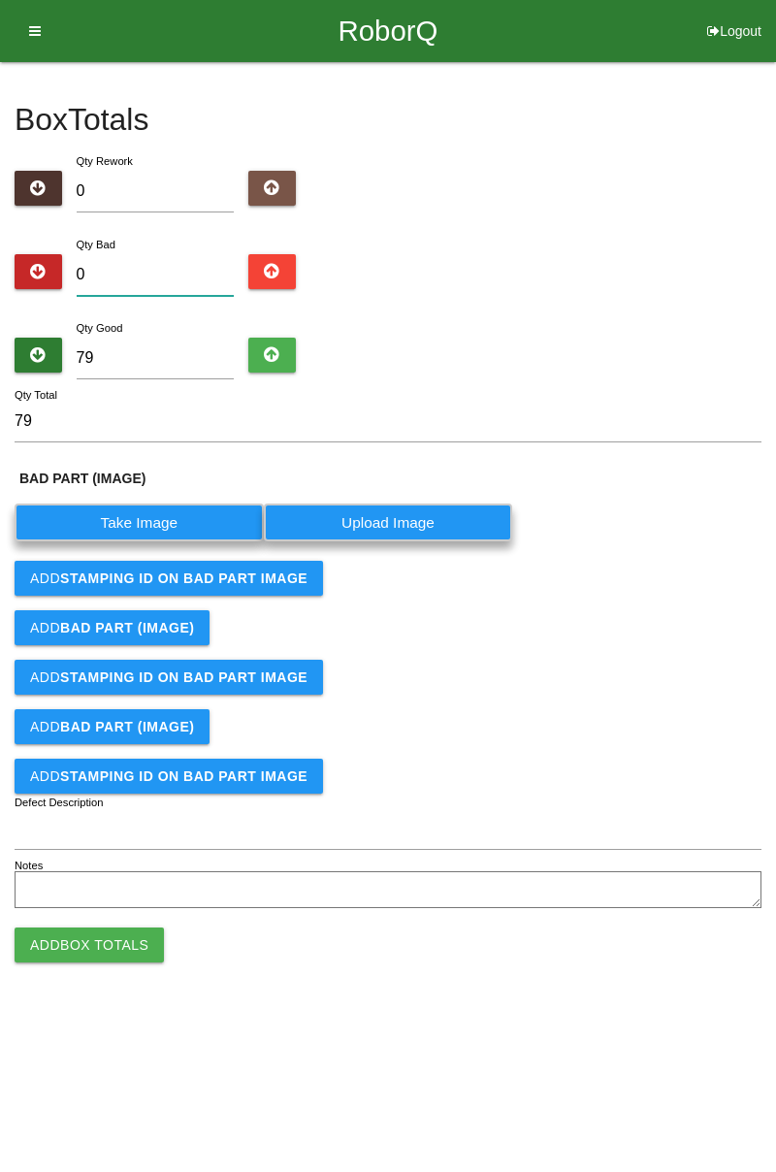
type input "4"
type input "83"
type input "4"
click at [180, 526] on label "Take Image" at bounding box center [139, 523] width 249 height 38
click at [0, 0] on \(IMAGE\) "Take Image" at bounding box center [0, 0] width 0 height 0
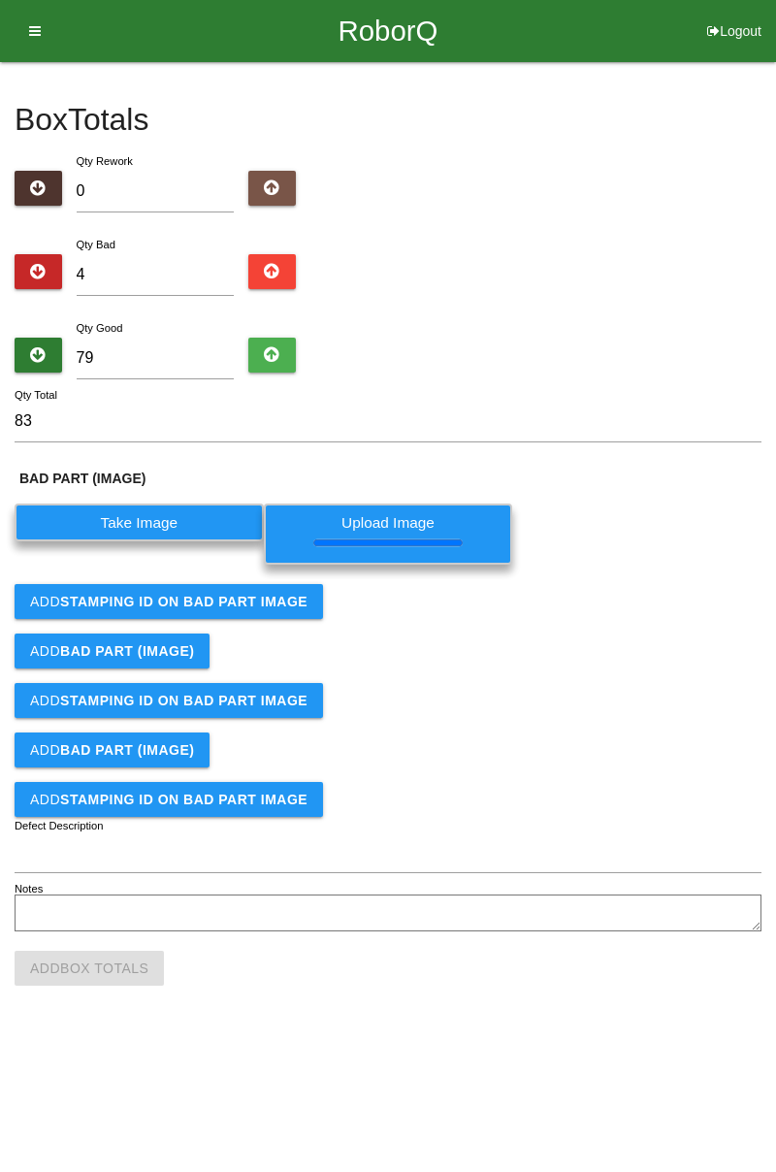
click at [278, 604] on b "STAMPING ID on BAD PART Image" at bounding box center [183, 602] width 247 height 16
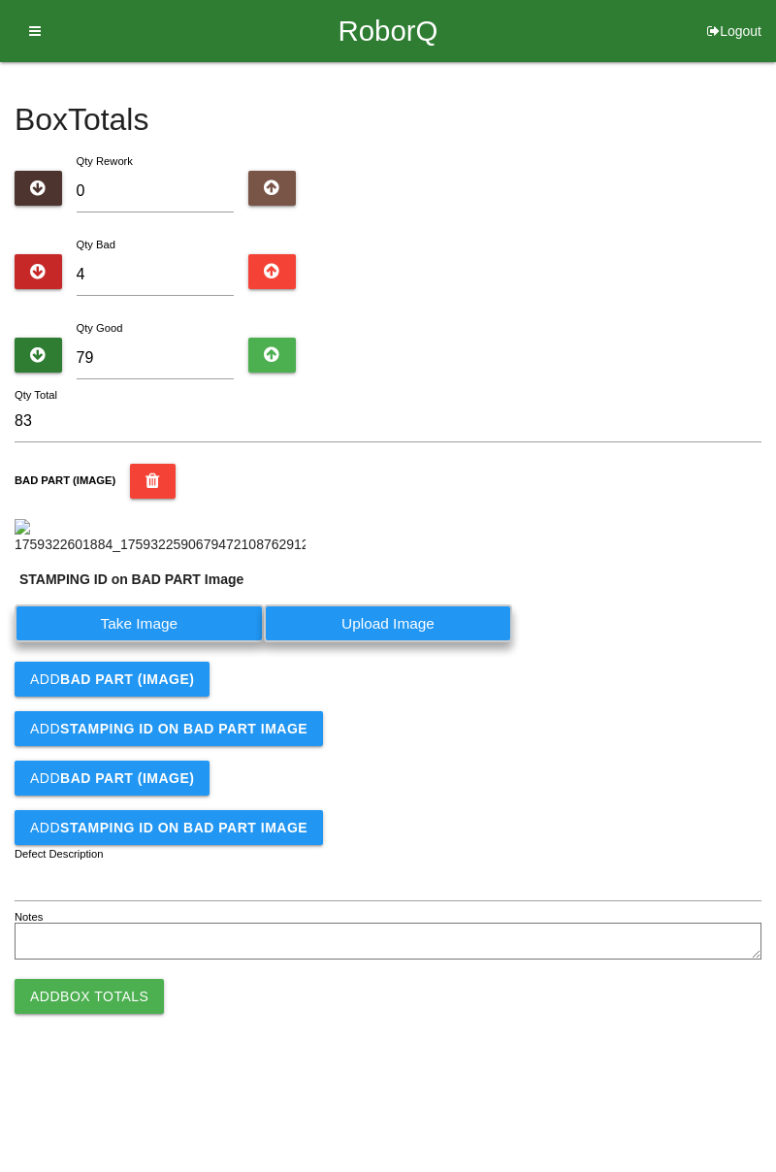
scroll to position [151, 0]
click at [175, 642] on label "Take Image" at bounding box center [139, 624] width 249 height 38
click at [0, 0] on PART "Take Image" at bounding box center [0, 0] width 0 height 0
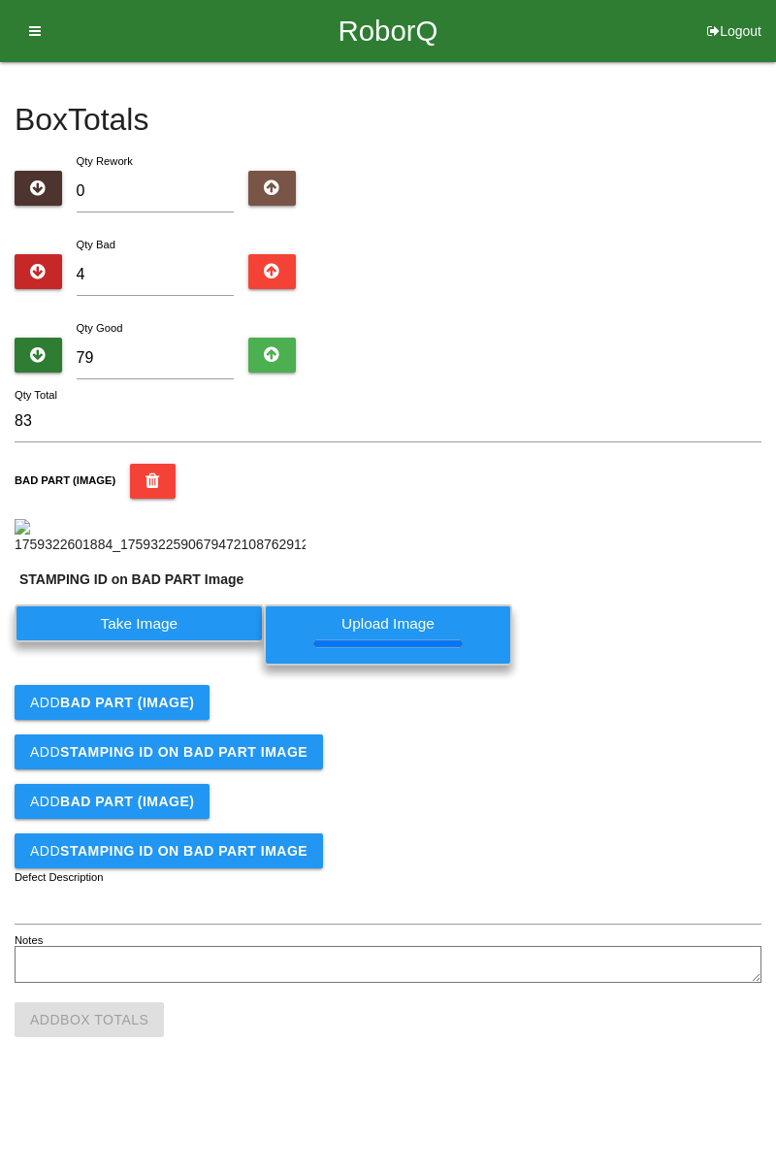
click at [160, 710] on b "BAD PART (IMAGE)" at bounding box center [127, 703] width 134 height 16
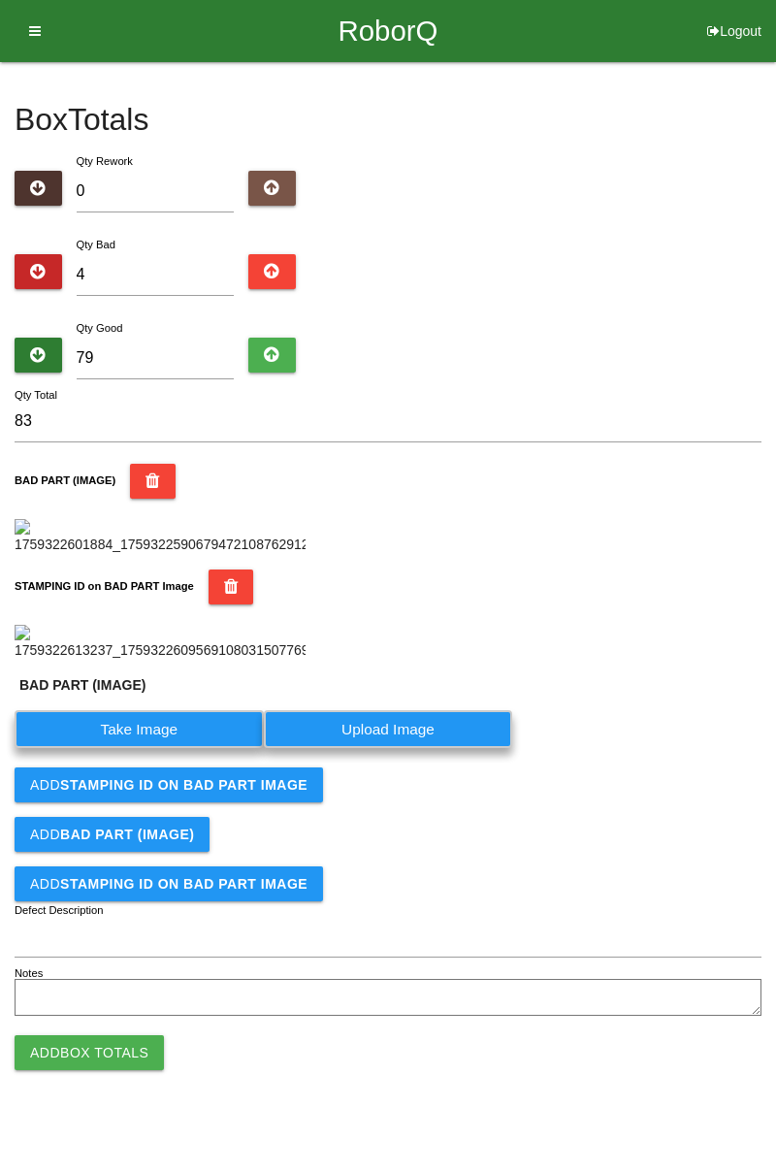
scroll to position [470, 0]
click at [176, 748] on label "Take Image" at bounding box center [139, 729] width 249 height 38
click at [0, 0] on \(IMAGE\) "Take Image" at bounding box center [0, 0] width 0 height 0
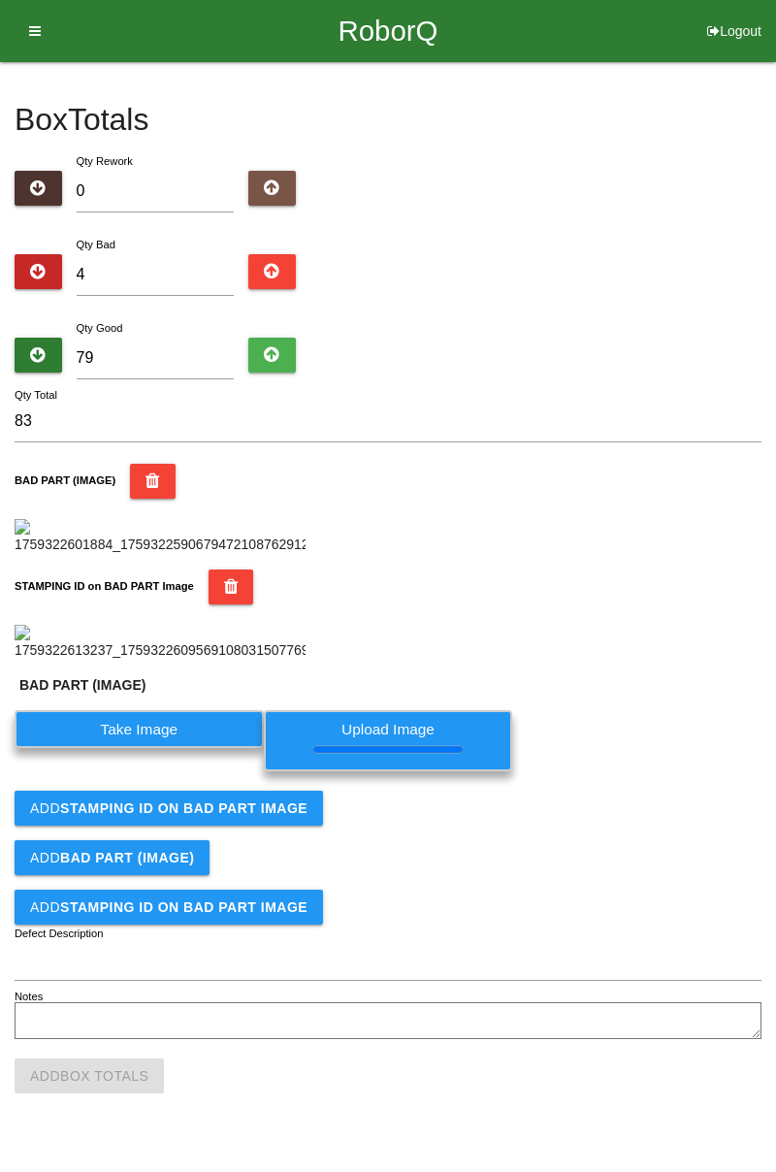
click at [275, 826] on button "Add STAMPING ID on BAD PART Image" at bounding box center [169, 808] width 309 height 35
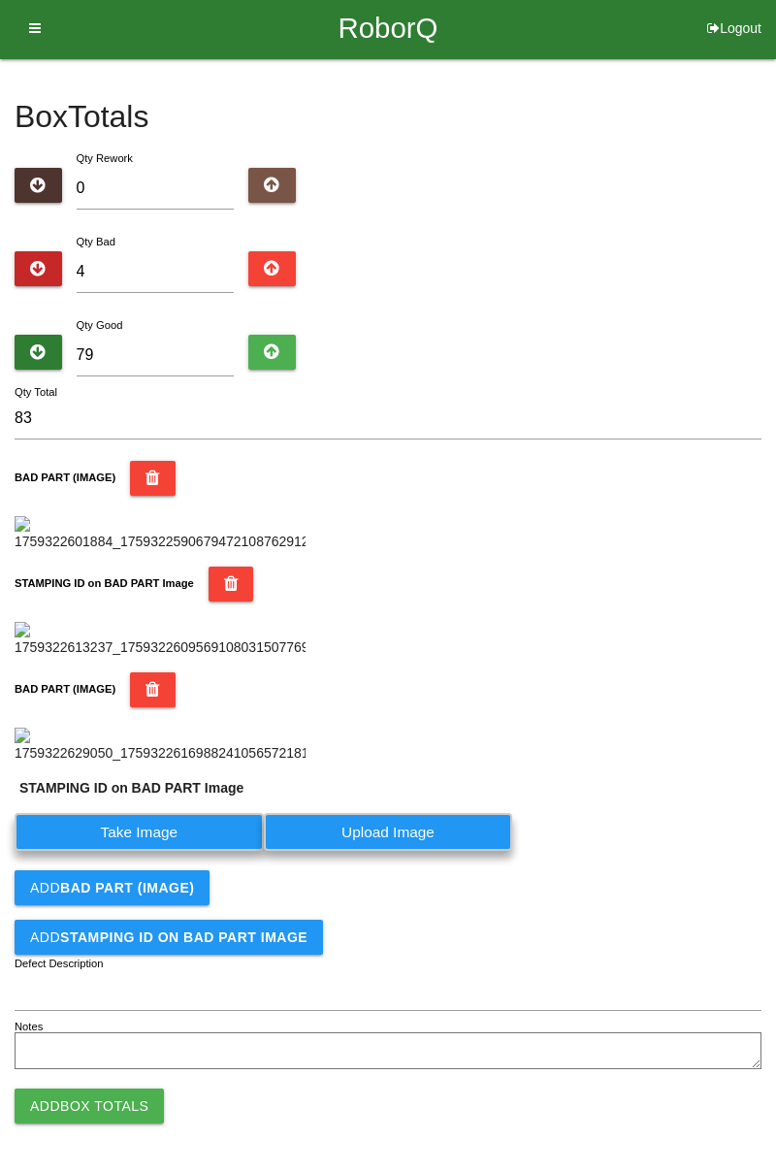
scroll to position [788, 0]
click at [195, 841] on label "Take Image" at bounding box center [139, 832] width 249 height 38
click at [0, 0] on PART "Take Image" at bounding box center [0, 0] width 0 height 0
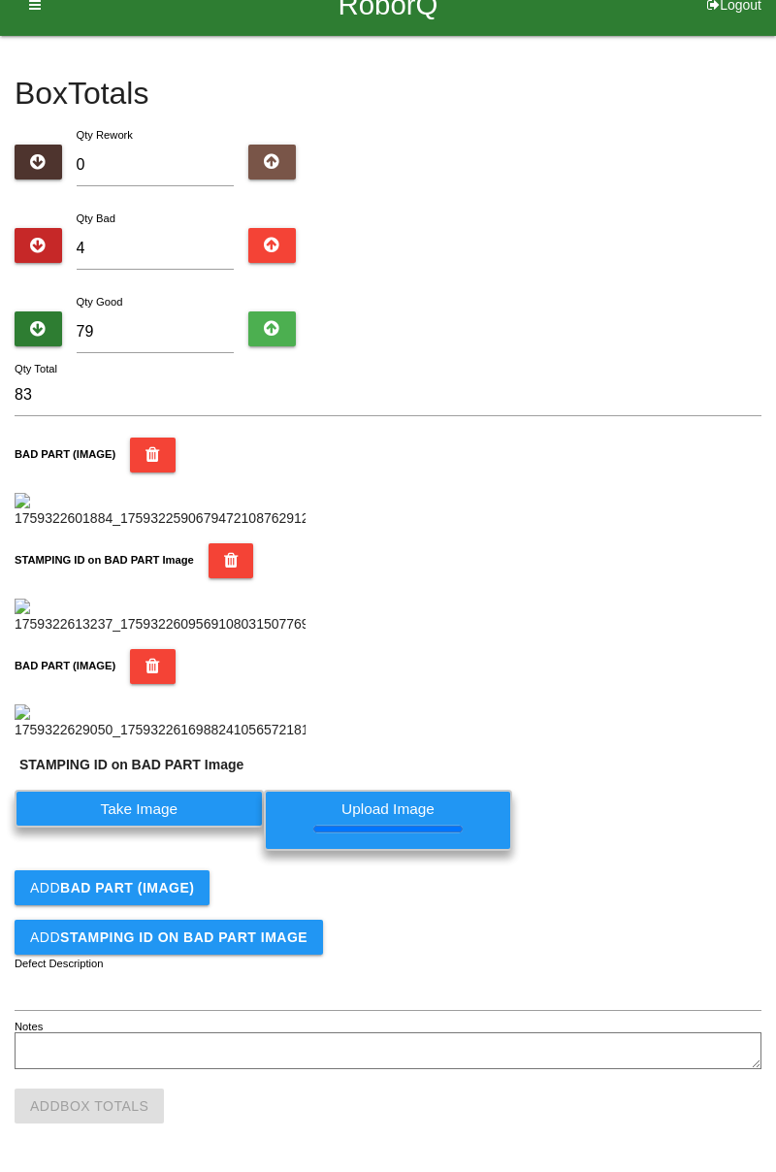
click at [150, 905] on button "Add BAD PART (IMAGE)" at bounding box center [112, 887] width 195 height 35
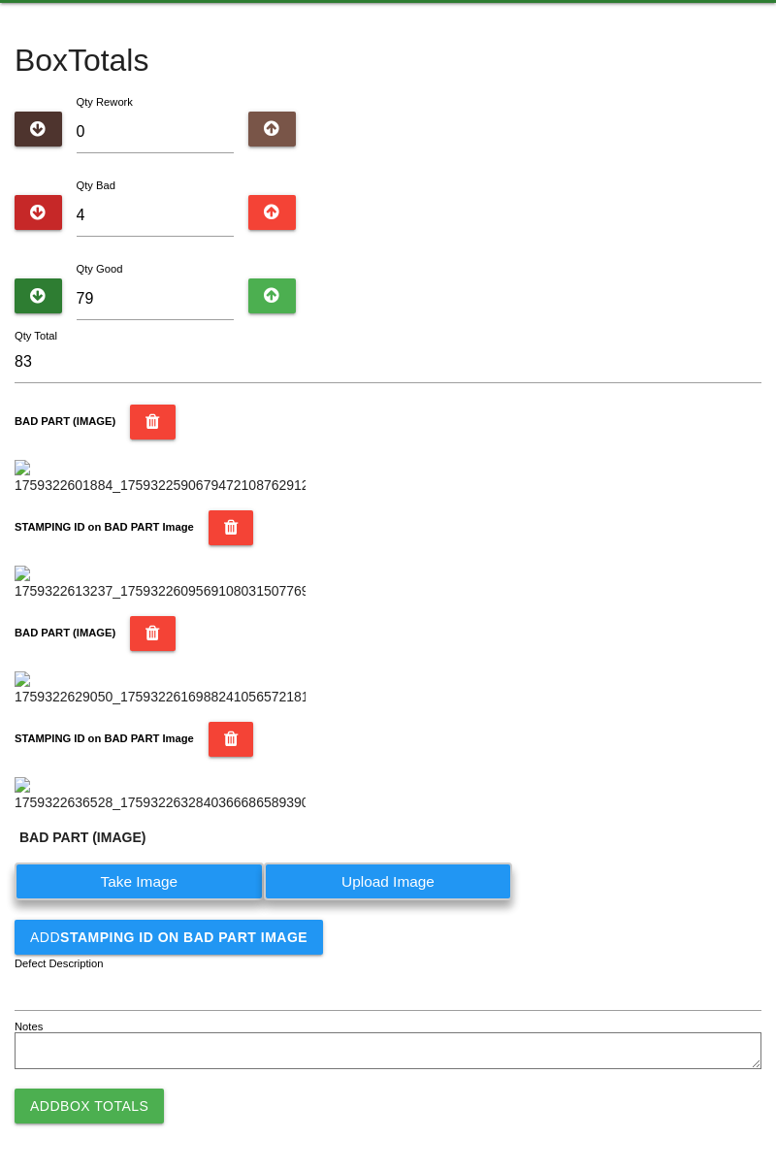
scroll to position [1106, 0]
click at [173, 885] on label "Take Image" at bounding box center [139, 882] width 249 height 38
click at [0, 0] on \(IMAGE\) "Take Image" at bounding box center [0, 0] width 0 height 0
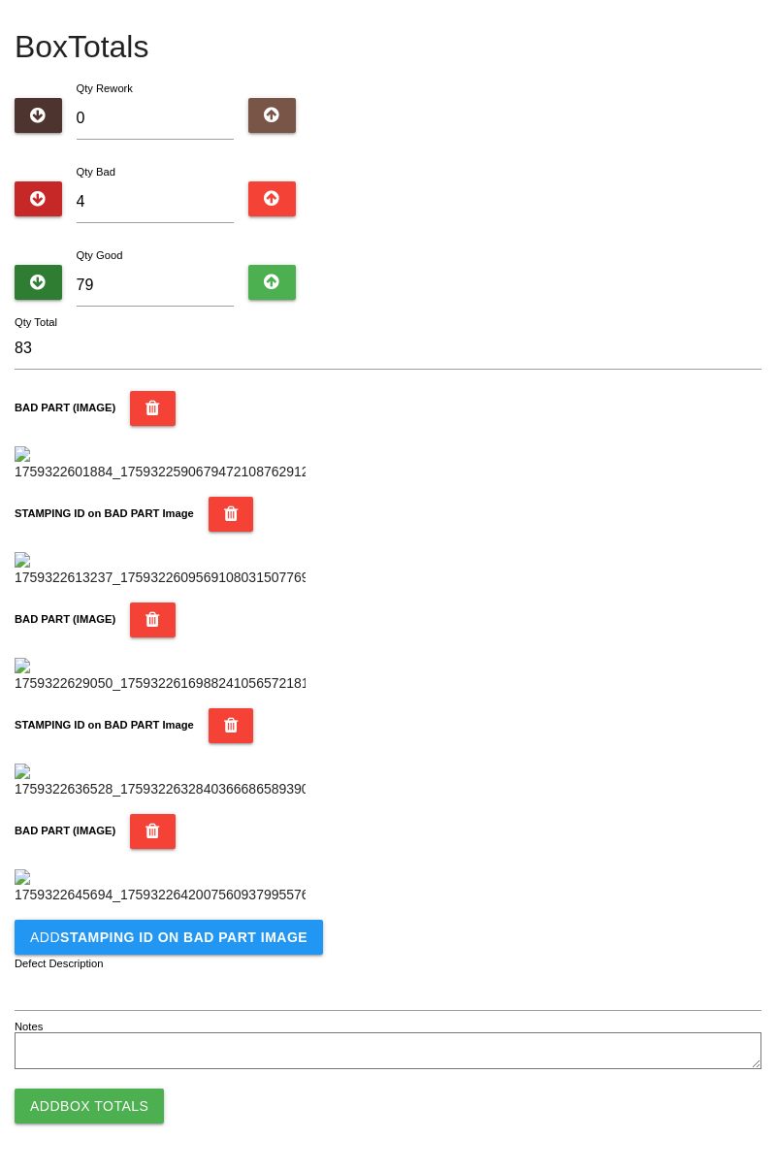
click at [247, 942] on b "STAMPING ID on BAD PART Image" at bounding box center [183, 938] width 247 height 16
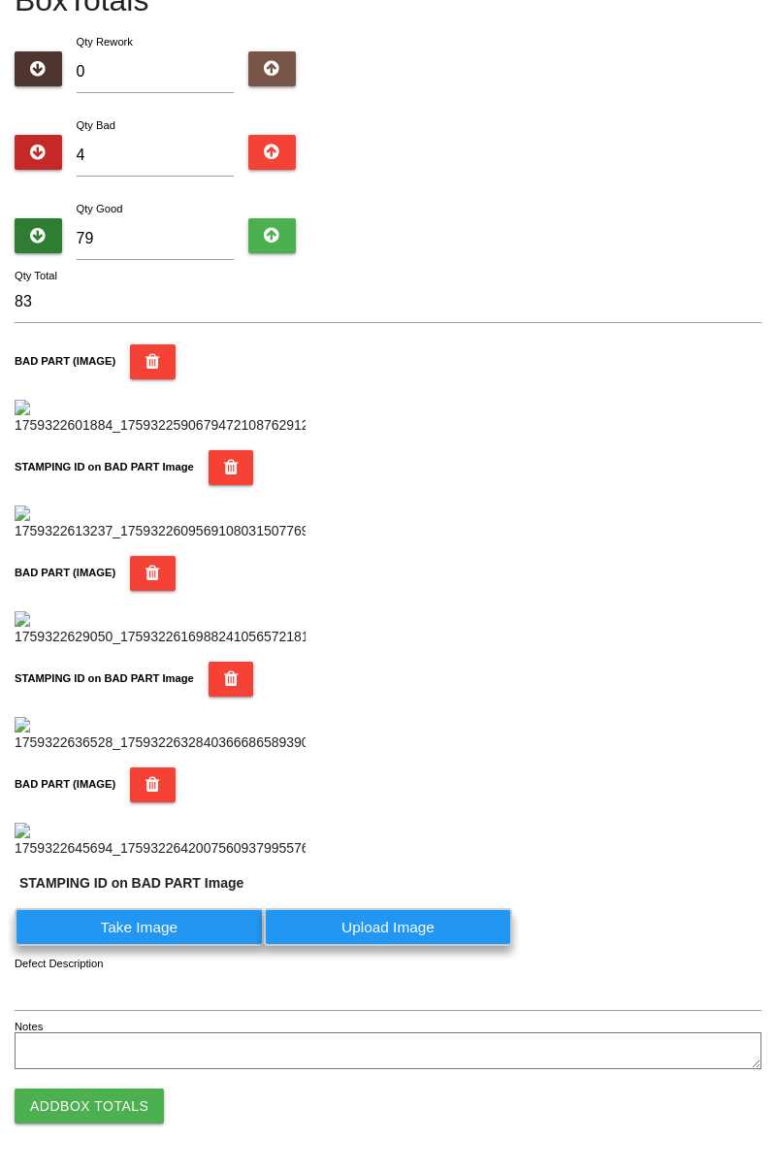
scroll to position [1428, 0]
click at [184, 943] on label "Take Image" at bounding box center [139, 927] width 249 height 38
click at [0, 0] on PART "Take Image" at bounding box center [0, 0] width 0 height 0
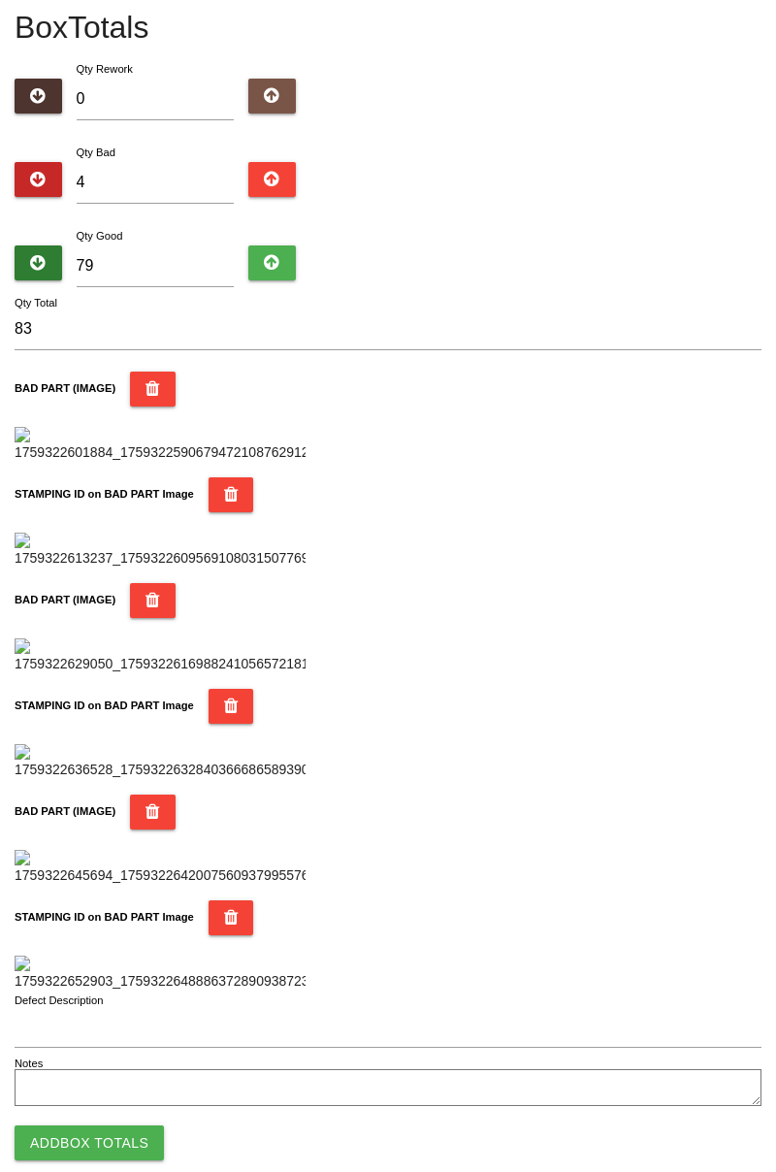
scroll to position [0, 0]
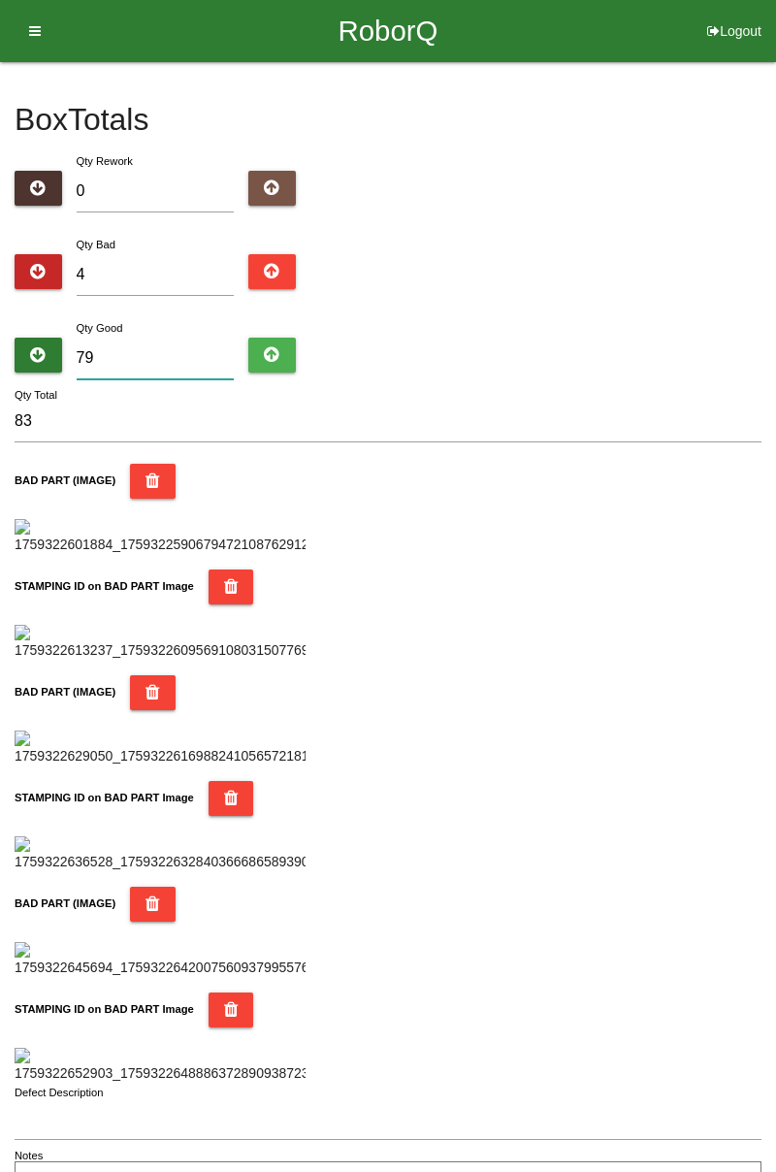
click at [160, 352] on input "79" at bounding box center [156, 359] width 158 height 42
type input "7"
type input "11"
type input "0"
type input "4"
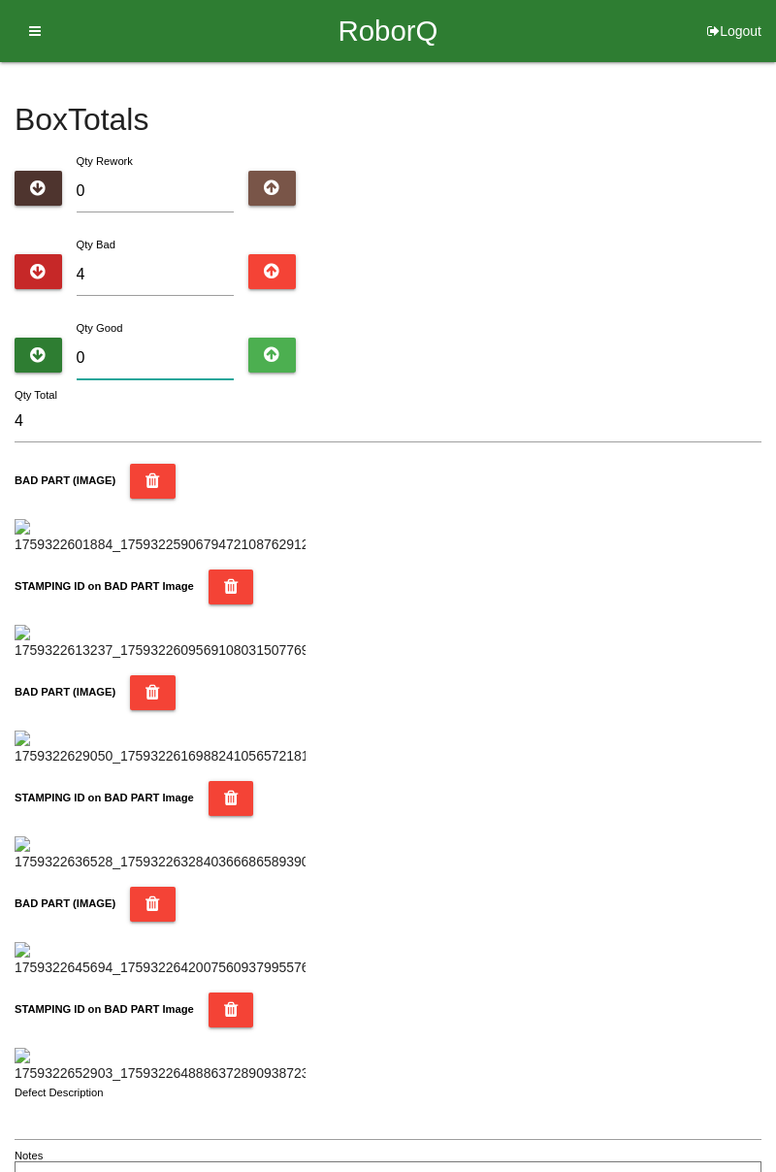
type input "8"
type input "12"
type input "80"
type input "84"
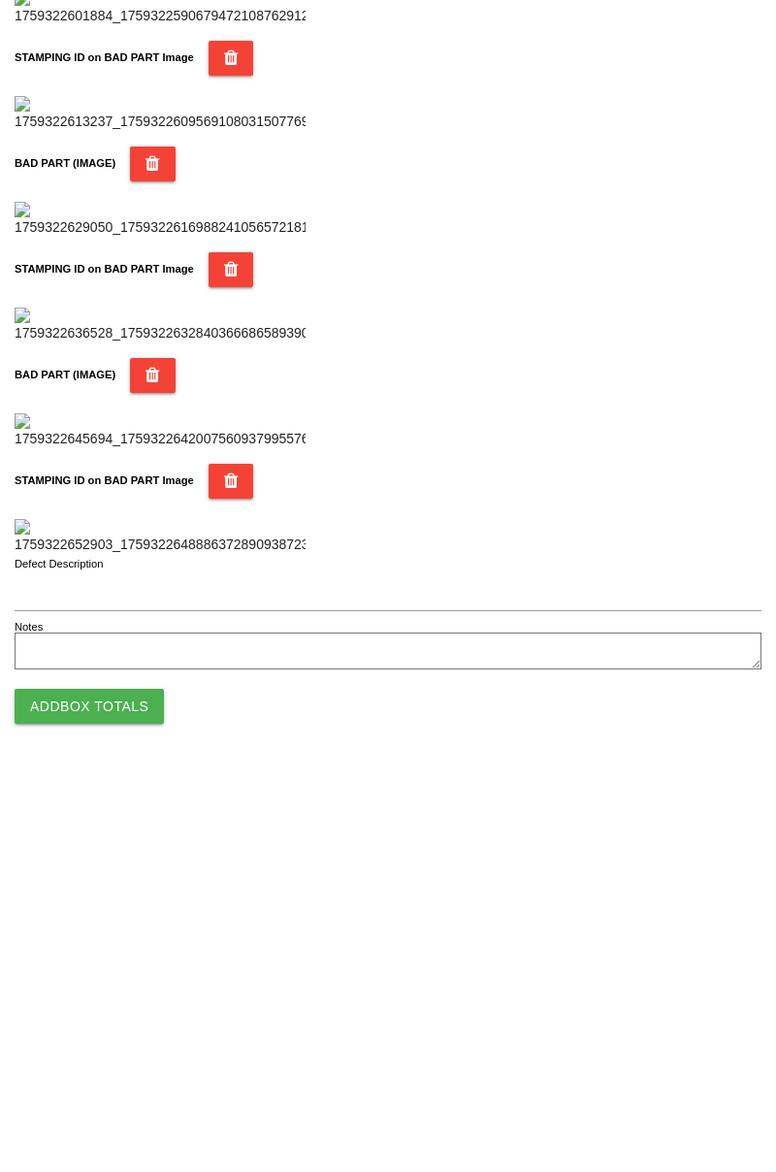
type input "80"
click at [123, 1118] on button "Add Box Totals" at bounding box center [89, 1106] width 149 height 35
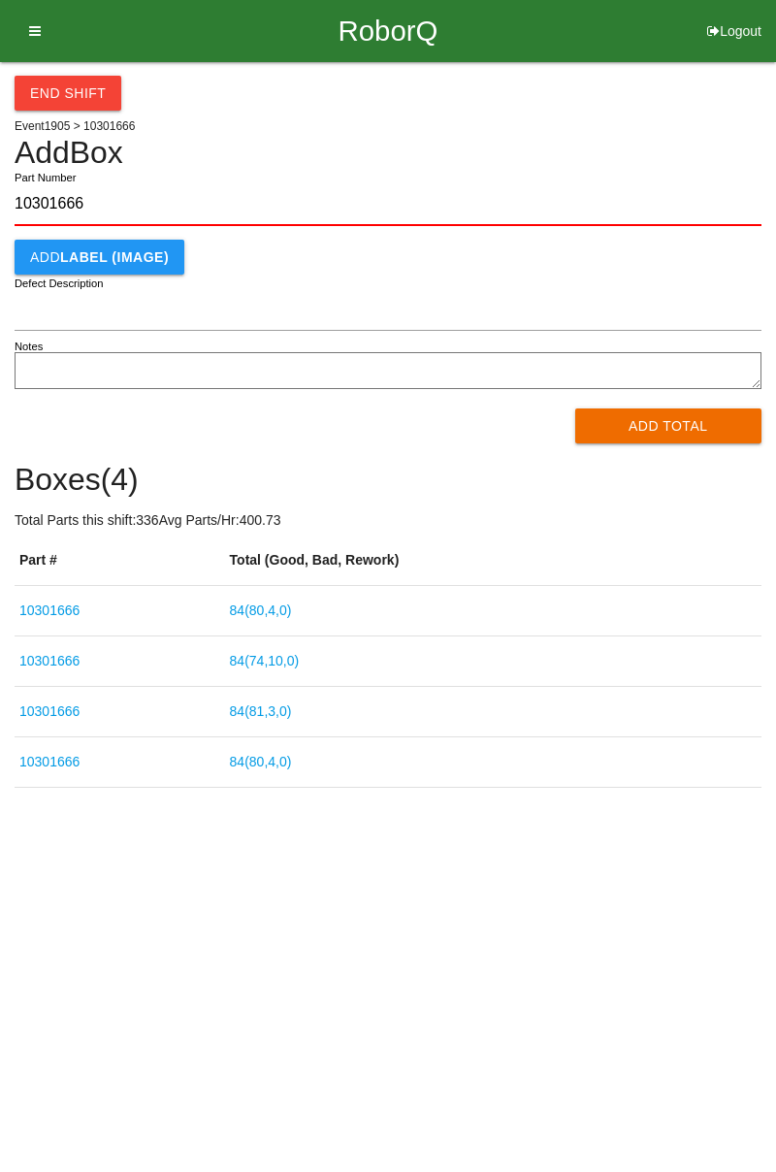
type input "10301666"
click at [670, 428] on button "Add Total" at bounding box center [668, 426] width 187 height 35
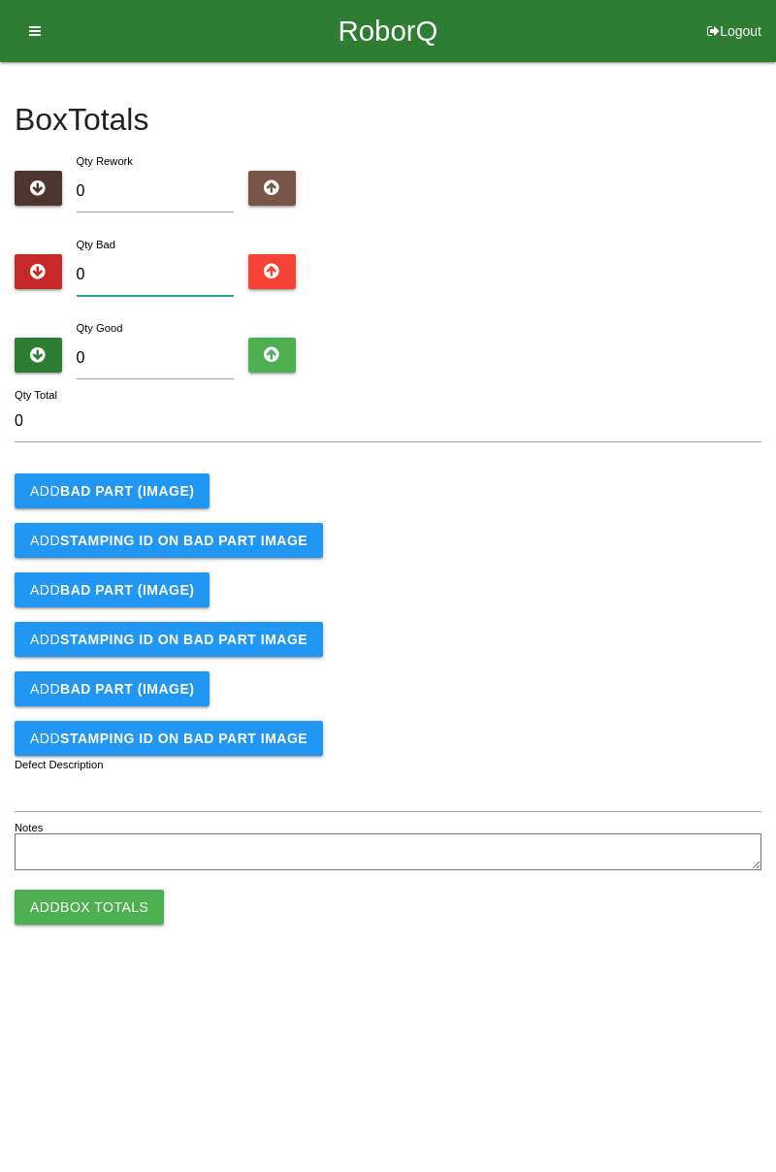
click at [157, 266] on input "0" at bounding box center [156, 275] width 158 height 42
type input "5"
click at [151, 477] on button "Add BAD PART (IMAGE)" at bounding box center [112, 491] width 195 height 35
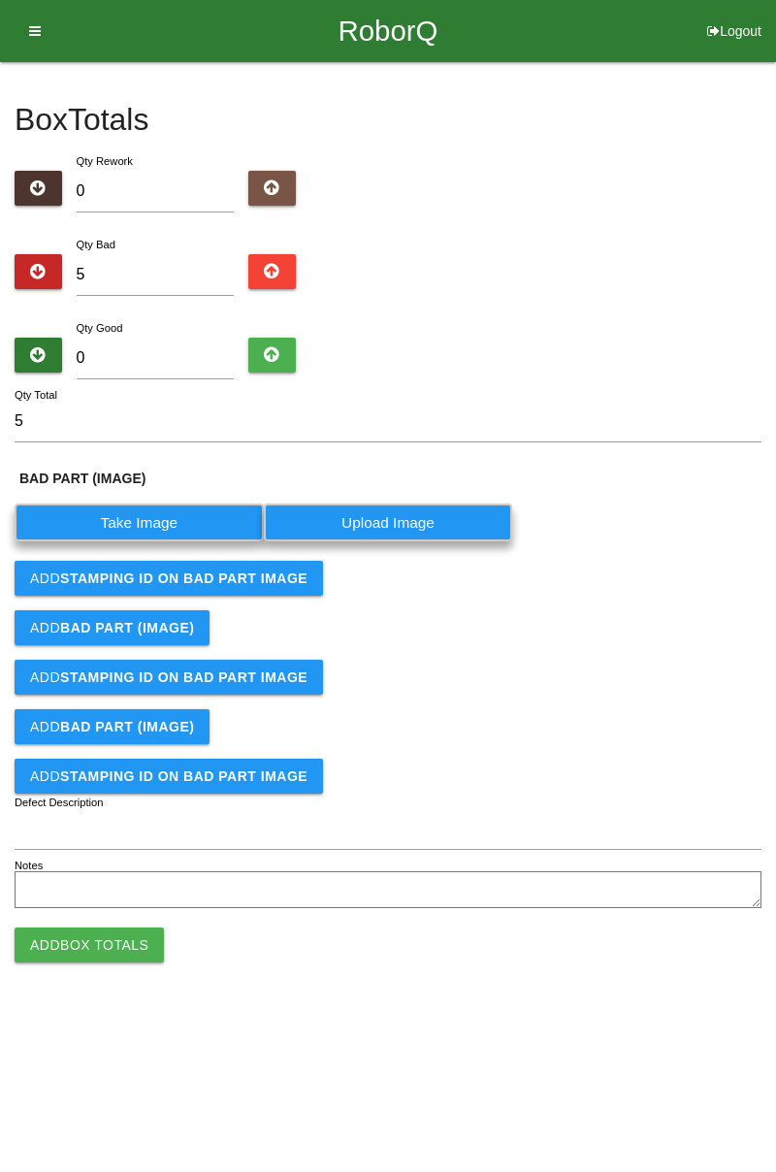
click at [149, 522] on label "Take Image" at bounding box center [139, 523] width 249 height 38
click at [0, 0] on \(IMAGE\) "Take Image" at bounding box center [0, 0] width 0 height 0
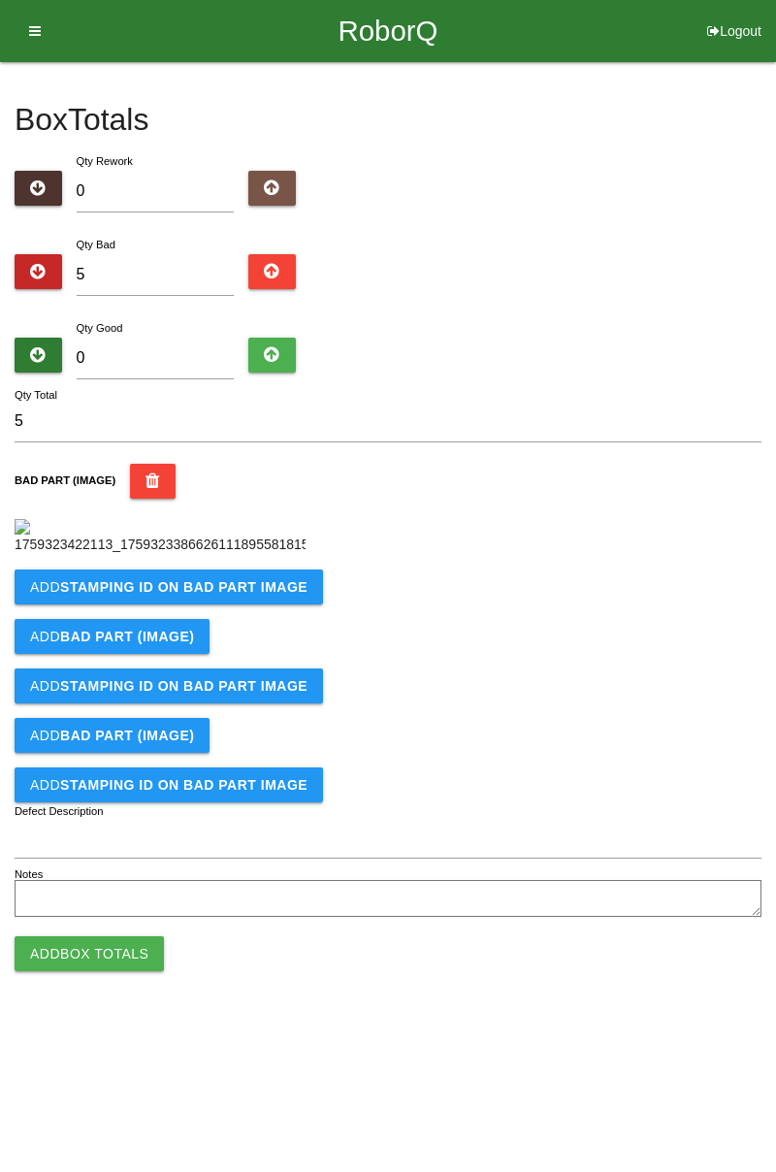
click at [250, 595] on b "STAMPING ID on BAD PART Image" at bounding box center [183, 587] width 247 height 16
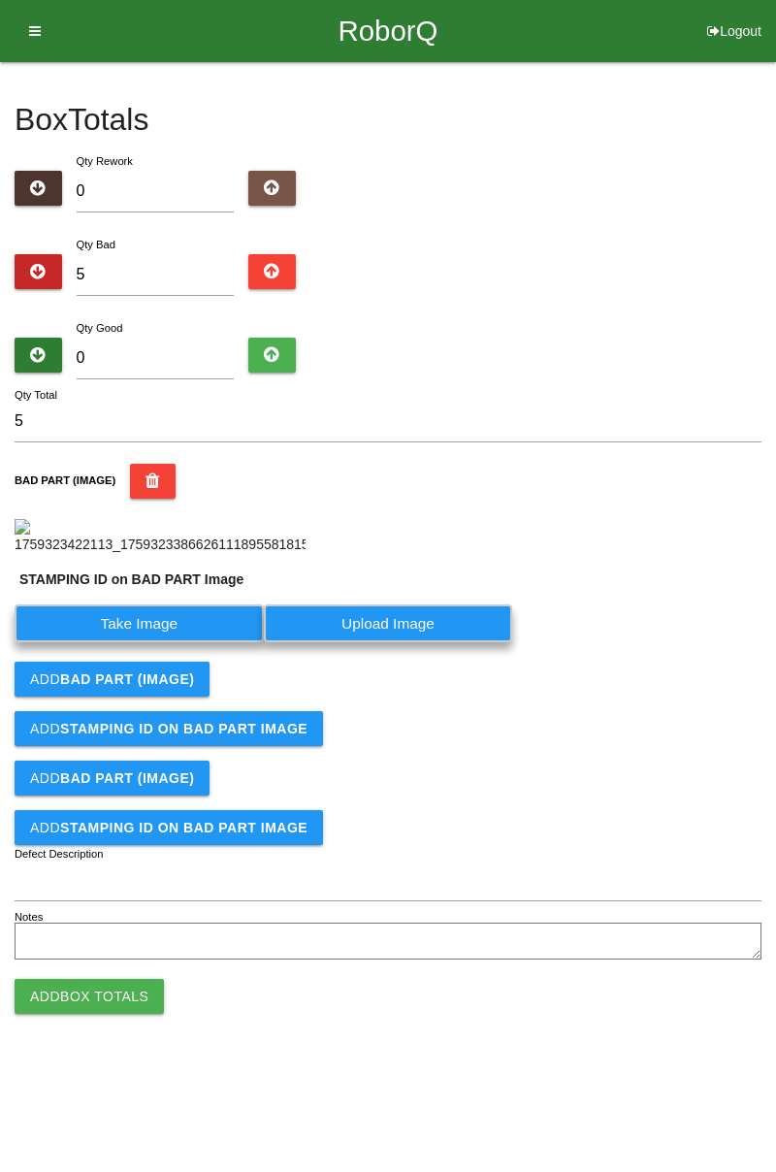
click at [186, 642] on label "Take Image" at bounding box center [139, 624] width 249 height 38
click at [0, 0] on PART "Take Image" at bounding box center [0, 0] width 0 height 0
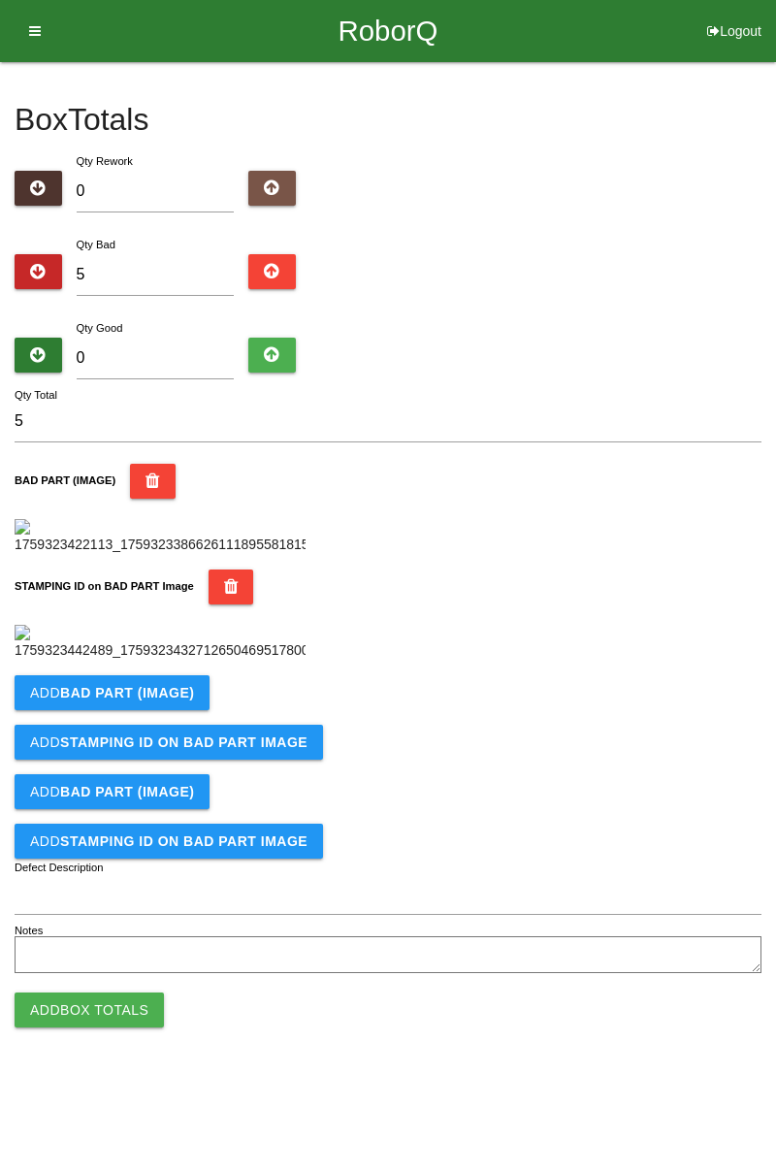
scroll to position [427, 0]
click at [163, 701] on b "BAD PART (IMAGE)" at bounding box center [127, 693] width 134 height 16
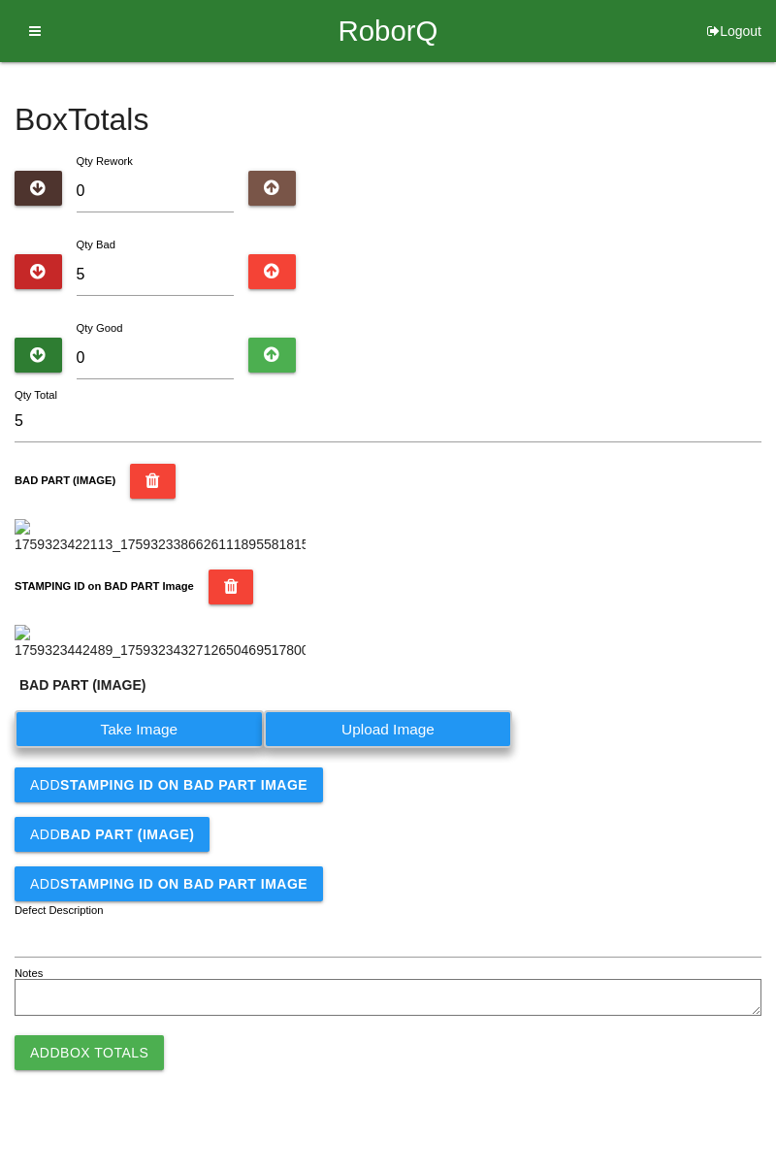
click at [155, 748] on label "Take Image" at bounding box center [139, 729] width 249 height 38
click at [0, 0] on \(IMAGE\) "Take Image" at bounding box center [0, 0] width 0 height 0
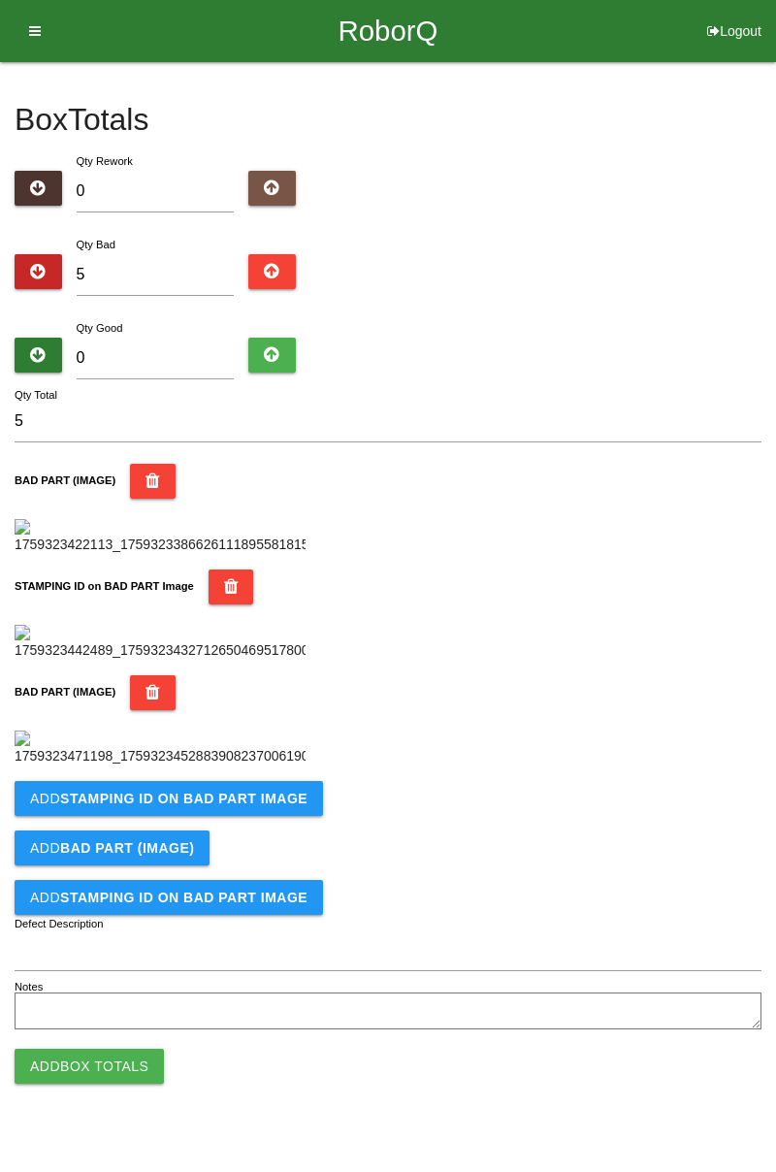
scroll to position [745, 0]
click at [229, 816] on button "Add STAMPING ID on BAD PART Image" at bounding box center [169, 798] width 309 height 35
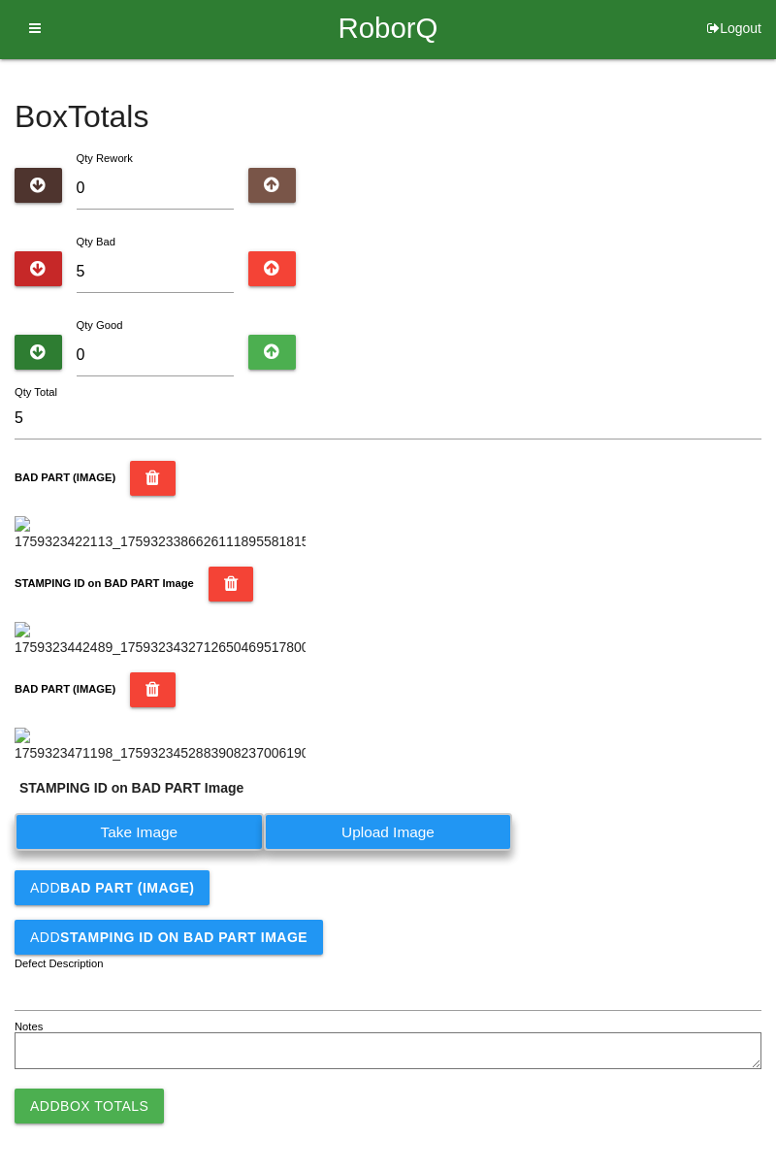
click at [195, 851] on label "Take Image" at bounding box center [139, 832] width 249 height 38
click at [0, 0] on PART "Take Image" at bounding box center [0, 0] width 0 height 0
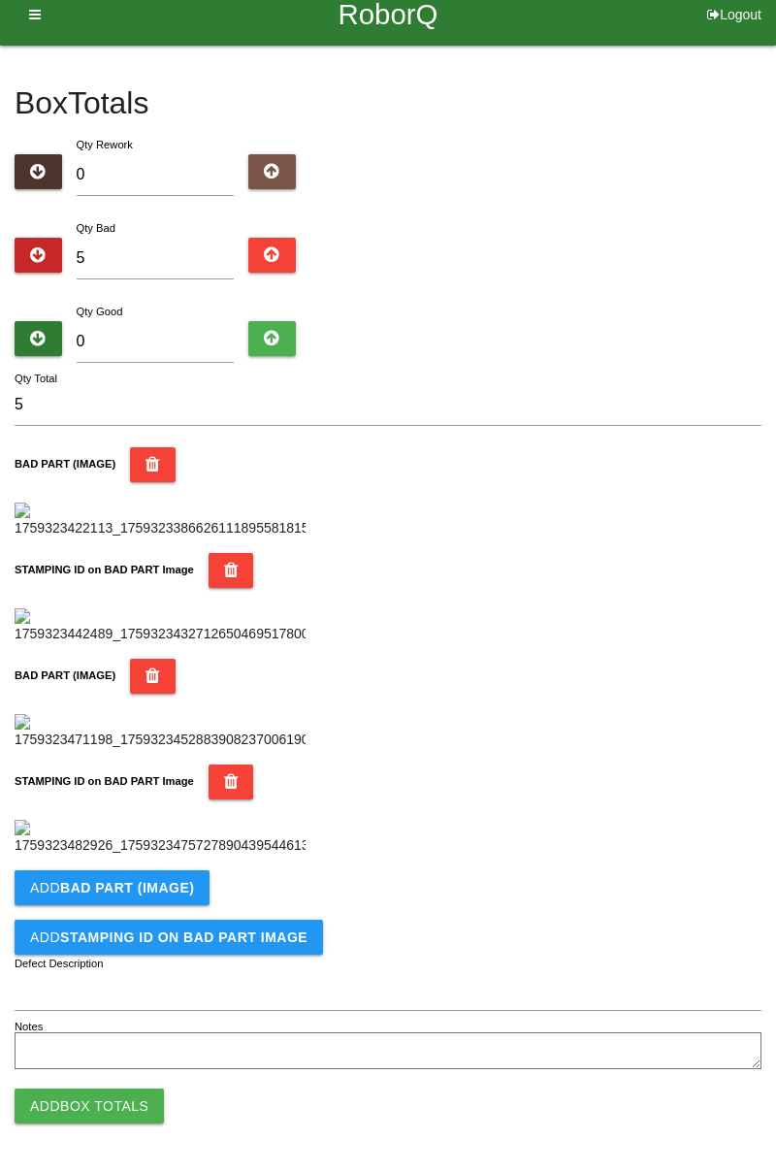
scroll to position [1063, 0]
click at [165, 883] on b "BAD PART (IMAGE)" at bounding box center [127, 888] width 134 height 16
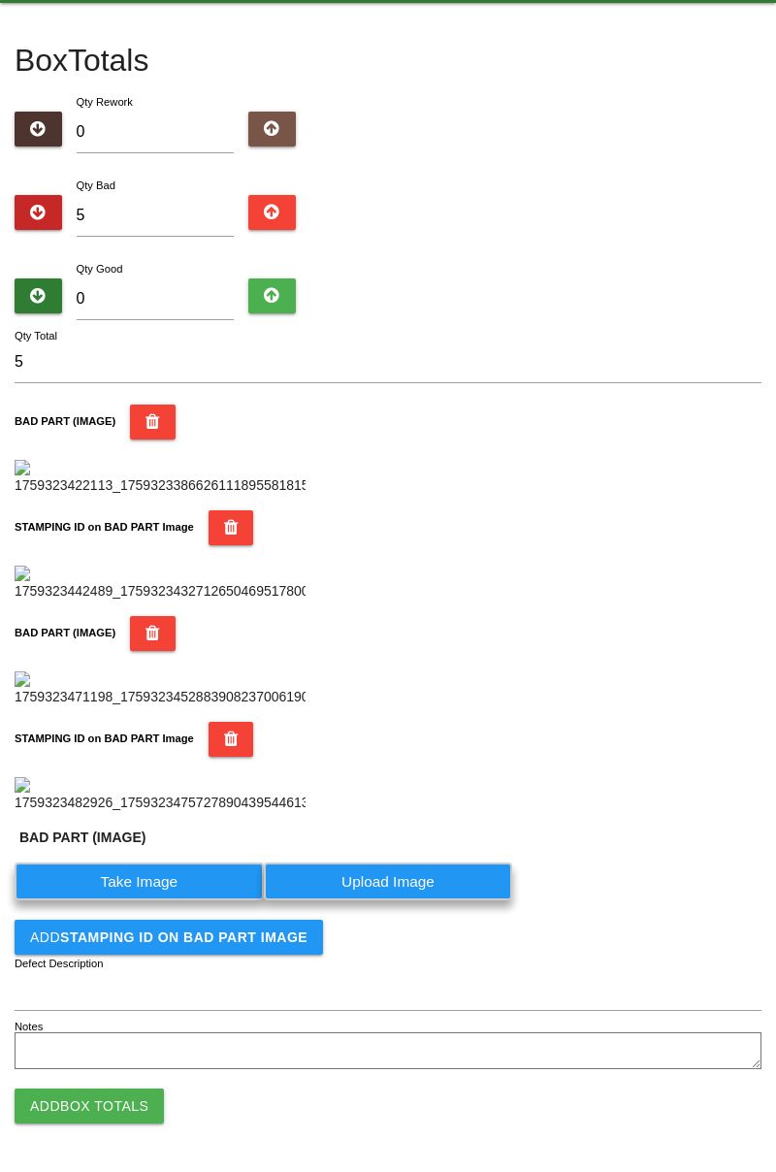
click at [156, 900] on label "Take Image" at bounding box center [139, 882] width 249 height 38
click at [0, 0] on \(IMAGE\) "Take Image" at bounding box center [0, 0] width 0 height 0
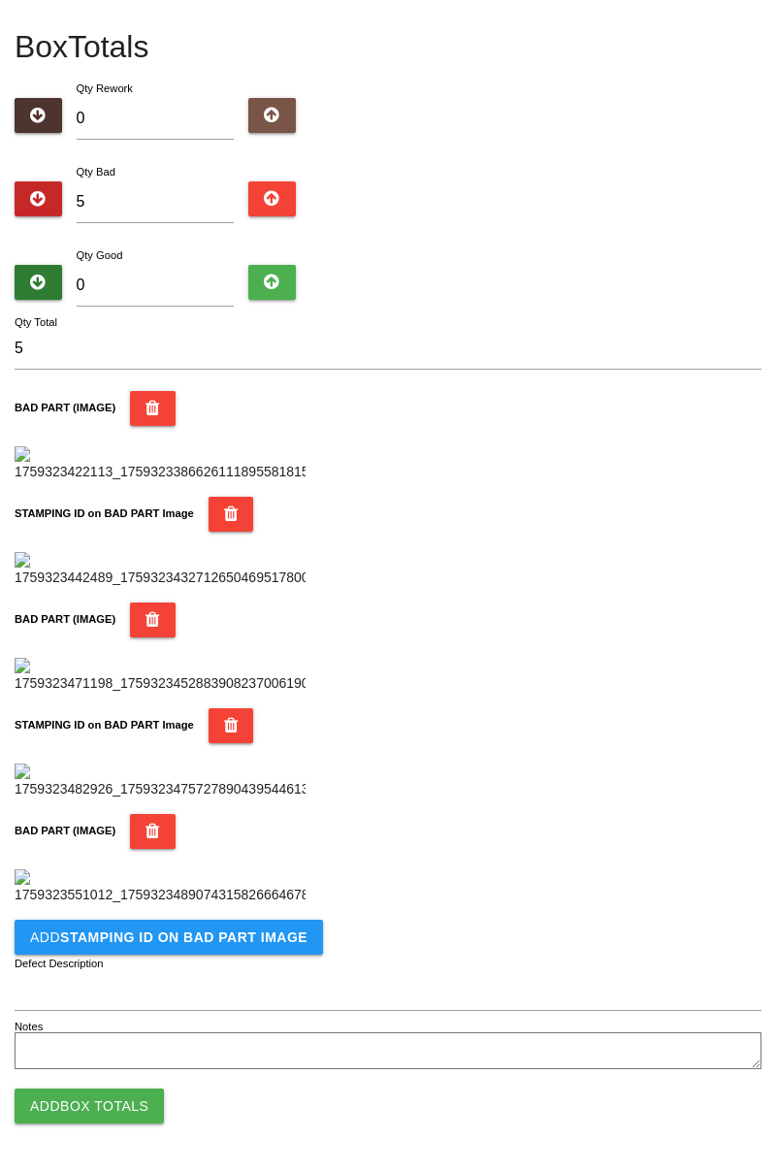
scroll to position [1382, 0]
click at [206, 931] on b "STAMPING ID on BAD PART Image" at bounding box center [183, 938] width 247 height 16
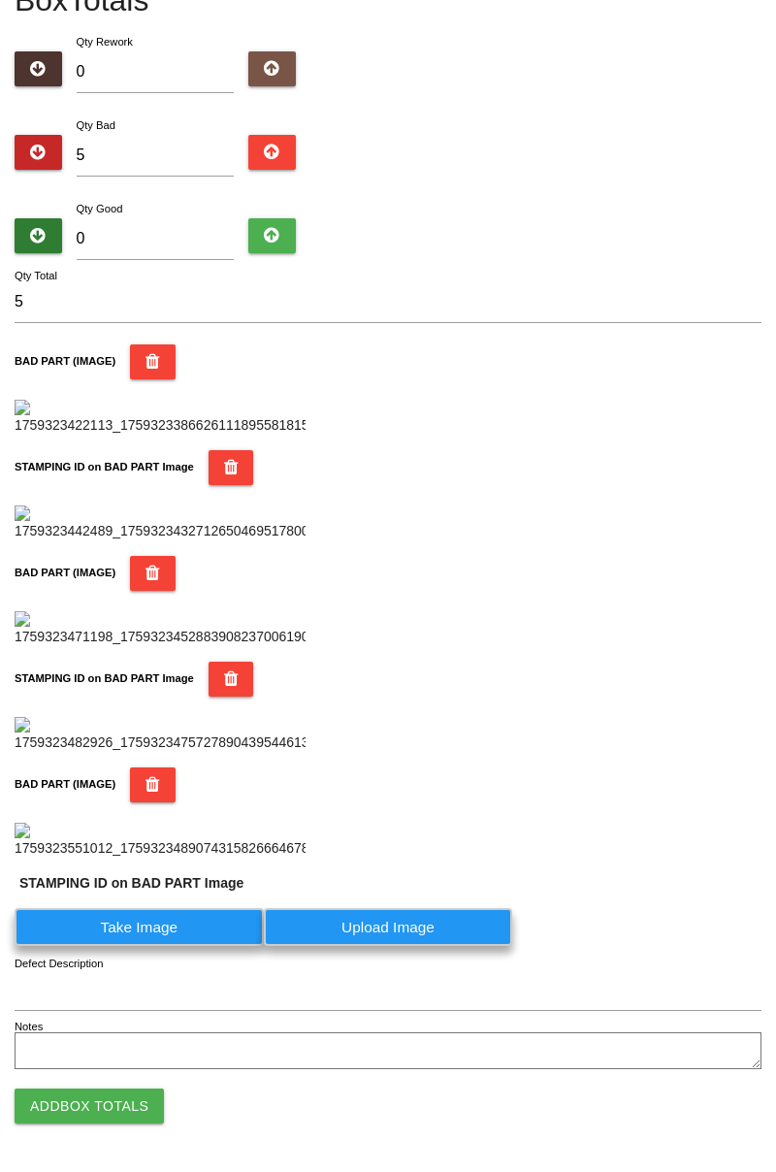
click at [167, 946] on label "Take Image" at bounding box center [139, 927] width 249 height 38
click at [0, 0] on PART "Take Image" at bounding box center [0, 0] width 0 height 0
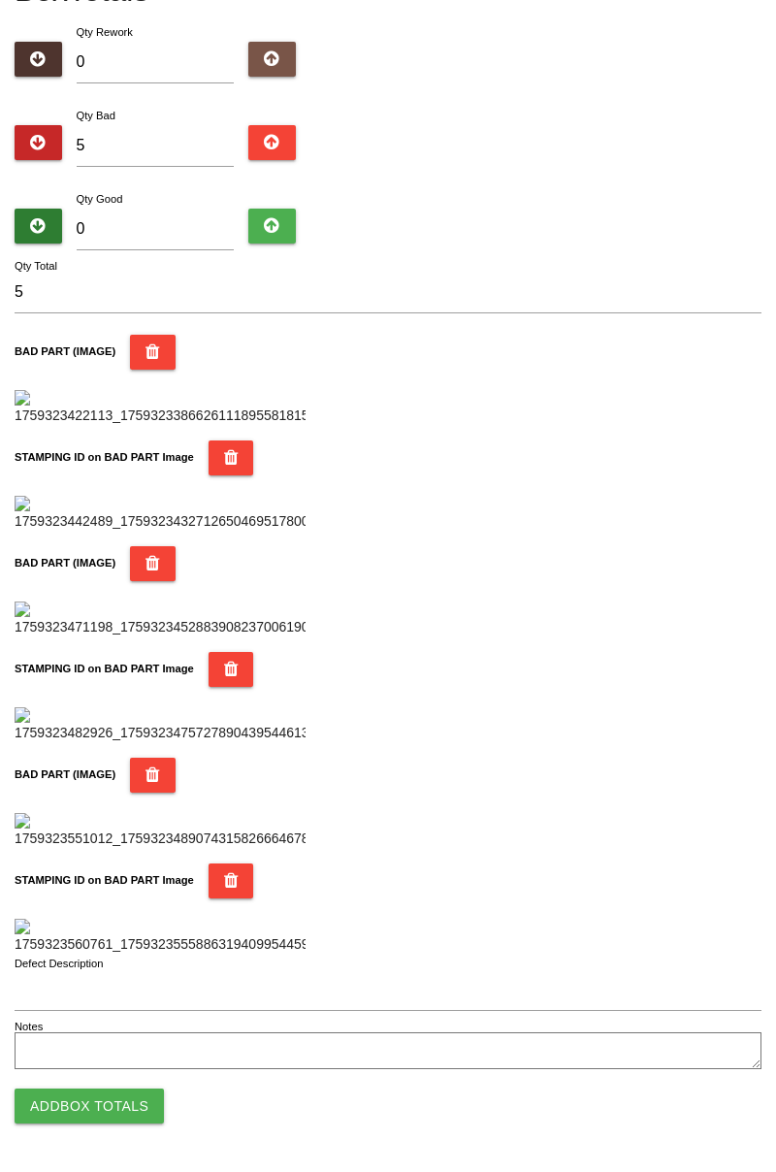
scroll to position [0, 0]
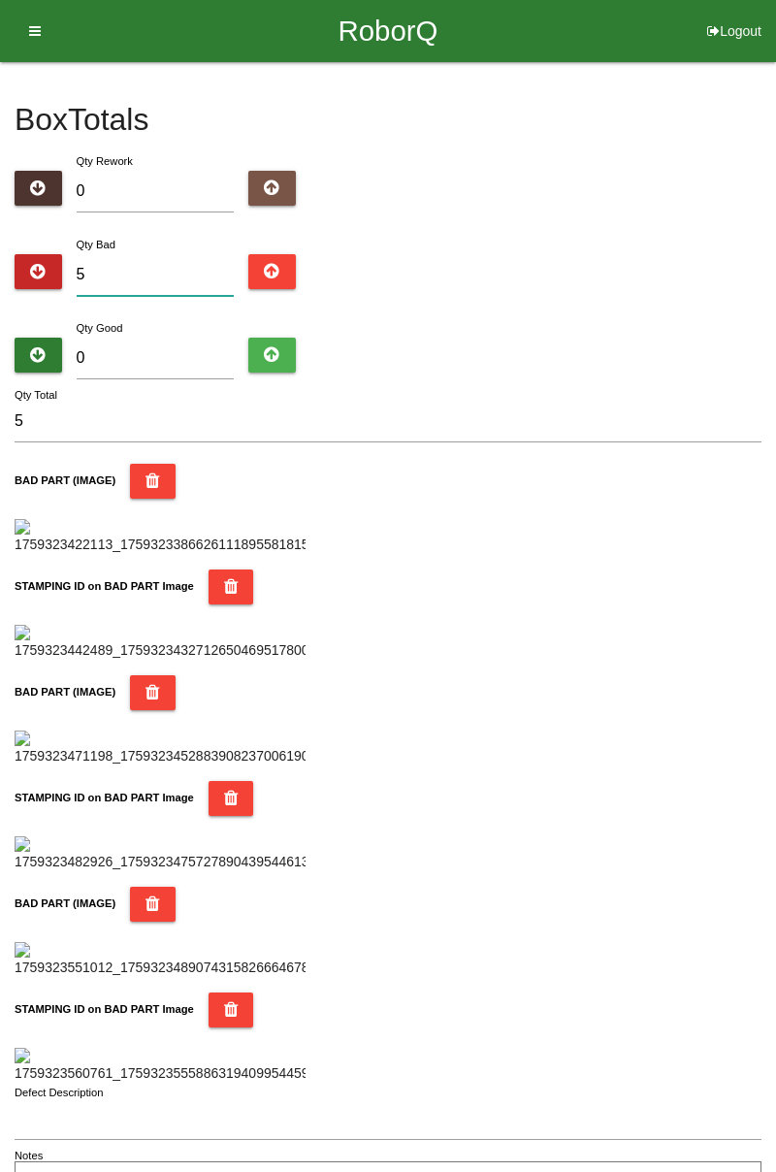
click at [179, 280] on input "5" at bounding box center [156, 275] width 158 height 42
type input "0"
type input "3"
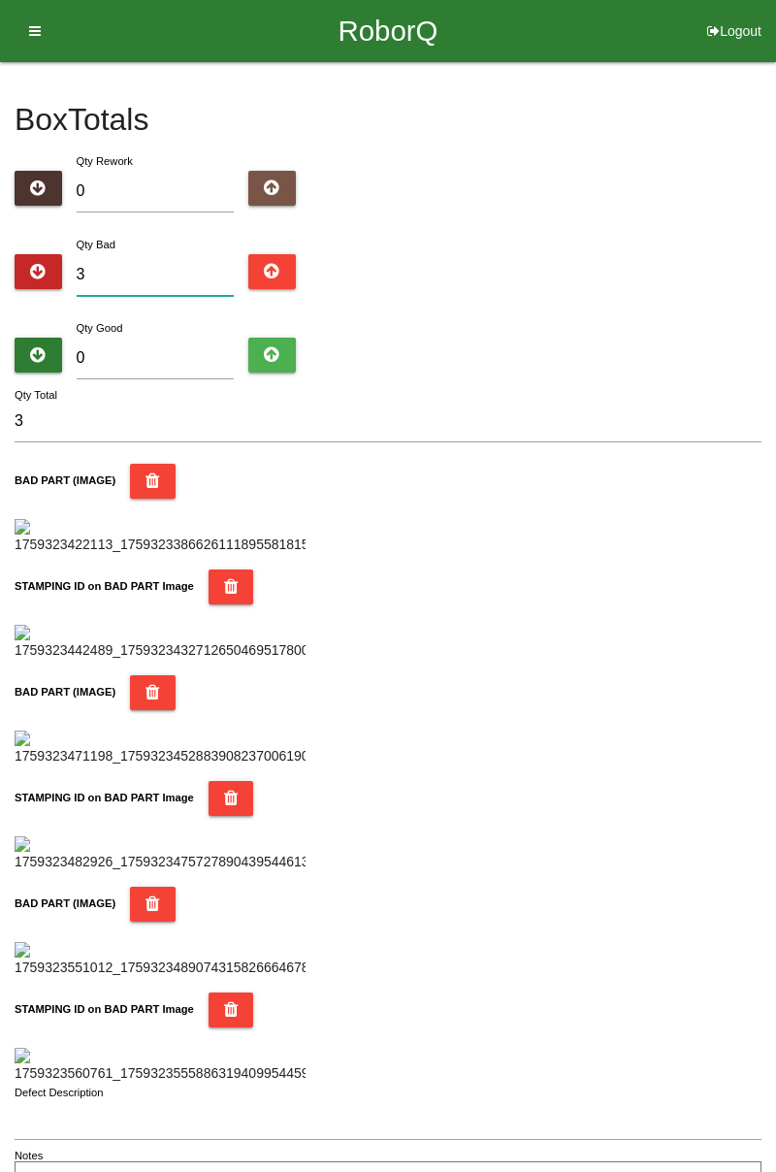
type input "3"
click at [184, 338] on input "0" at bounding box center [156, 359] width 158 height 42
type input "8"
type input "11"
type input "81"
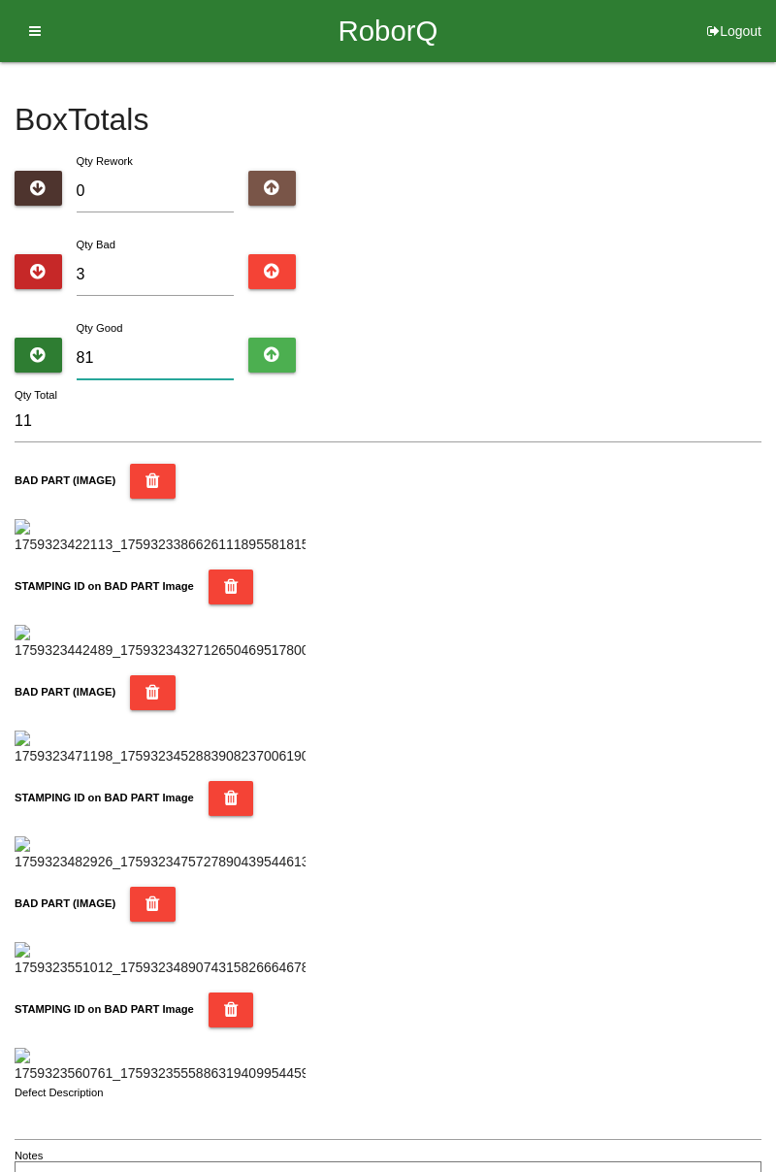
type input "84"
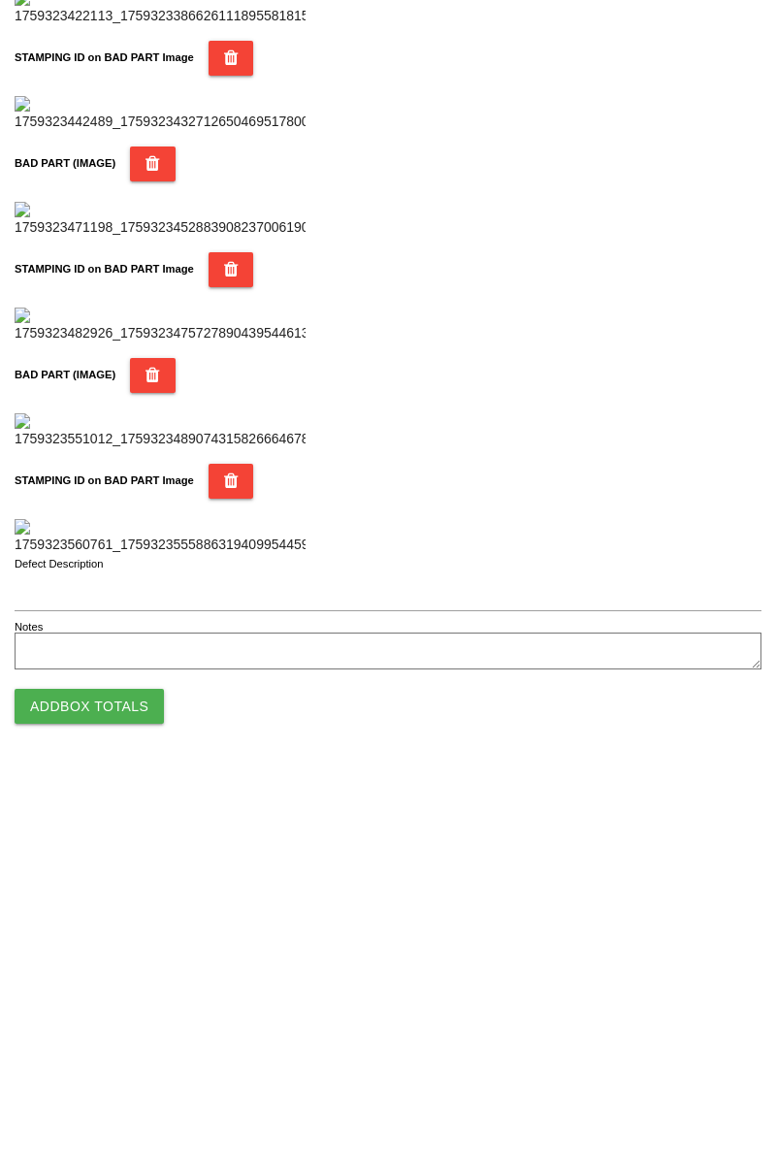
type input "81"
click at [118, 1093] on button "Add Box Totals" at bounding box center [89, 1106] width 149 height 35
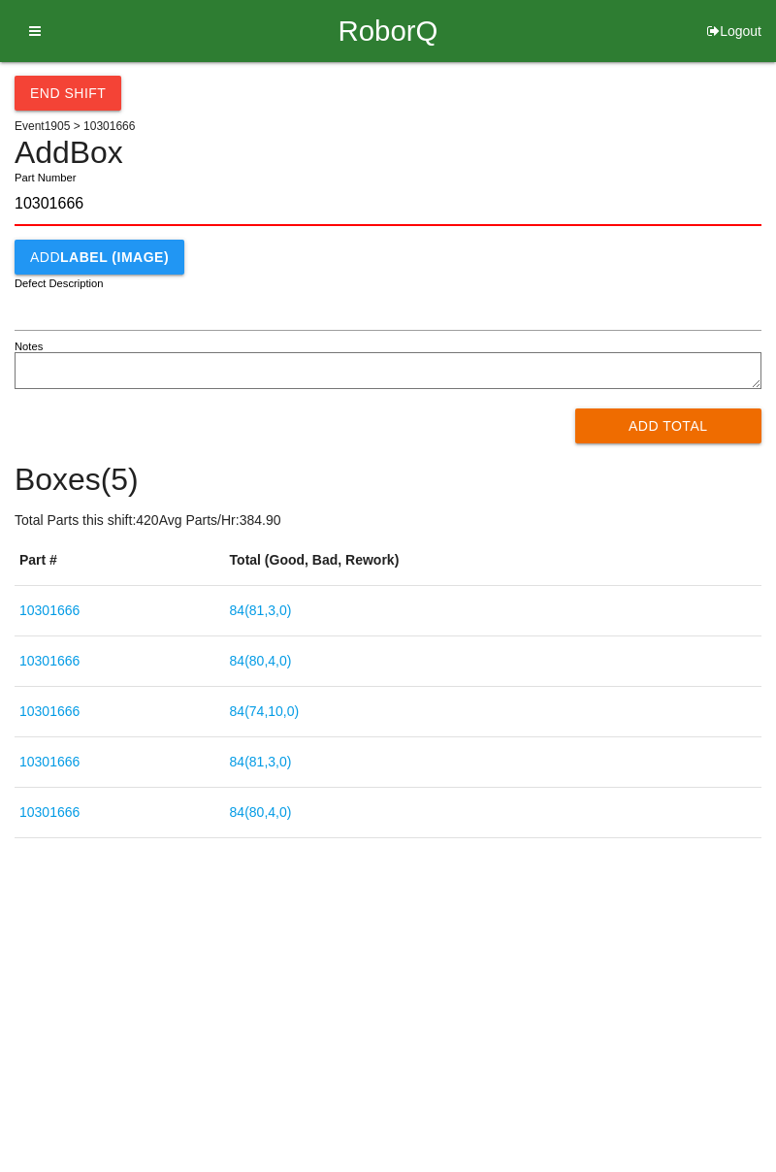
type input "10301666"
click at [689, 439] on button "Add Total" at bounding box center [668, 426] width 187 height 35
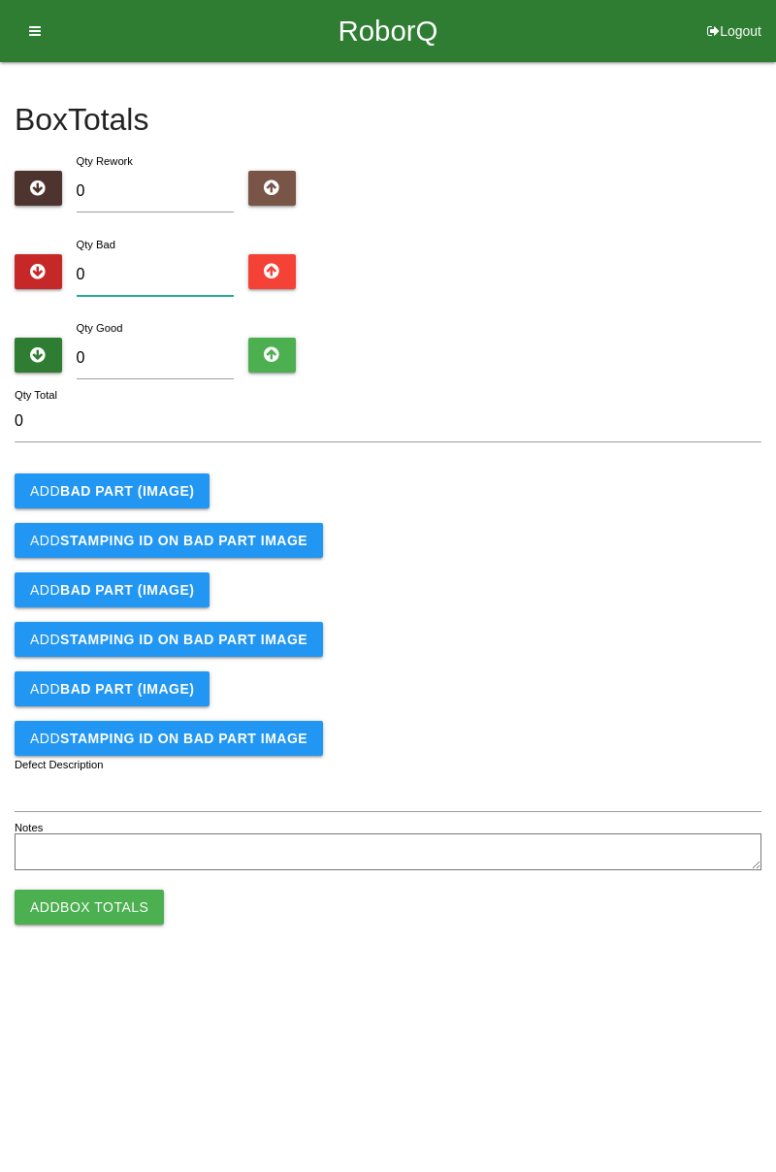
click at [137, 254] on input "0" at bounding box center [156, 275] width 158 height 42
click at [158, 254] on input "0" at bounding box center [156, 275] width 158 height 42
type input "6"
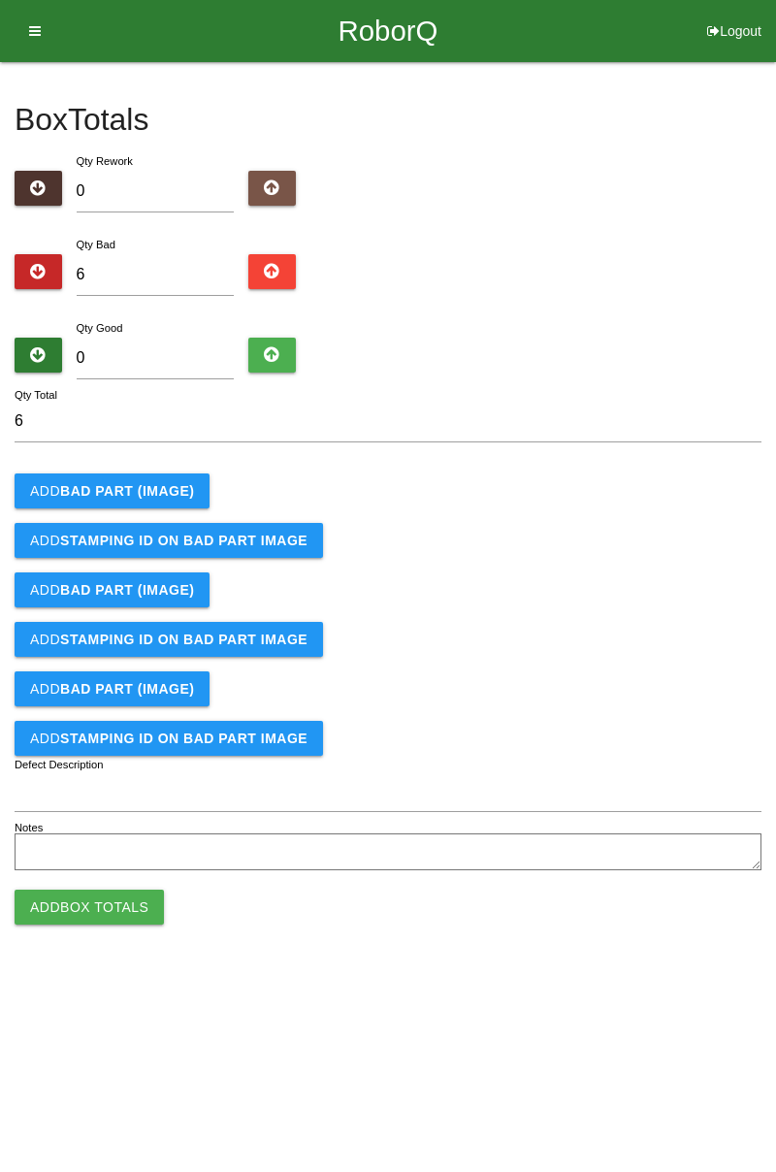
click at [162, 493] on b "BAD PART (IMAGE)" at bounding box center [127, 491] width 134 height 16
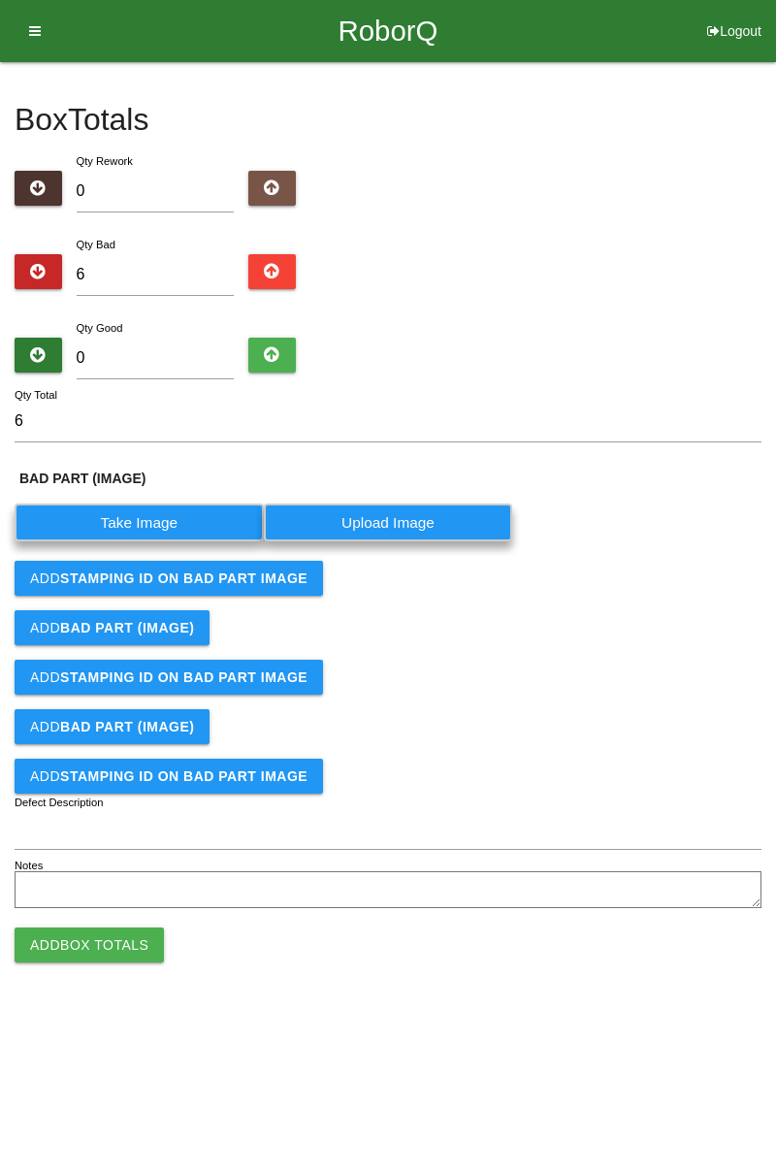
click at [170, 513] on label "Take Image" at bounding box center [139, 523] width 249 height 38
click at [0, 0] on \(IMAGE\) "Take Image" at bounding box center [0, 0] width 0 height 0
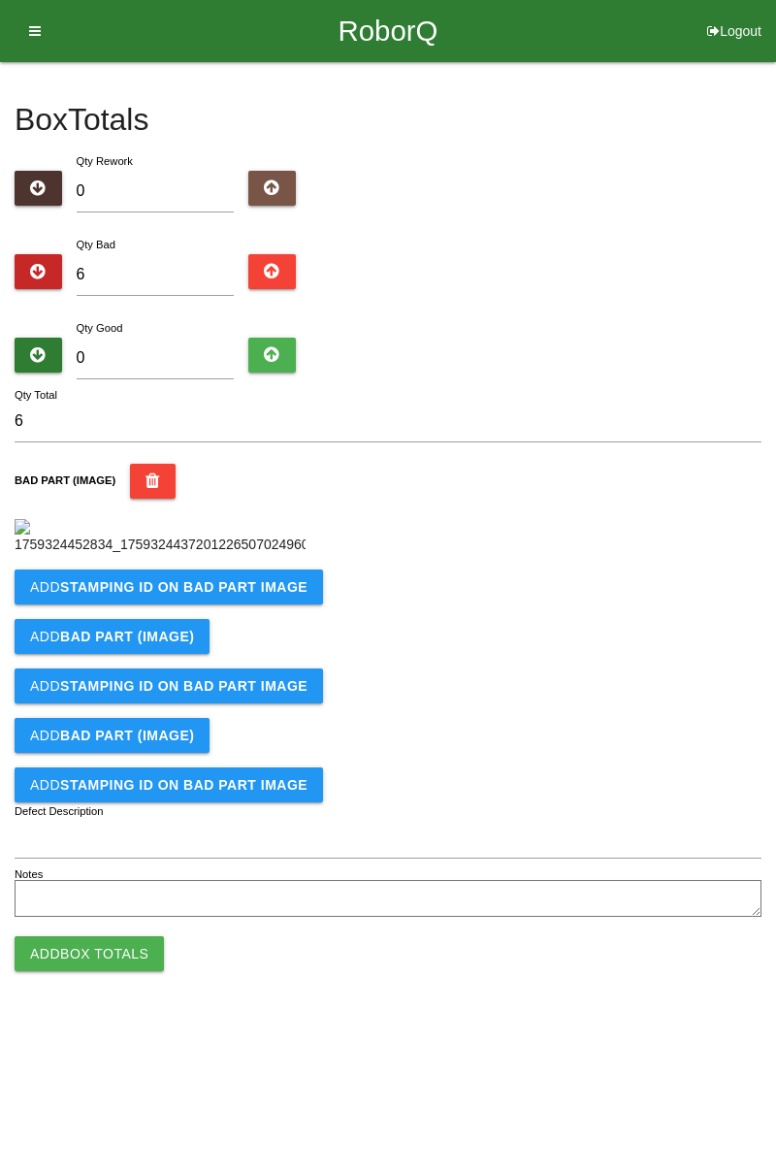
click at [258, 595] on b "STAMPING ID on BAD PART Image" at bounding box center [183, 587] width 247 height 16
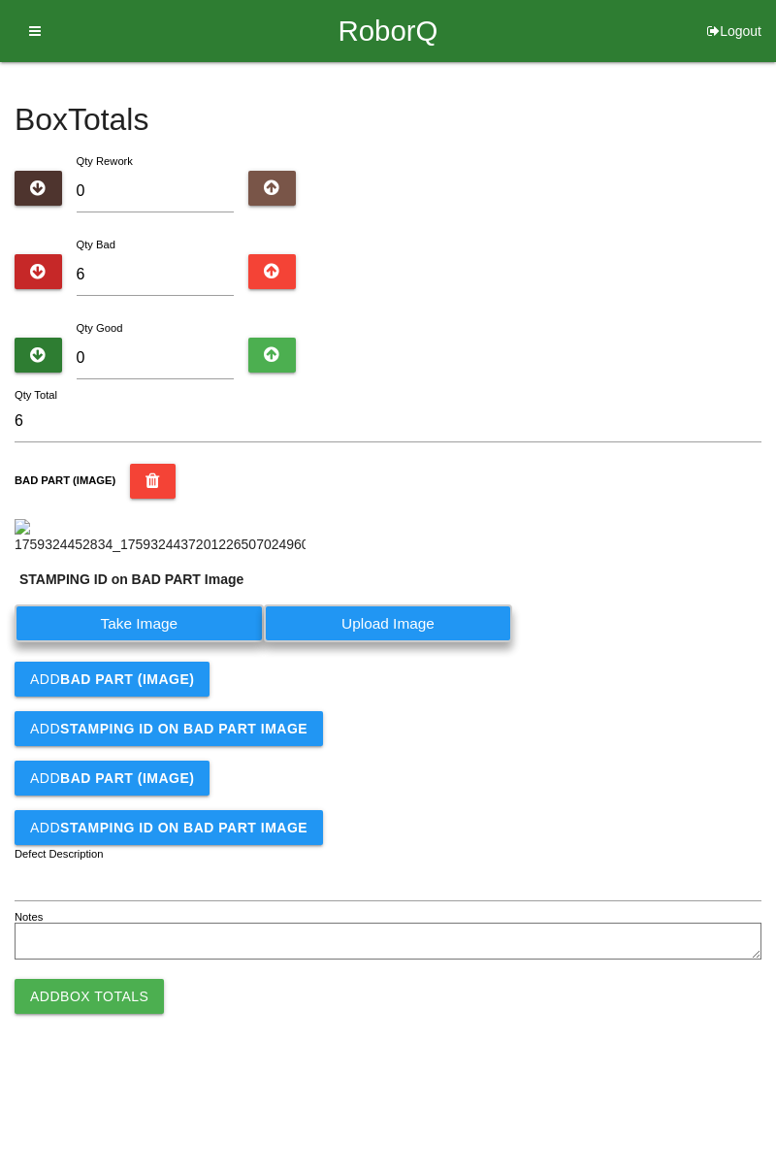
click at [147, 642] on label "Take Image" at bounding box center [139, 624] width 249 height 38
click at [0, 0] on PART "Take Image" at bounding box center [0, 0] width 0 height 0
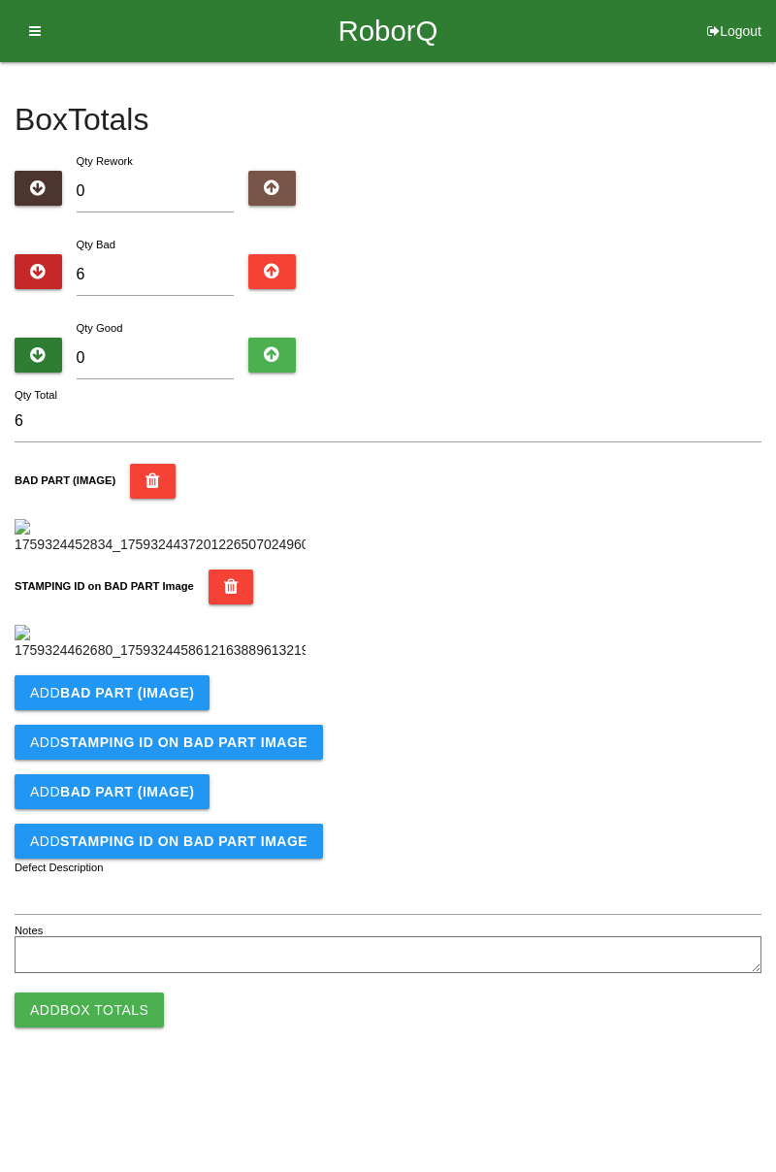
scroll to position [427, 0]
click at [188, 710] on button "Add BAD PART (IMAGE)" at bounding box center [112, 692] width 195 height 35
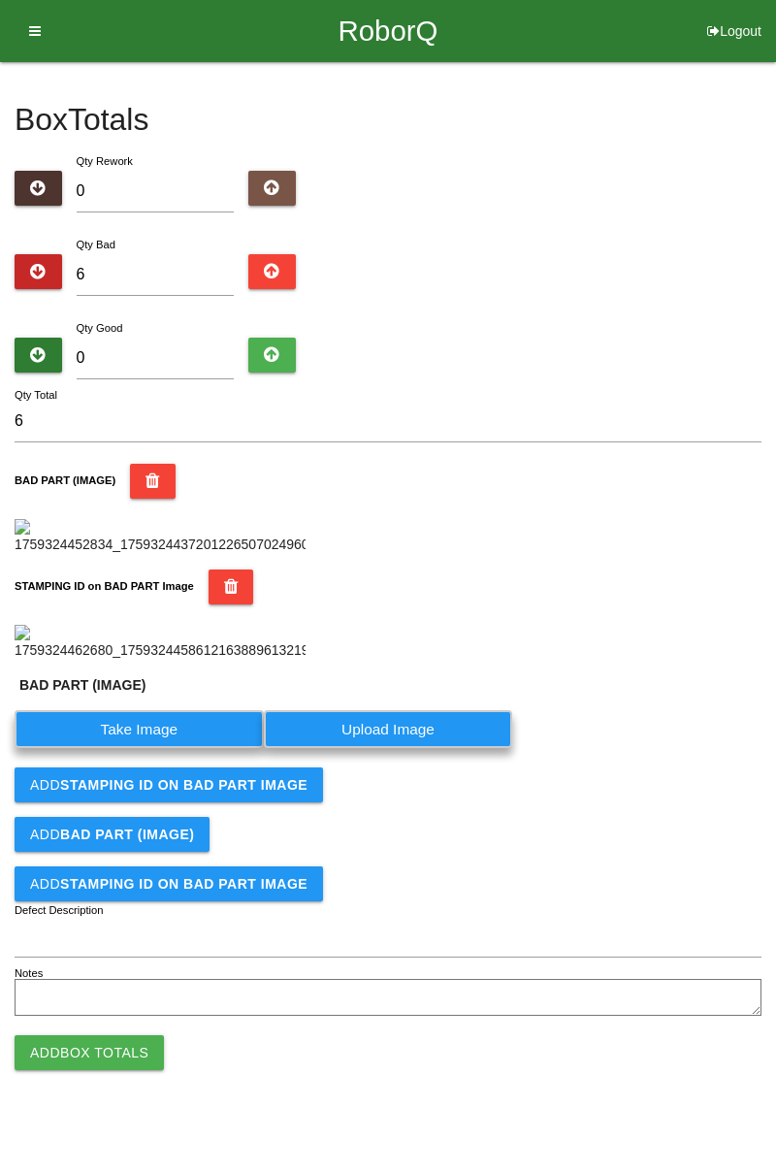
click at [157, 748] on label "Take Image" at bounding box center [139, 729] width 249 height 38
click at [0, 0] on \(IMAGE\) "Take Image" at bounding box center [0, 0] width 0 height 0
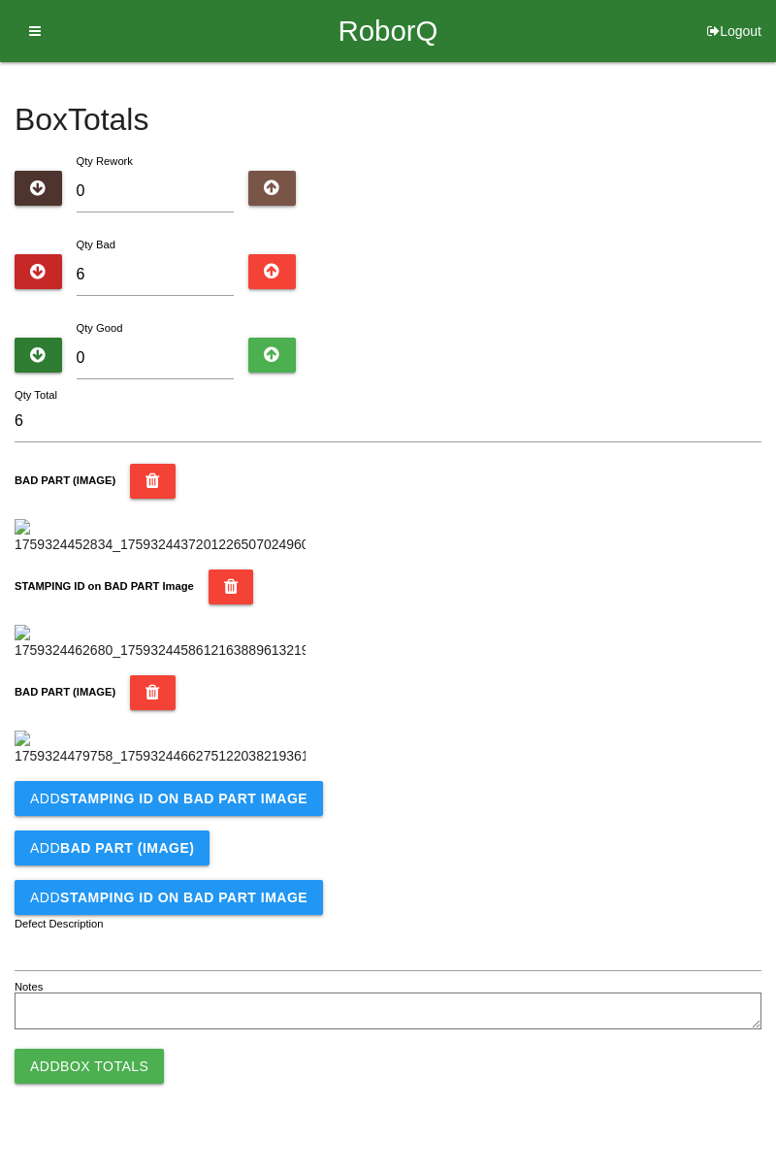
scroll to position [745, 0]
click at [243, 816] on button "Add STAMPING ID on BAD PART Image" at bounding box center [169, 798] width 309 height 35
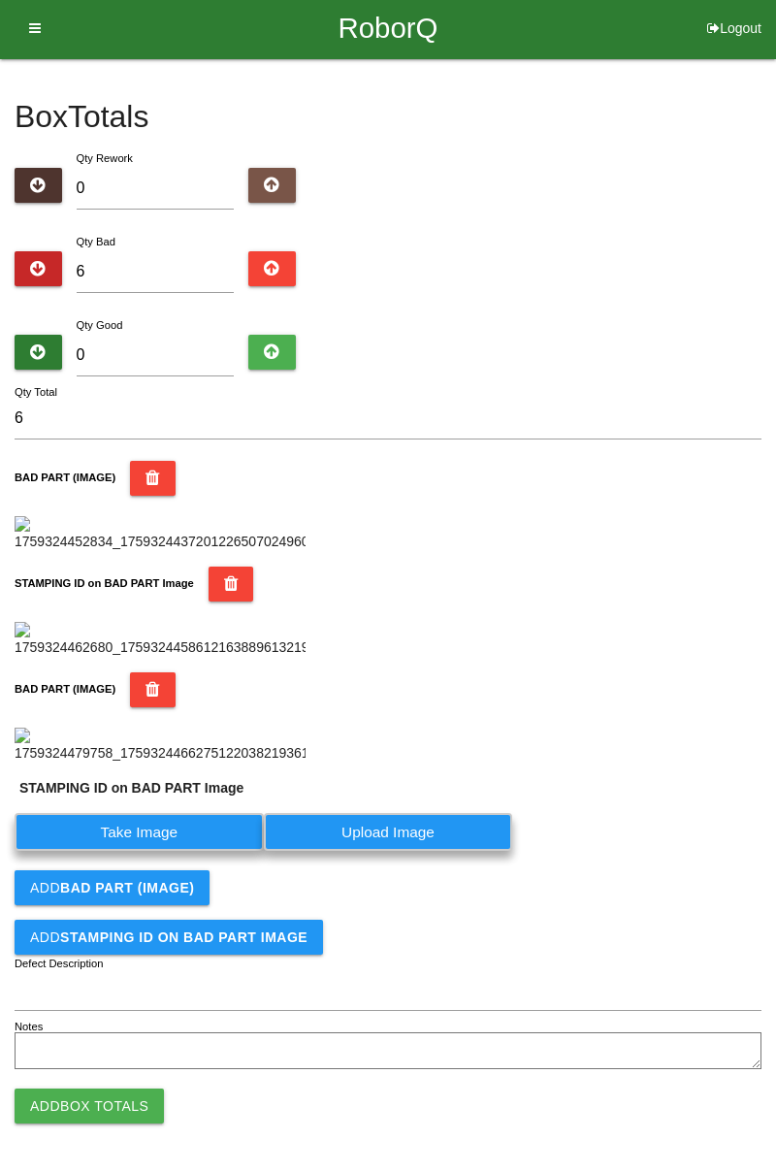
click at [179, 851] on label "Take Image" at bounding box center [139, 832] width 249 height 38
click at [0, 0] on PART "Take Image" at bounding box center [0, 0] width 0 height 0
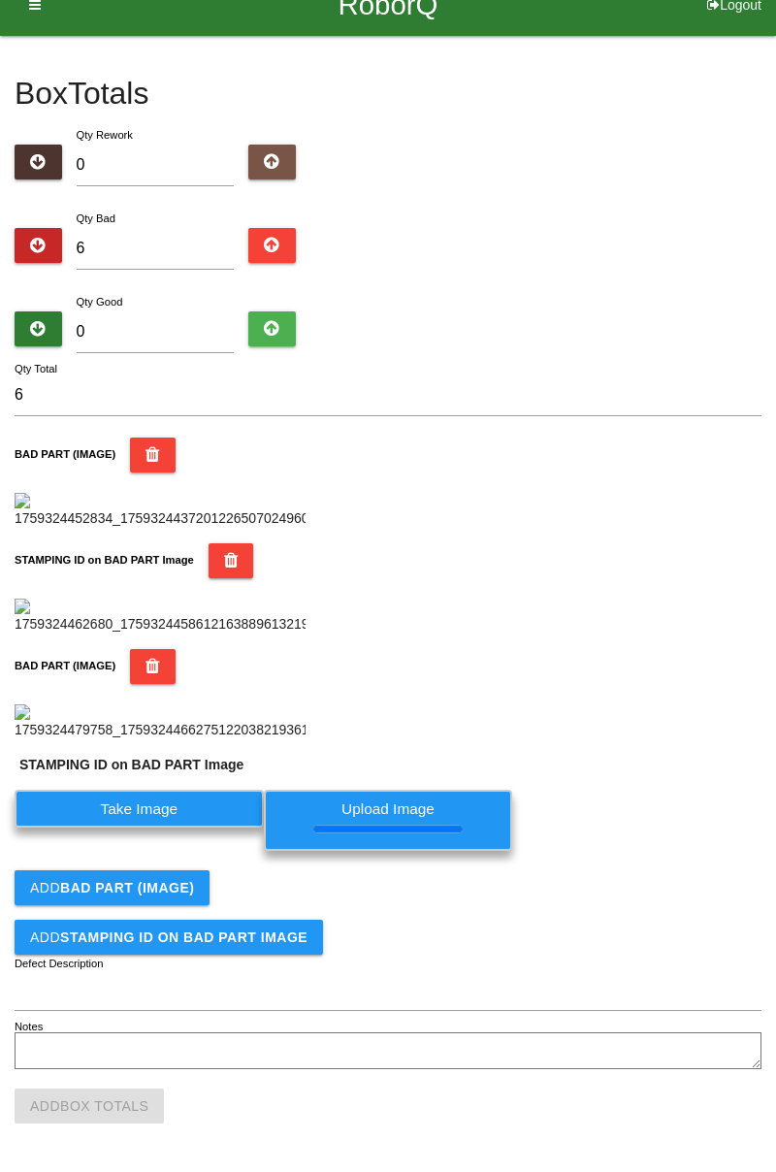
click at [641, 860] on div "STAMPING ID on BAD PART Image Take Image Upload Image" at bounding box center [388, 807] width 747 height 105
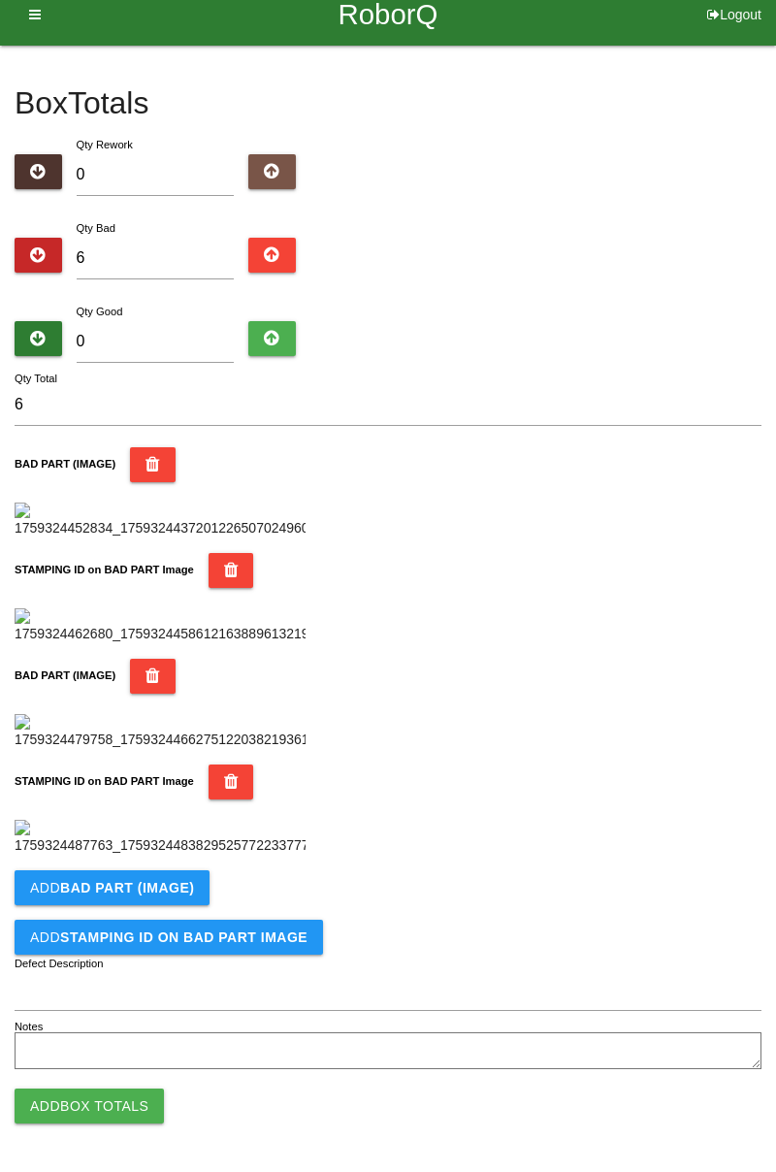
scroll to position [787, 0]
click at [180, 856] on img at bounding box center [160, 838] width 291 height 36
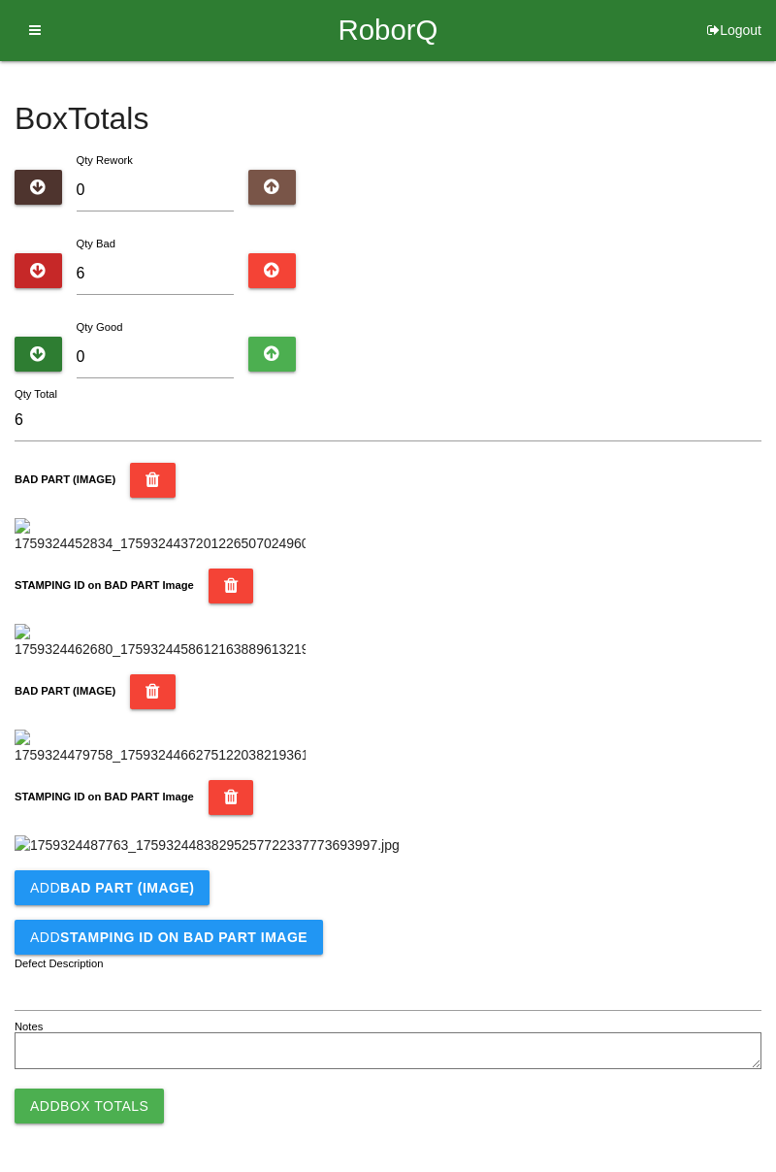
click at [307, 856] on img at bounding box center [207, 845] width 385 height 20
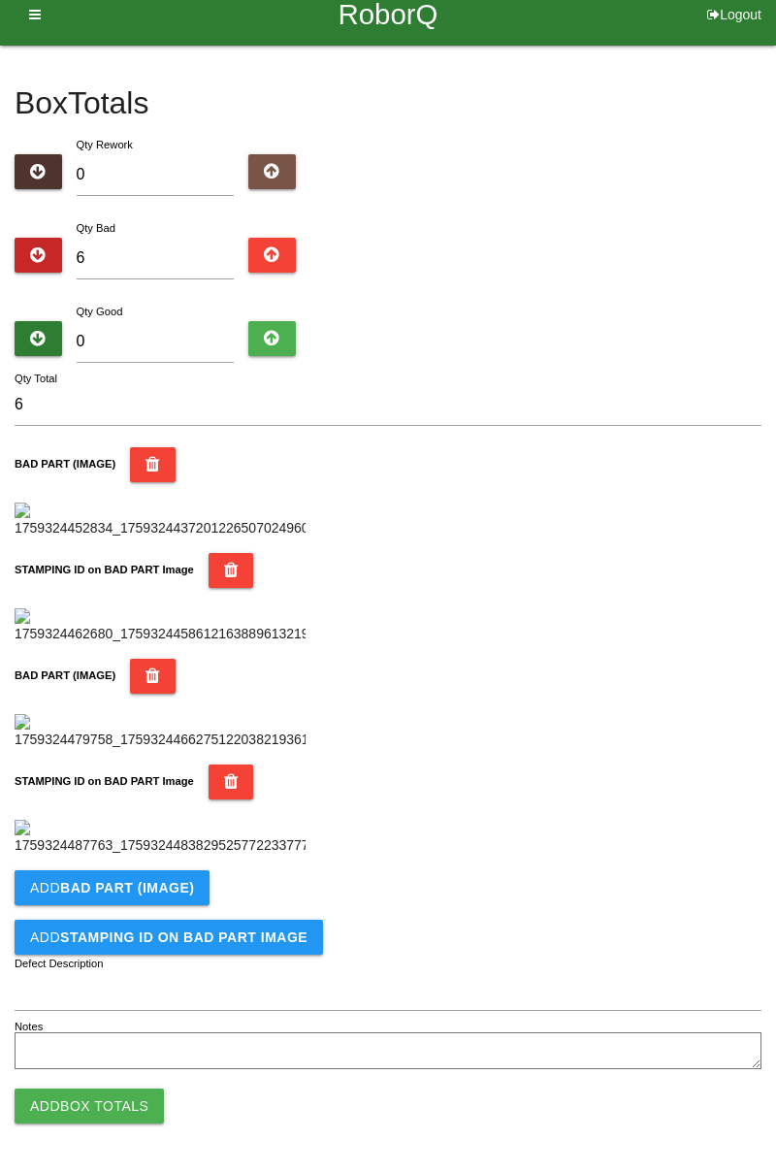
scroll to position [1063, 0]
click at [188, 881] on button "Add BAD PART (IMAGE)" at bounding box center [112, 887] width 195 height 35
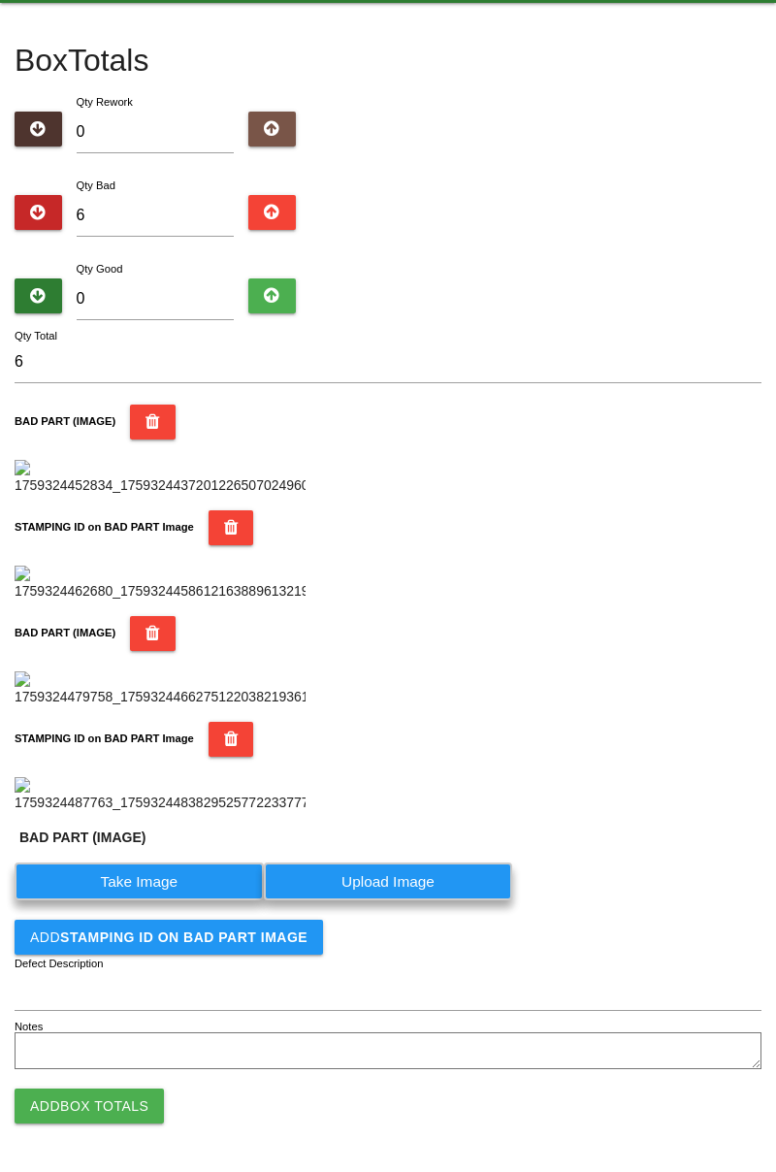
click at [155, 900] on label "Take Image" at bounding box center [139, 882] width 249 height 38
click at [0, 0] on \(IMAGE\) "Take Image" at bounding box center [0, 0] width 0 height 0
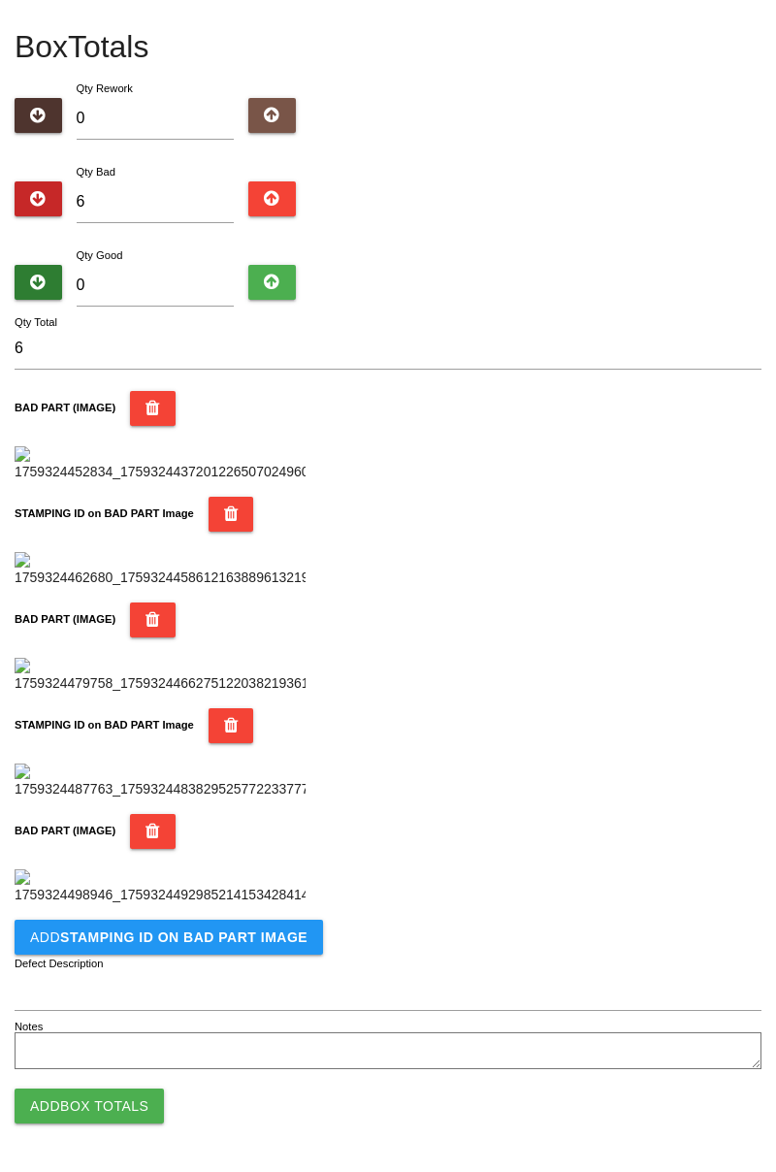
scroll to position [1382, 0]
click at [220, 938] on b "STAMPING ID on BAD PART Image" at bounding box center [183, 938] width 247 height 16
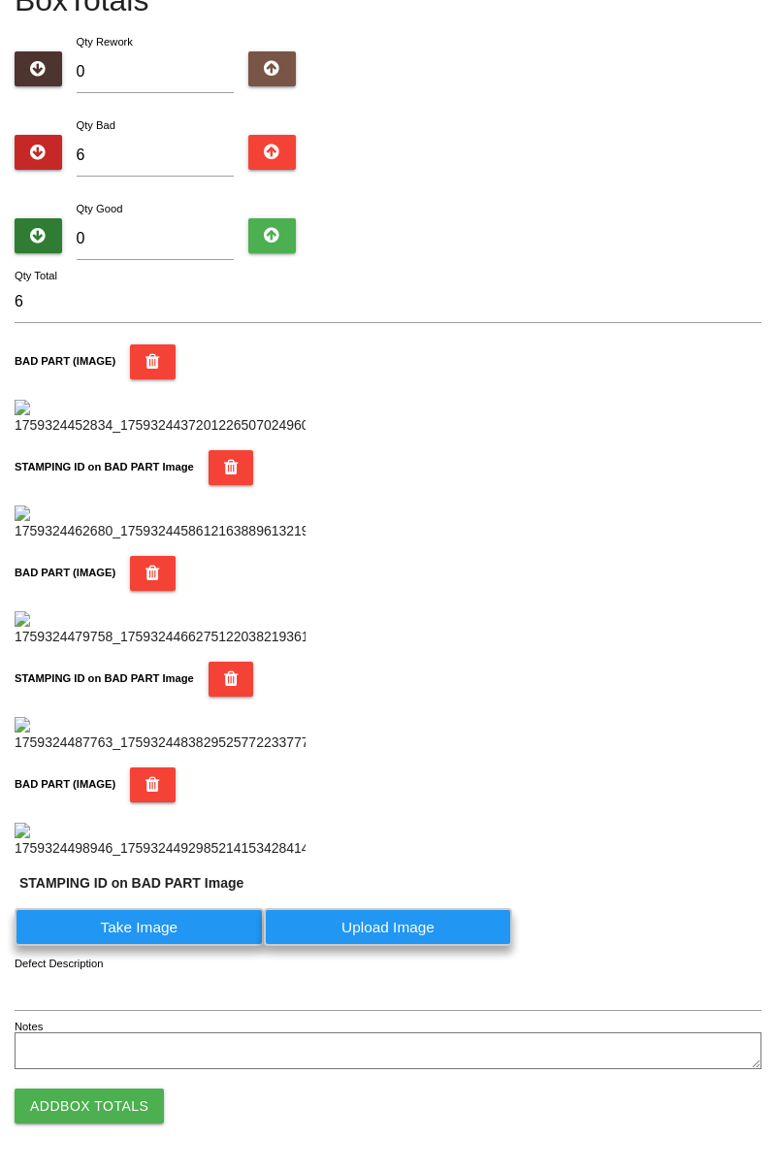
click at [177, 946] on label "Take Image" at bounding box center [139, 927] width 249 height 38
click at [0, 0] on PART "Take Image" at bounding box center [0, 0] width 0 height 0
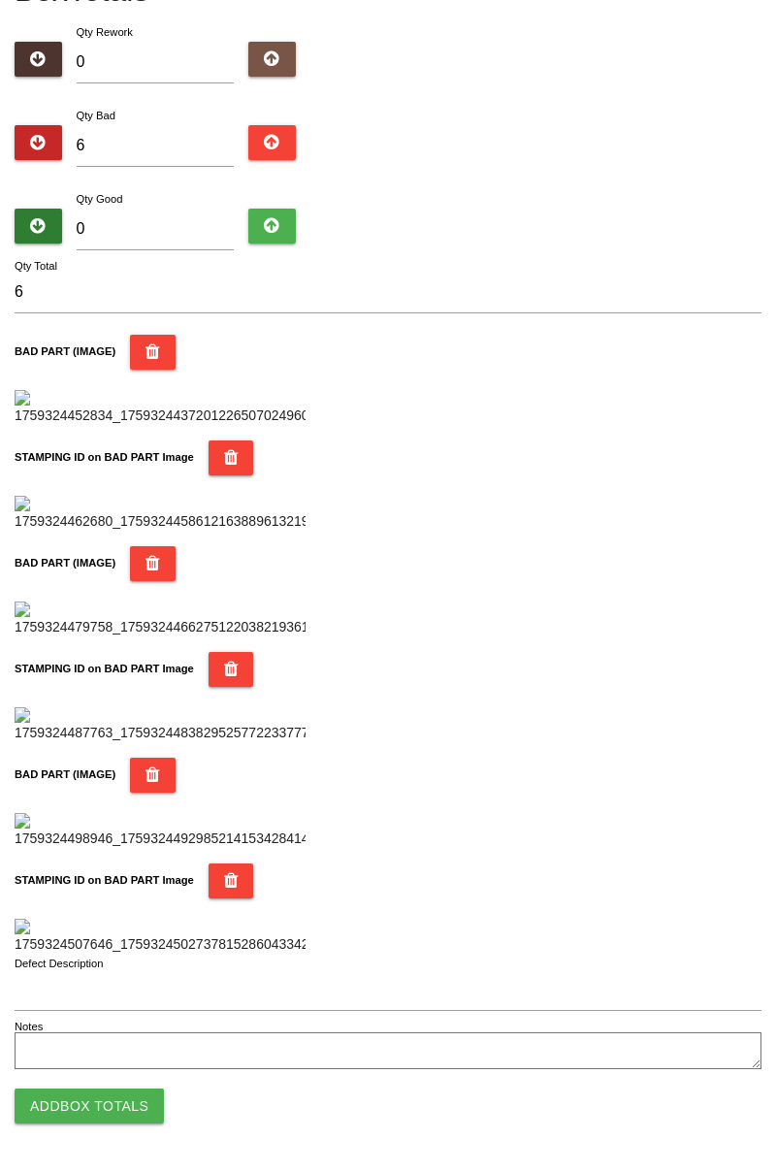
scroll to position [0, 0]
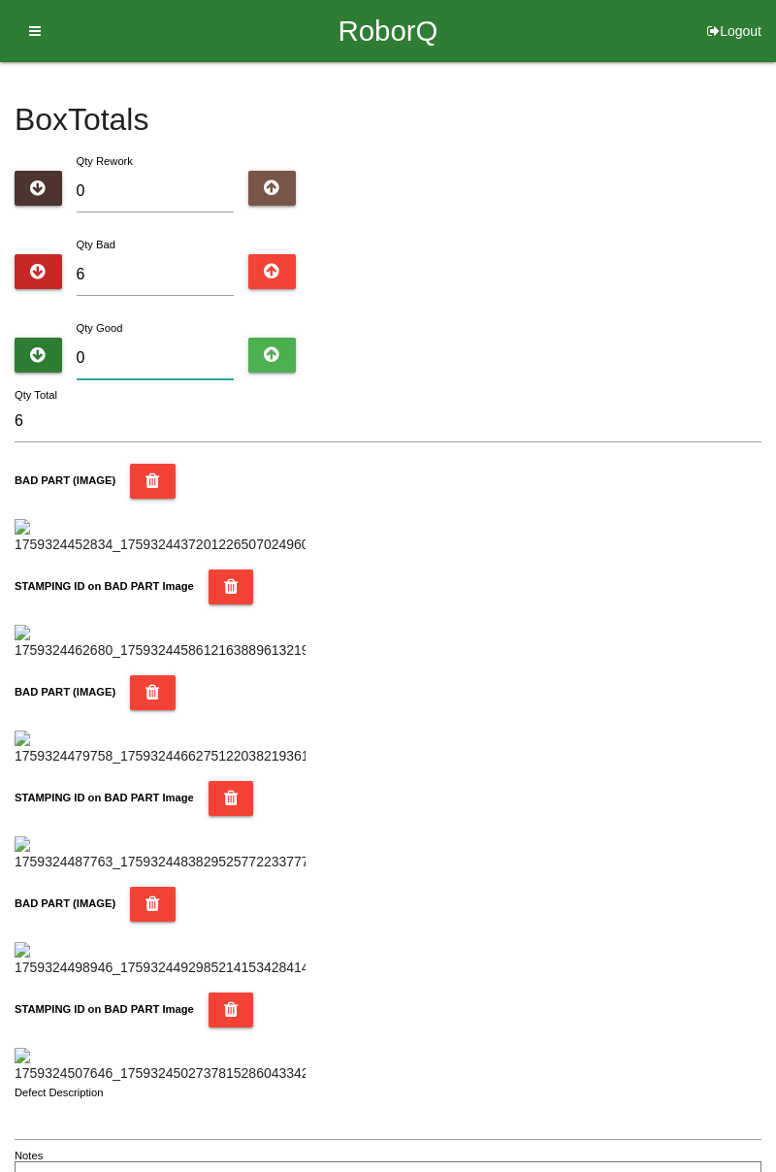
click at [142, 355] on input "0" at bounding box center [156, 359] width 158 height 42
type input "7"
type input "13"
type input "78"
type input "84"
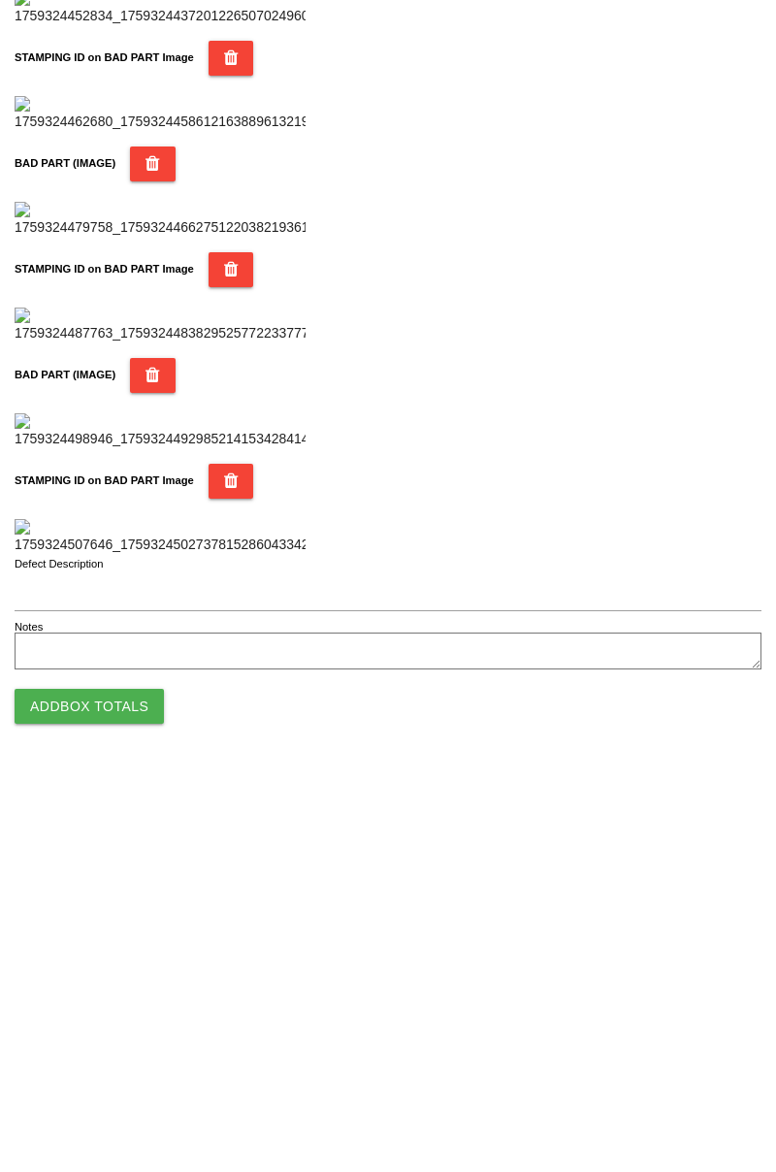
type input "78"
click at [117, 1120] on button "Add Box Totals" at bounding box center [89, 1106] width 149 height 35
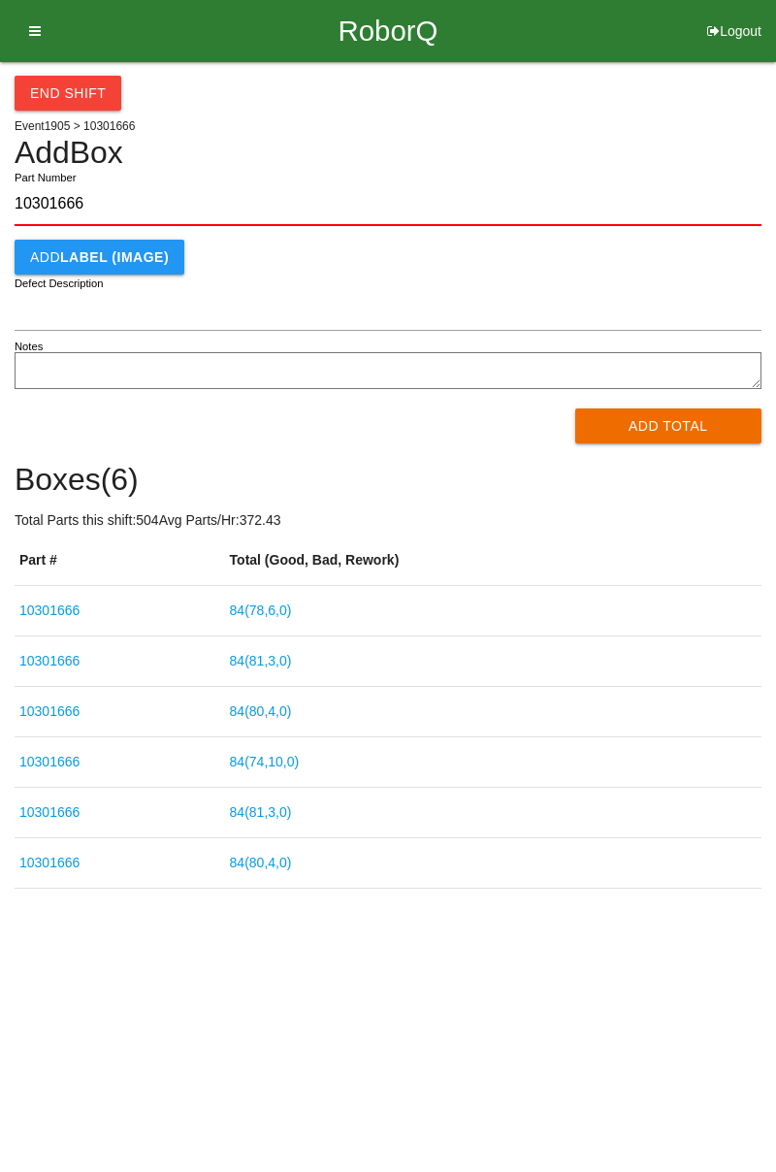
type input "10301666"
click at [695, 435] on button "Add Total" at bounding box center [668, 426] width 187 height 35
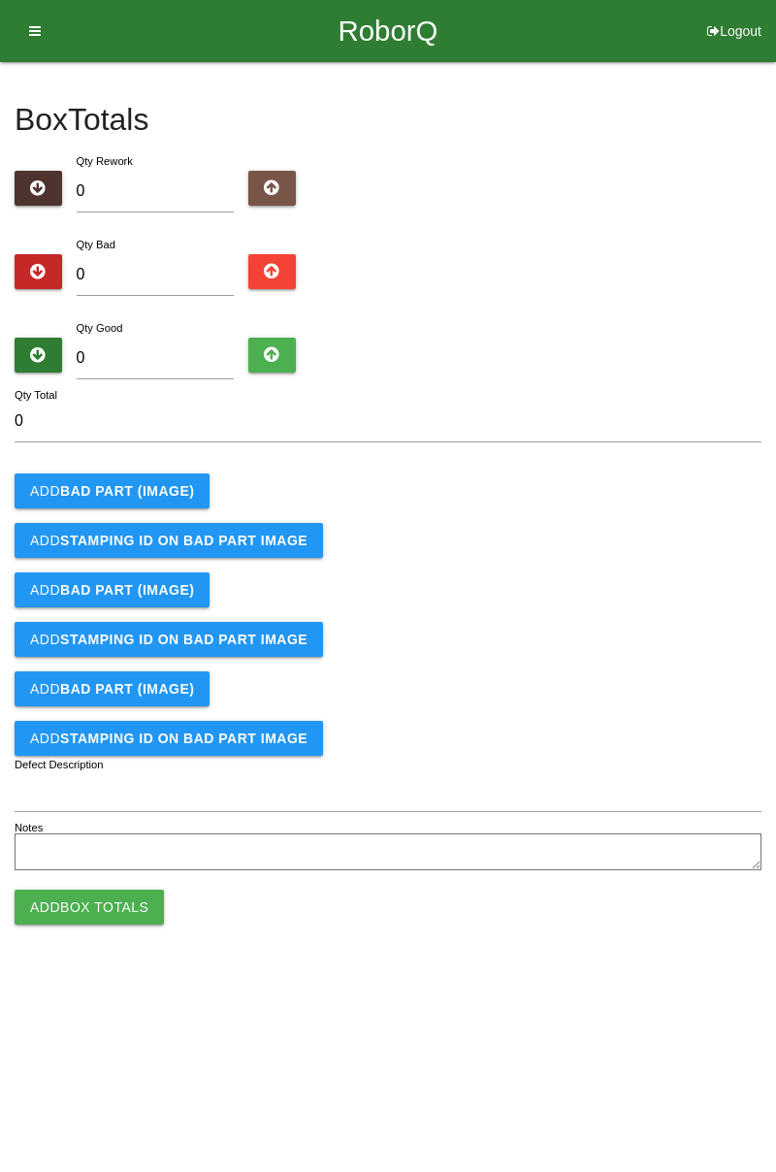
click at [768, 332] on div "Box Totals Translate Weight Weight unit: Rework Weight Bad Weight Good Weight 0…" at bounding box center [388, 469] width 776 height 814
click at [180, 270] on input "0" at bounding box center [156, 275] width 158 height 42
type input "1"
type input "11"
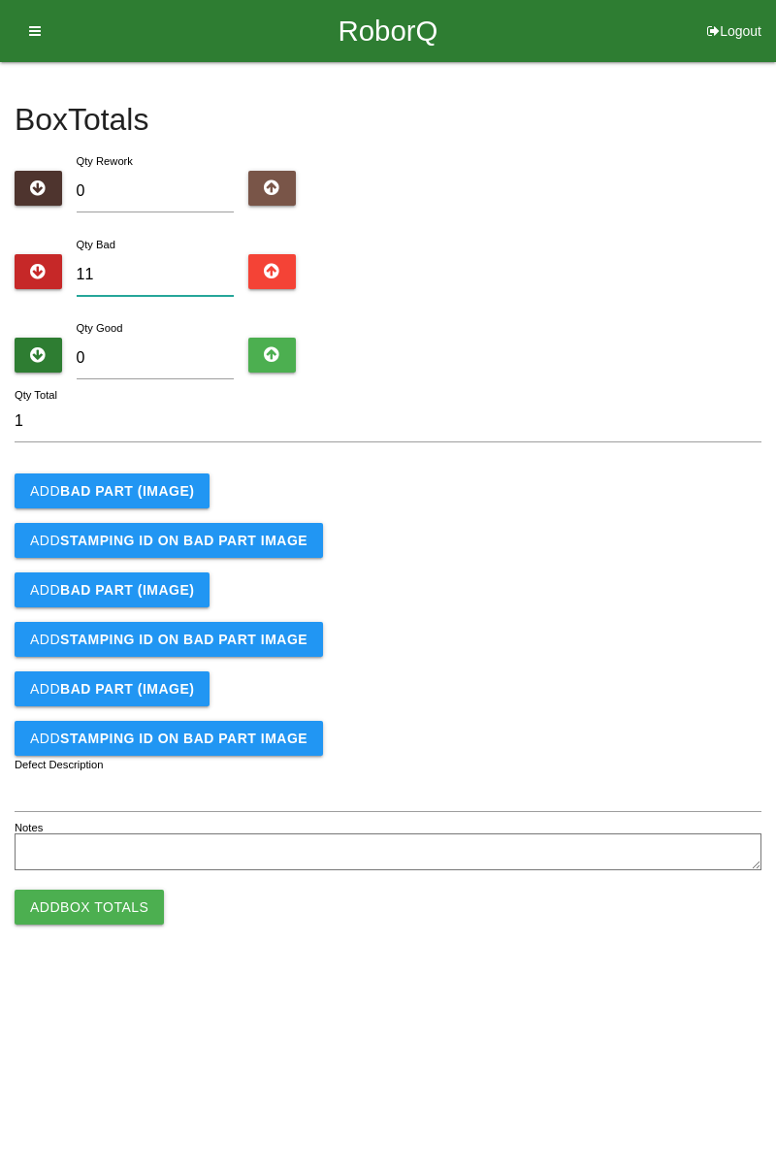
type input "11"
click at [152, 487] on b "BAD PART (IMAGE)" at bounding box center [127, 491] width 134 height 16
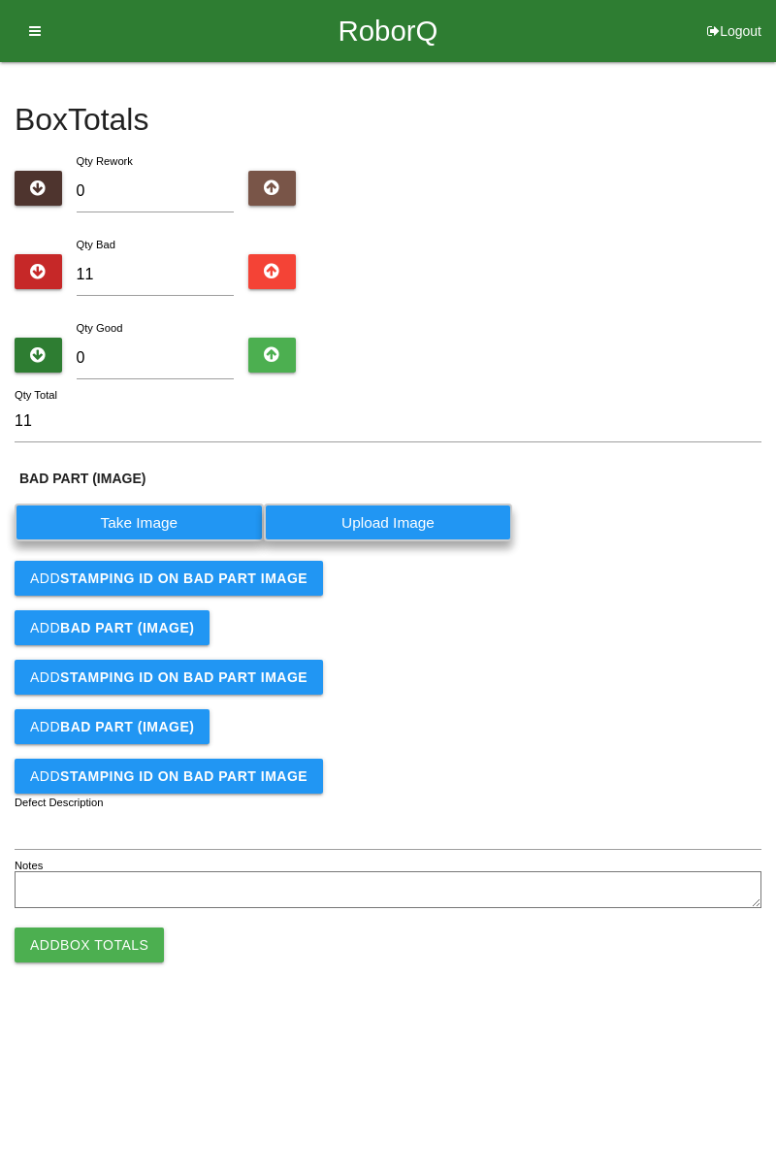
click at [173, 518] on label "Take Image" at bounding box center [139, 523] width 249 height 38
click at [0, 0] on \(IMAGE\) "Take Image" at bounding box center [0, 0] width 0 height 0
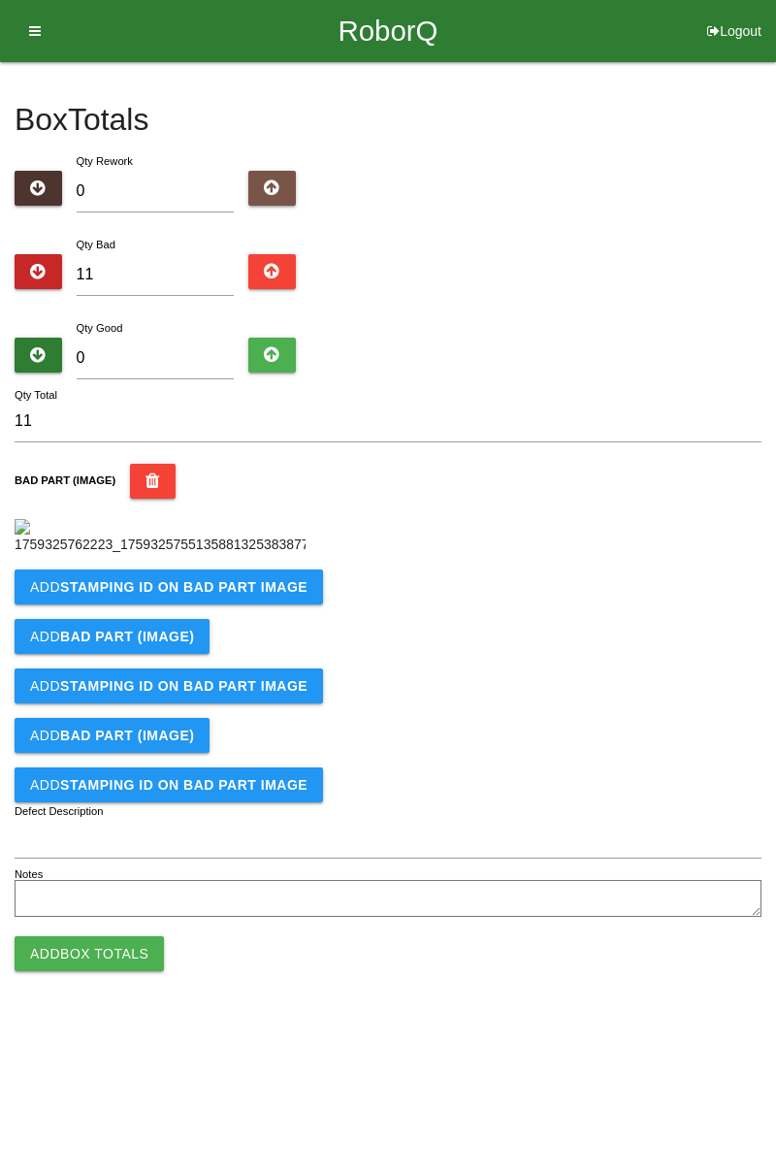
click at [146, 489] on icon "button" at bounding box center [153, 481] width 15 height 35
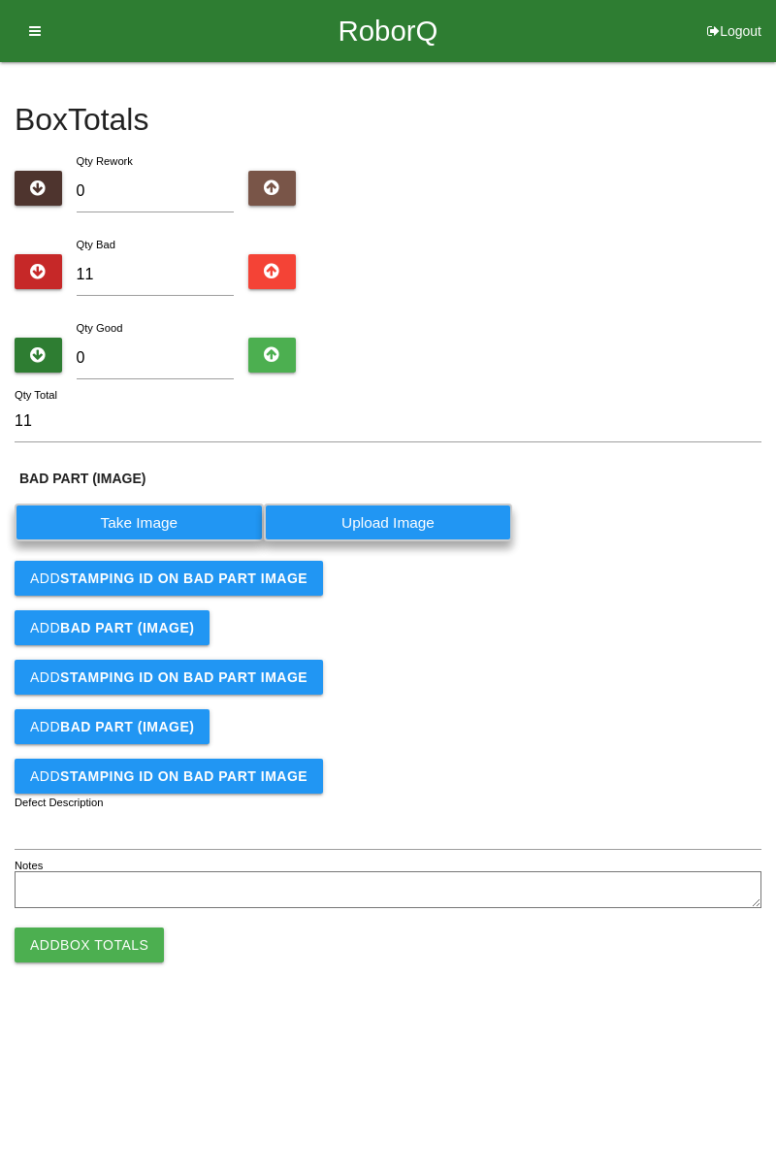
click at [163, 514] on label "Take Image" at bounding box center [139, 523] width 249 height 38
click at [0, 0] on \(IMAGE\) "Take Image" at bounding box center [0, 0] width 0 height 0
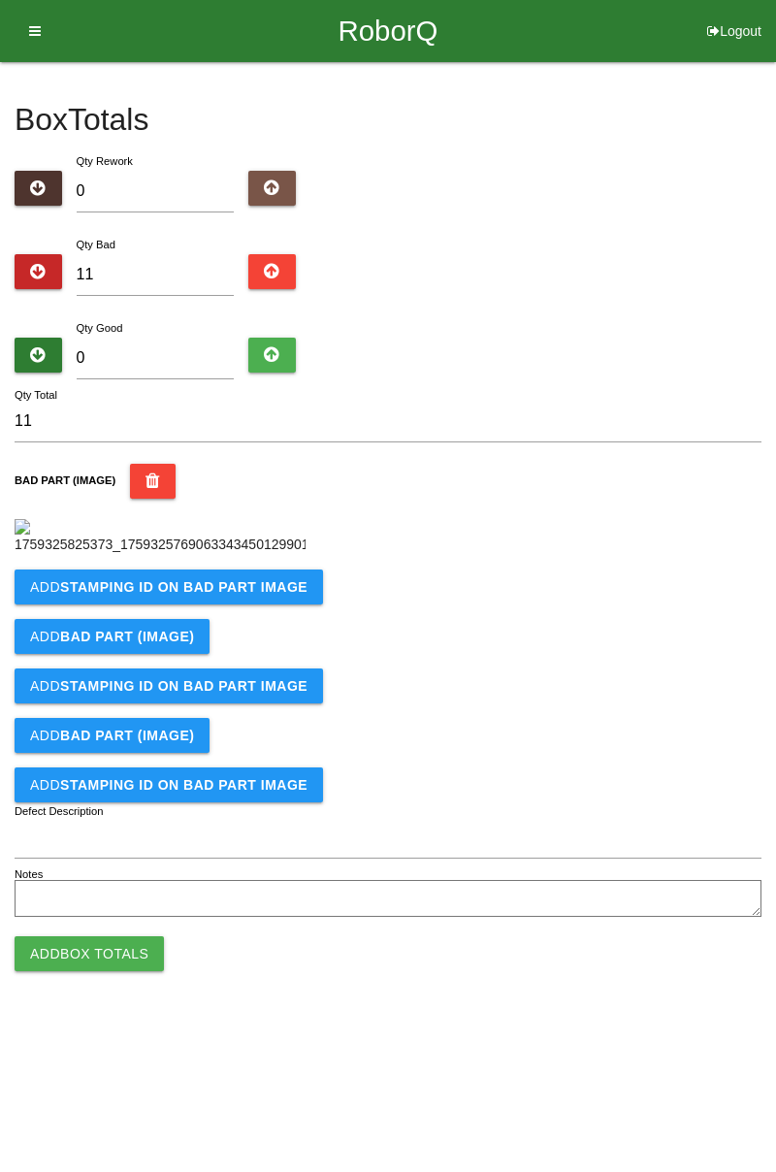
click at [251, 605] on button "Add STAMPING ID on BAD PART Image" at bounding box center [169, 587] width 309 height 35
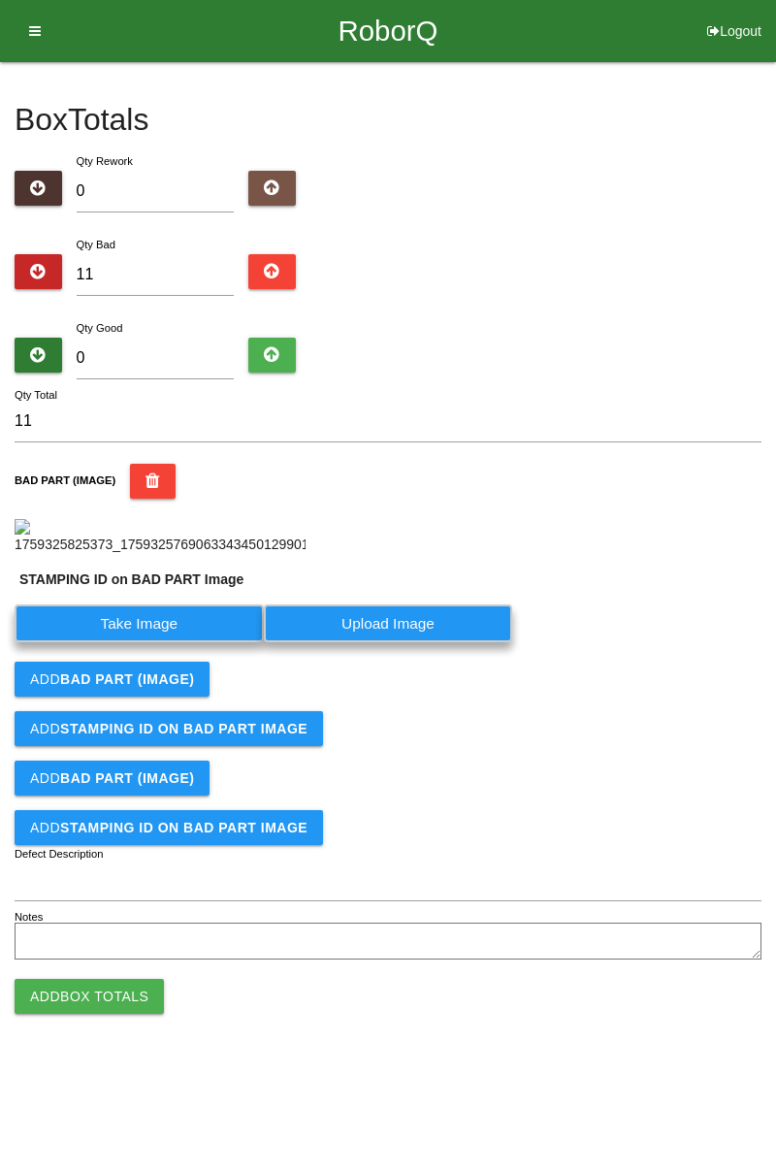
click at [163, 642] on label "Take Image" at bounding box center [139, 624] width 249 height 38
click at [0, 0] on PART "Take Image" at bounding box center [0, 0] width 0 height 0
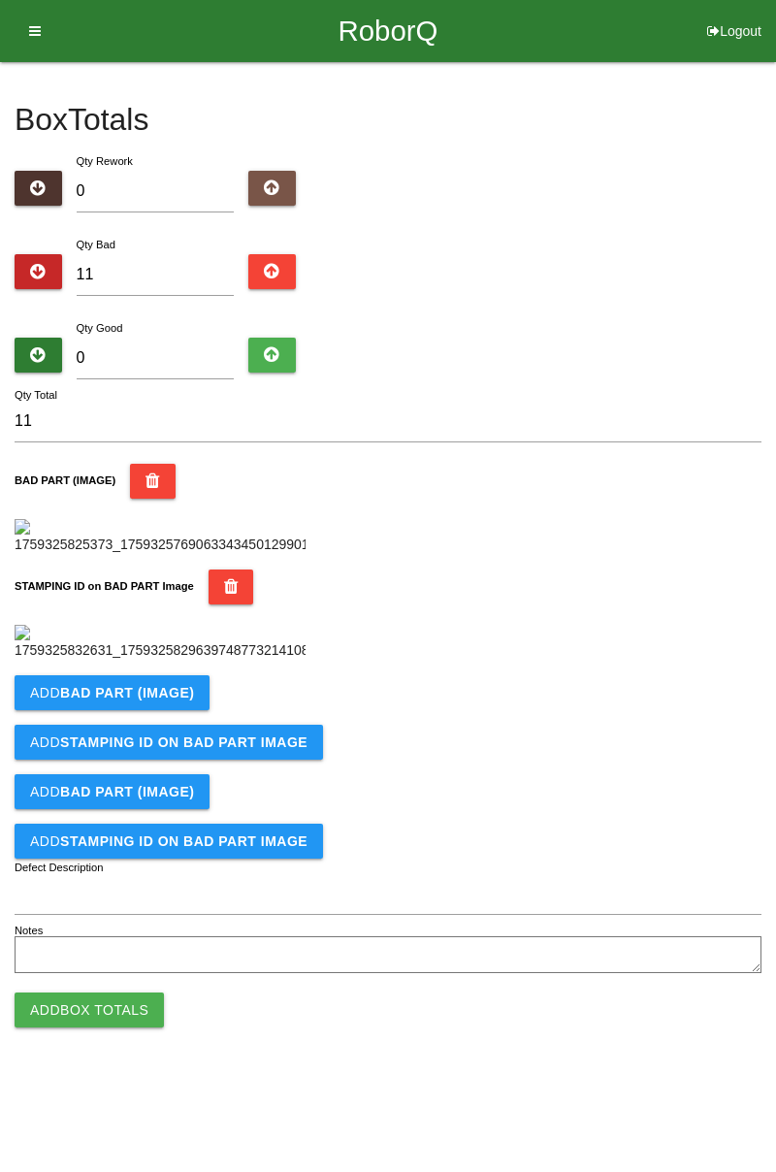
scroll to position [427, 0]
click at [200, 710] on button "Add BAD PART (IMAGE)" at bounding box center [112, 692] width 195 height 35
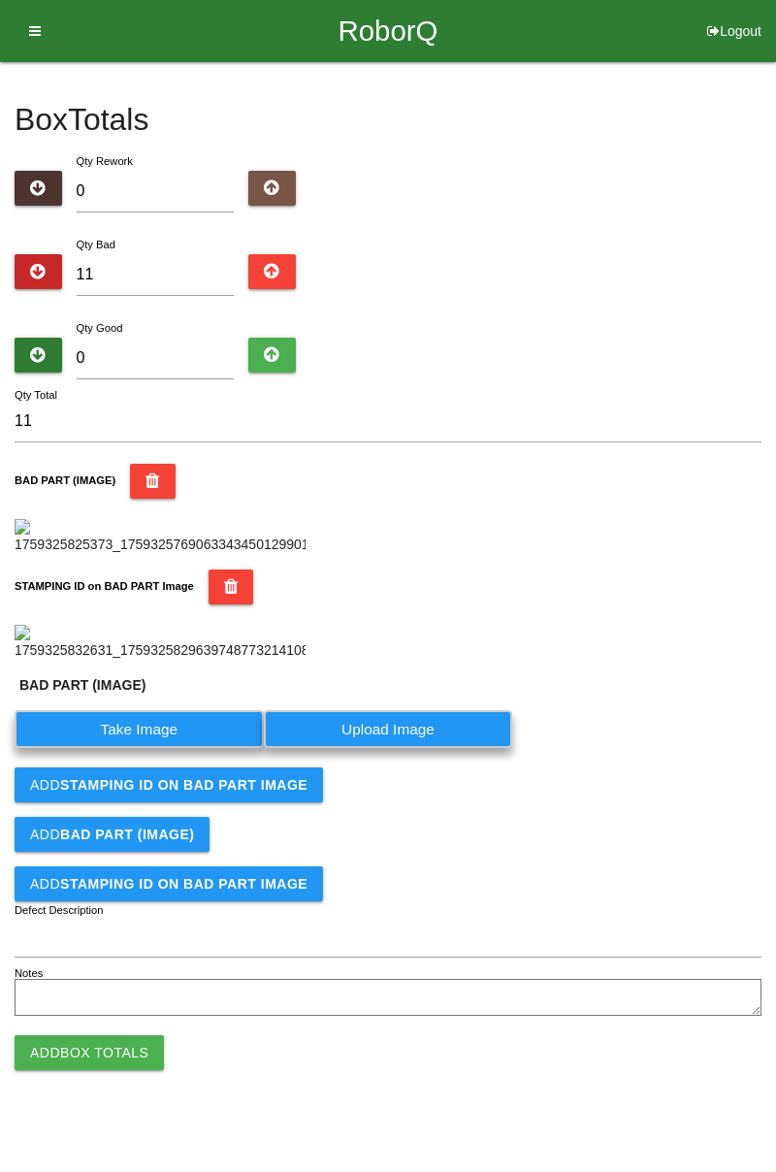
click at [162, 748] on label "Take Image" at bounding box center [139, 729] width 249 height 38
click at [0, 0] on \(IMAGE\) "Take Image" at bounding box center [0, 0] width 0 height 0
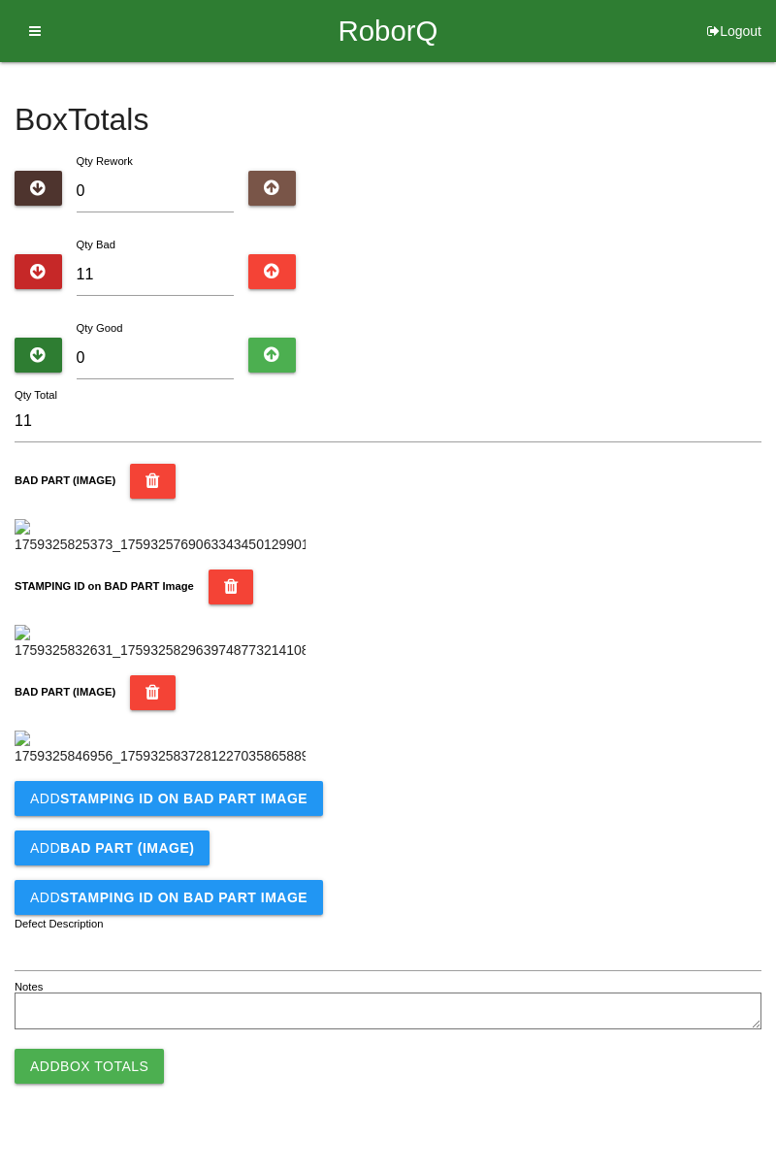
scroll to position [745, 0]
click at [259, 806] on b "STAMPING ID on BAD PART Image" at bounding box center [183, 799] width 247 height 16
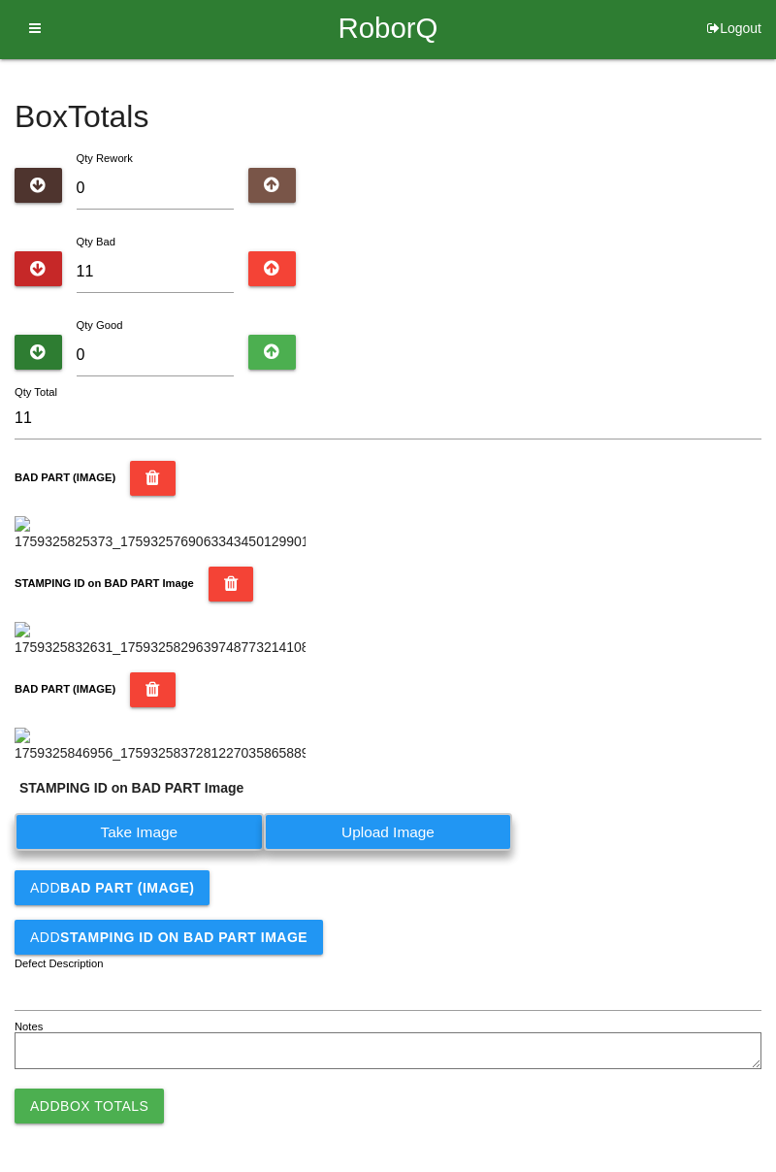
click at [165, 851] on label "Take Image" at bounding box center [139, 832] width 249 height 38
click at [0, 0] on PART "Take Image" at bounding box center [0, 0] width 0 height 0
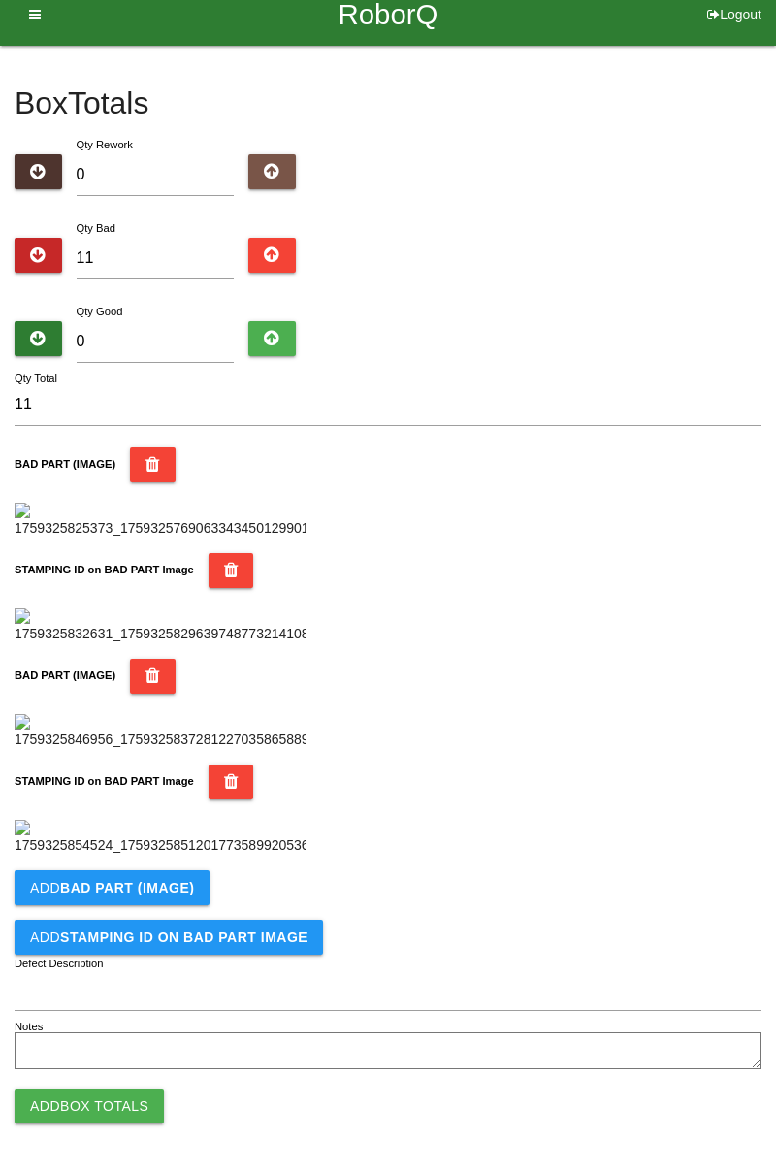
scroll to position [1063, 0]
click at [189, 893] on button "Add BAD PART (IMAGE)" at bounding box center [112, 887] width 195 height 35
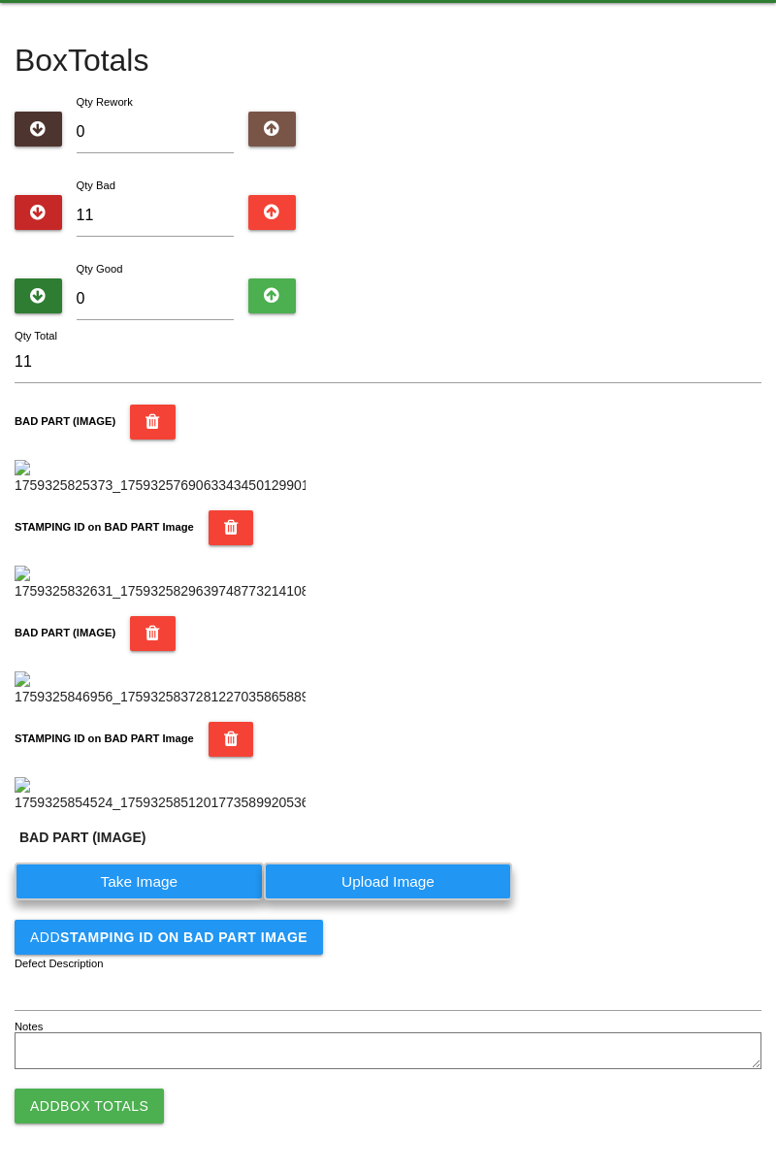
click at [161, 900] on label "Take Image" at bounding box center [139, 882] width 249 height 38
click at [0, 0] on \(IMAGE\) "Take Image" at bounding box center [0, 0] width 0 height 0
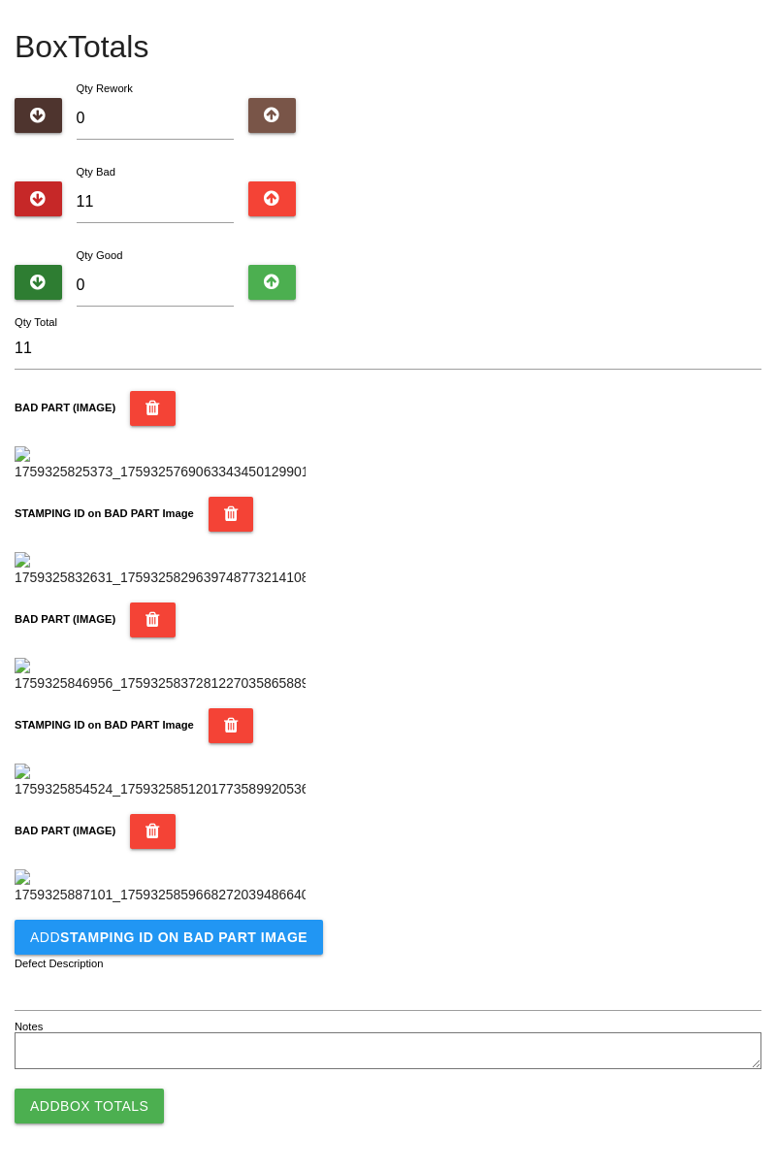
scroll to position [1382, 0]
click at [246, 954] on button "Add STAMPING ID on BAD PART Image" at bounding box center [169, 937] width 309 height 35
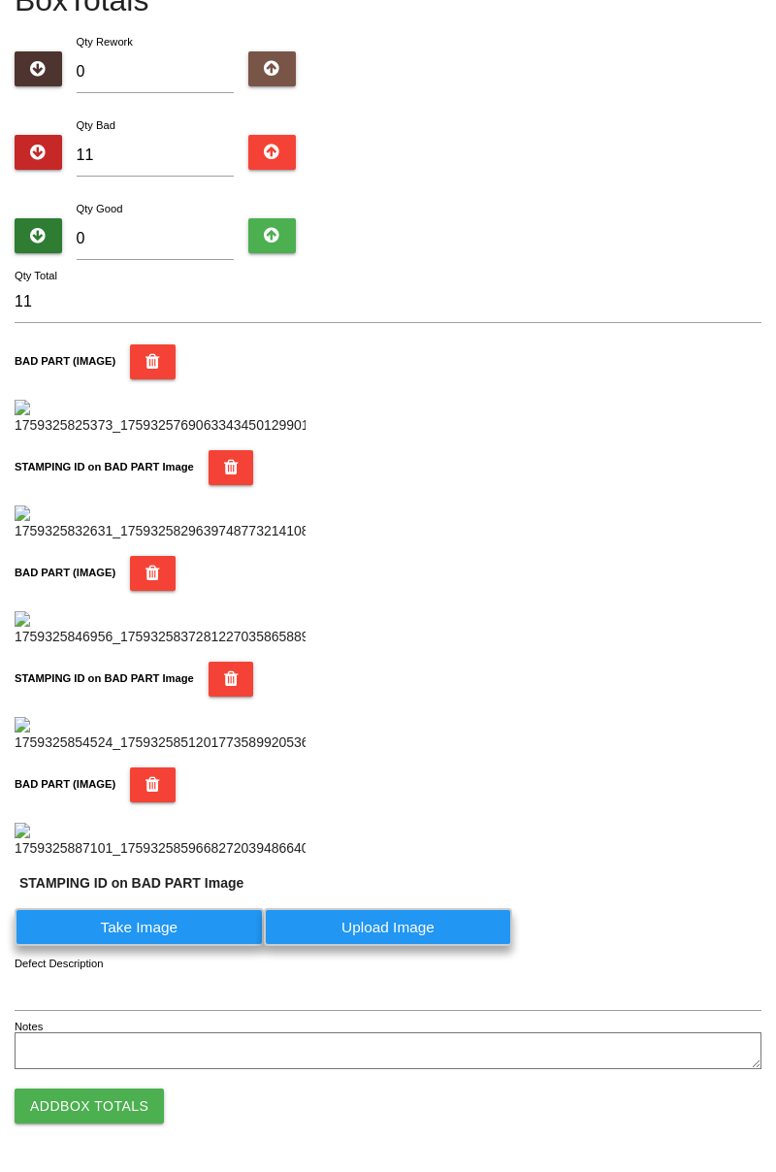
click at [153, 946] on label "Take Image" at bounding box center [139, 927] width 249 height 38
click at [0, 0] on PART "Take Image" at bounding box center [0, 0] width 0 height 0
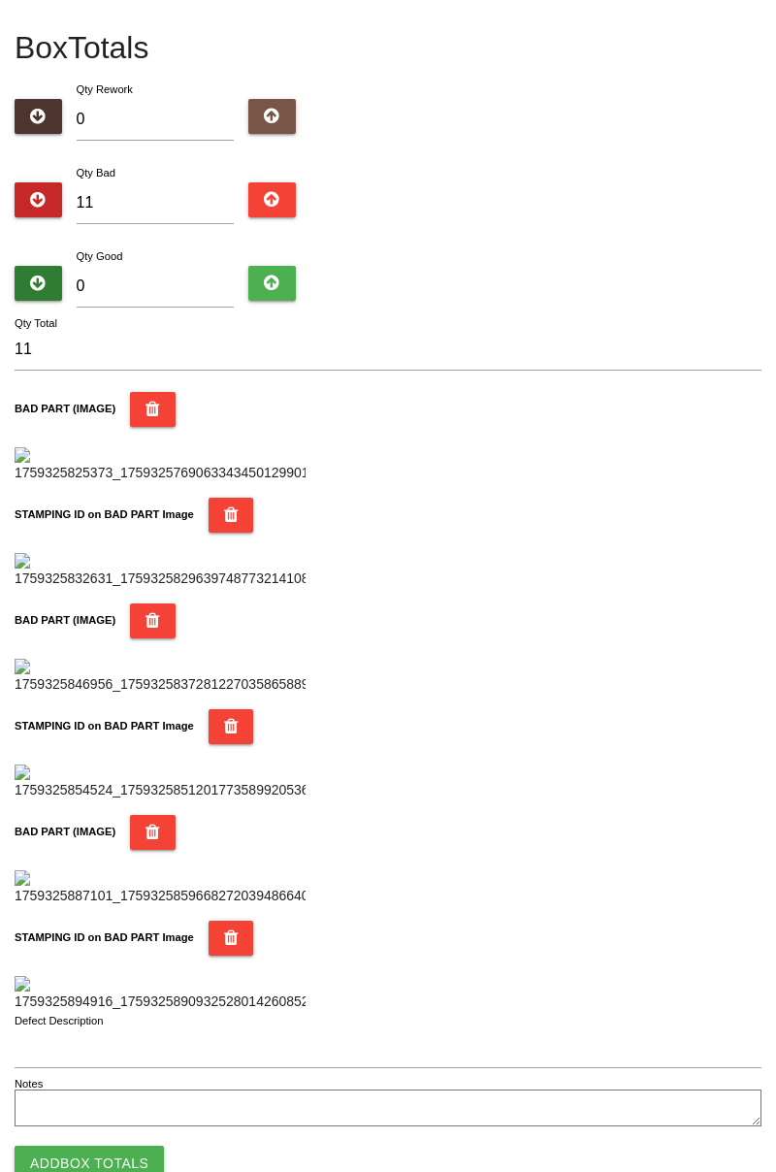
scroll to position [0, 0]
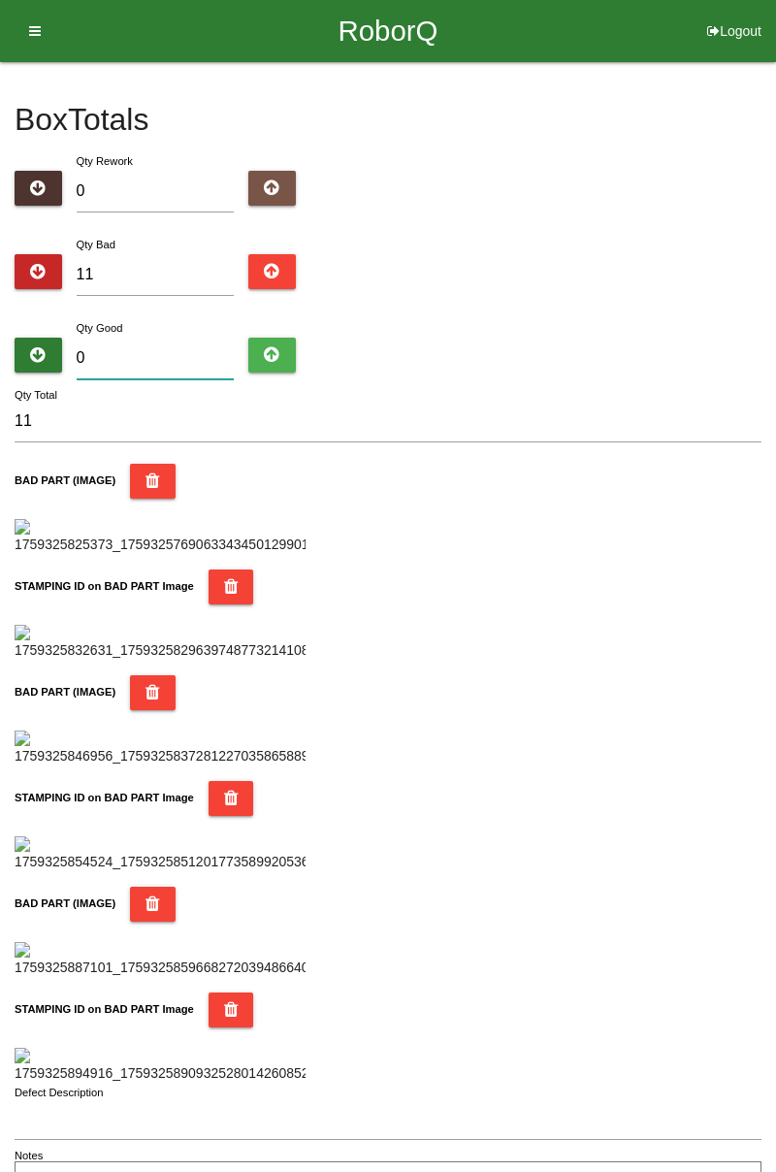
click at [190, 355] on input "0" at bounding box center [156, 359] width 158 height 42
type input "7"
type input "18"
type input "73"
type input "84"
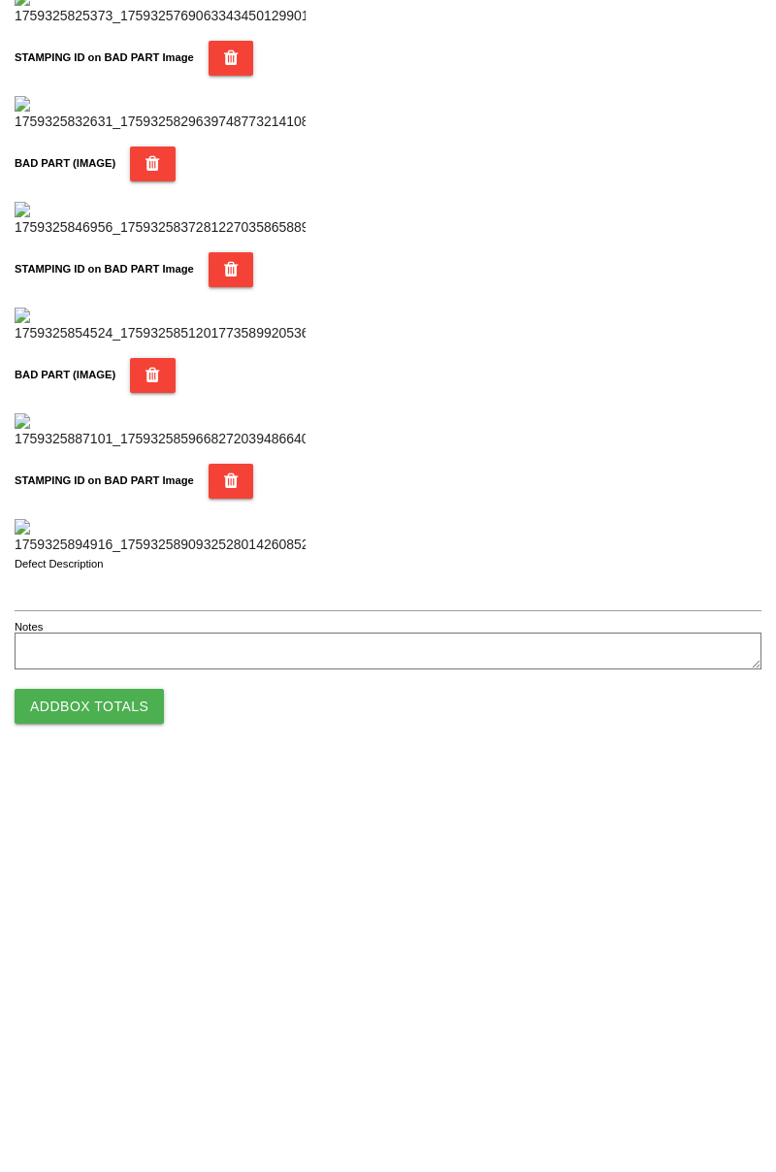
type input "73"
click at [136, 1102] on button "Add Box Totals" at bounding box center [89, 1106] width 149 height 35
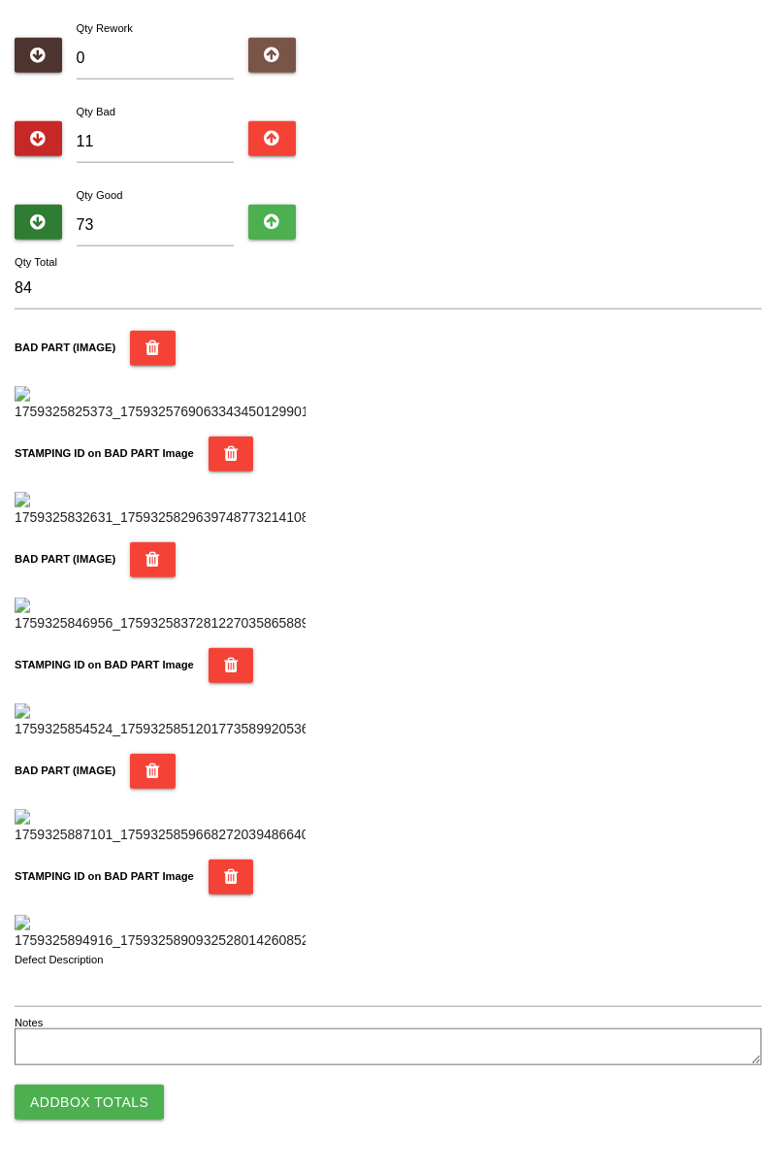
scroll to position [1700, 0]
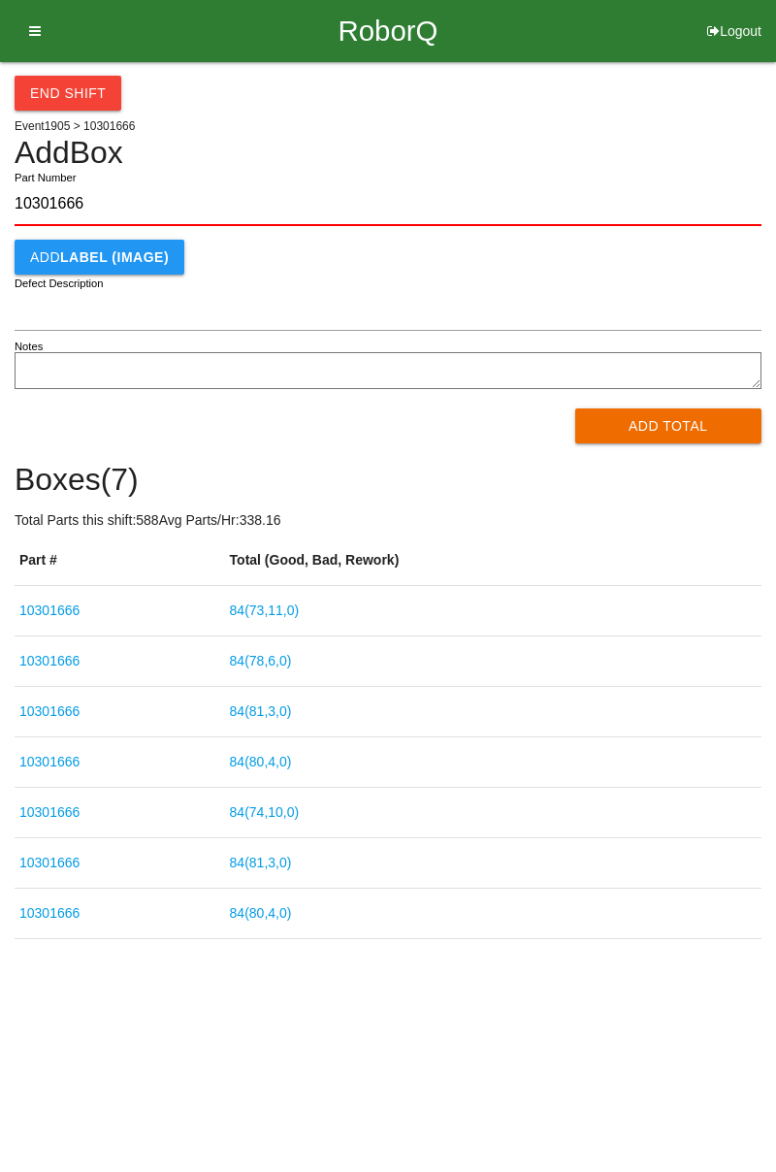
type input "10301666"
click at [658, 423] on button "Add Total" at bounding box center [668, 426] width 187 height 35
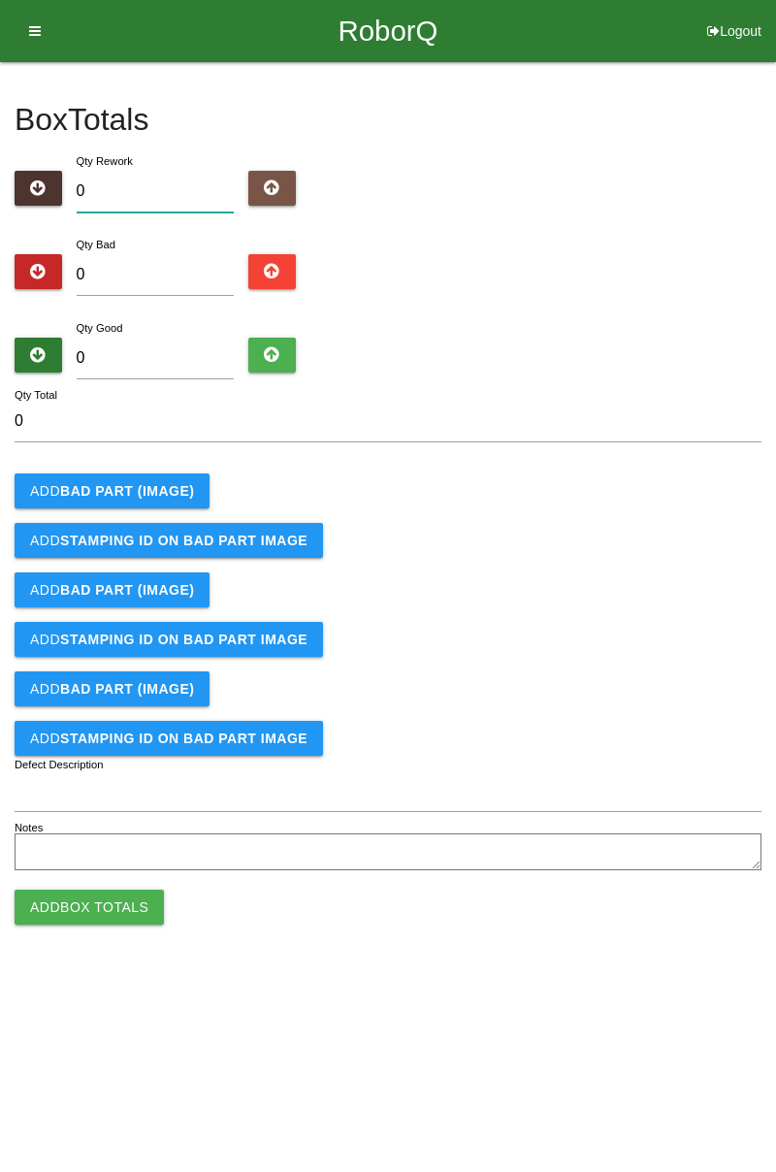
click at [154, 188] on input "0" at bounding box center [156, 192] width 158 height 42
click at [162, 270] on input "0" at bounding box center [156, 275] width 158 height 42
